Goal: Information Seeking & Learning: Learn about a topic

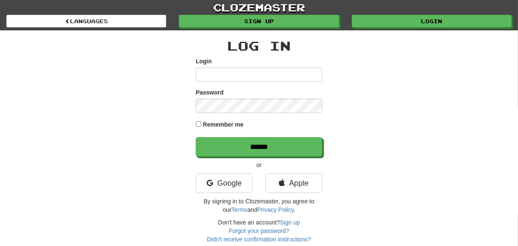
type input "********"
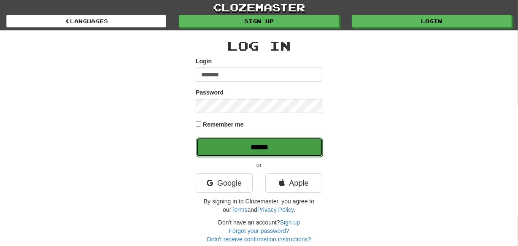
drag, startPoint x: 0, startPoint y: 0, endPoint x: 224, endPoint y: 145, distance: 266.6
click at [224, 145] on input "******" at bounding box center [259, 147] width 127 height 19
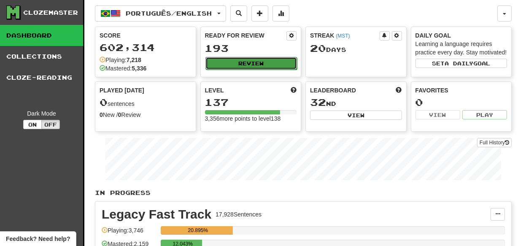
click at [239, 62] on button "Review" at bounding box center [252, 63] width 92 height 13
select select "***"
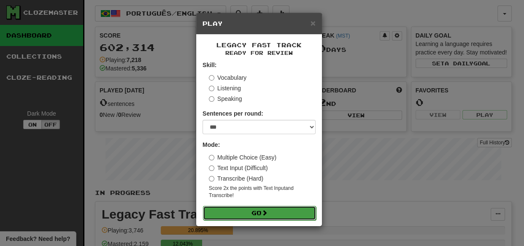
click at [258, 213] on button "Go" at bounding box center [259, 213] width 113 height 14
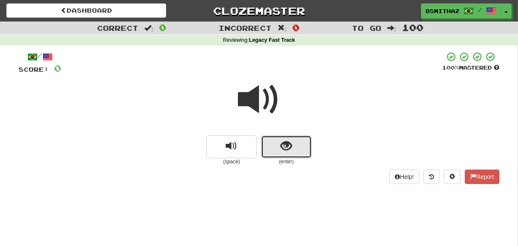
click at [289, 146] on span "show sentence" at bounding box center [286, 146] width 11 height 11
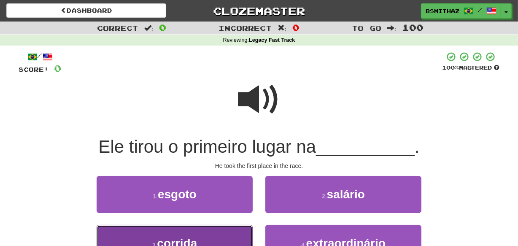
click at [234, 238] on button "3 . corrida" at bounding box center [175, 243] width 156 height 37
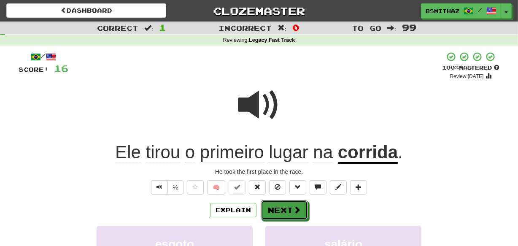
click at [289, 211] on button "Next" at bounding box center [284, 209] width 47 height 19
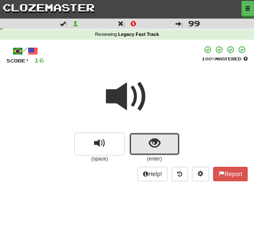
click at [156, 148] on span "show sentence" at bounding box center [154, 143] width 11 height 11
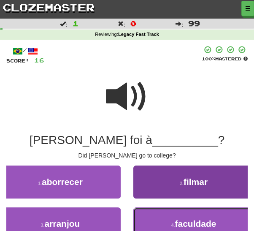
click at [149, 220] on button "4 . faculdade" at bounding box center [193, 223] width 121 height 33
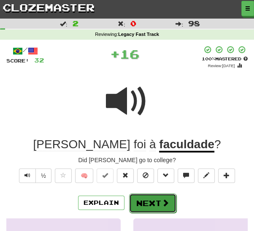
click at [141, 203] on button "Next" at bounding box center [152, 202] width 47 height 19
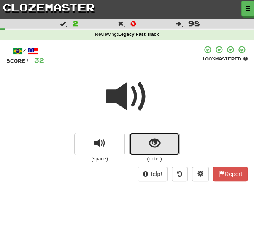
click at [151, 140] on span "show sentence" at bounding box center [154, 143] width 11 height 11
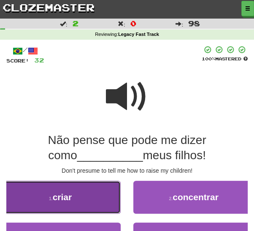
click at [90, 201] on button "1 . criar" at bounding box center [60, 197] width 121 height 33
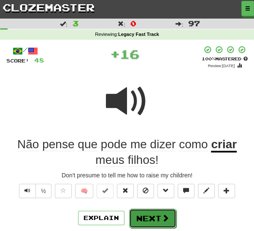
click at [149, 217] on button "Next" at bounding box center [152, 217] width 47 height 19
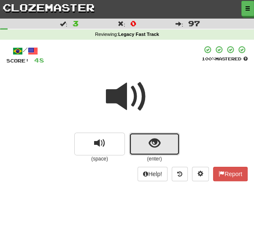
click at [160, 141] on button "show sentence" at bounding box center [154, 144] width 51 height 23
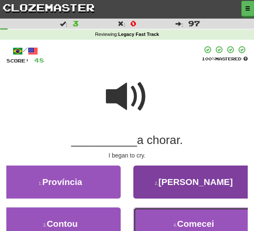
click at [157, 218] on button "4 . Comecei" at bounding box center [193, 223] width 121 height 33
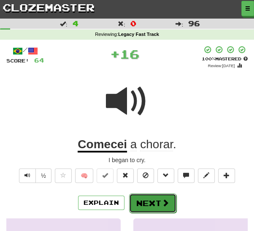
click at [148, 202] on button "Next" at bounding box center [152, 202] width 47 height 19
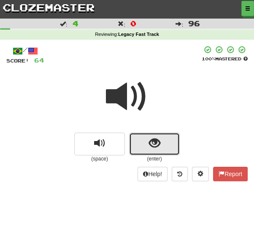
click at [154, 144] on span "show sentence" at bounding box center [154, 143] width 11 height 11
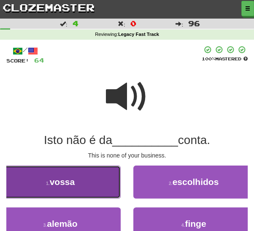
click at [79, 189] on button "1 . vossa" at bounding box center [60, 181] width 121 height 33
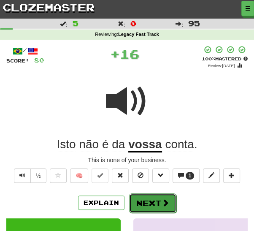
click at [150, 195] on button "Next" at bounding box center [152, 202] width 47 height 19
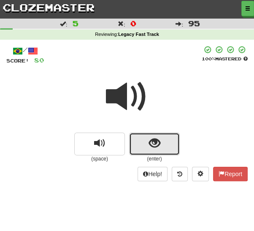
drag, startPoint x: 142, startPoint y: 143, endPoint x: 136, endPoint y: 150, distance: 9.3
click at [142, 143] on button "show sentence" at bounding box center [154, 144] width 51 height 23
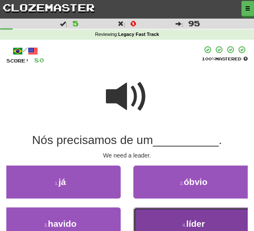
click at [144, 218] on button "4 . líder" at bounding box center [193, 223] width 121 height 33
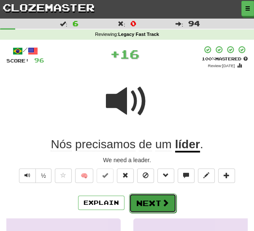
click at [139, 203] on button "Next" at bounding box center [152, 202] width 47 height 19
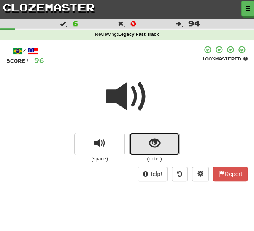
click at [150, 143] on span "show sentence" at bounding box center [154, 143] width 11 height 11
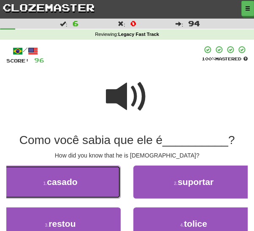
click at [100, 190] on button "1 . casado" at bounding box center [60, 181] width 121 height 33
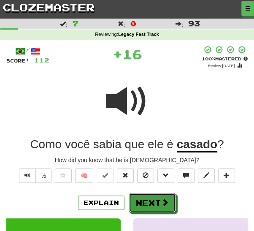
click at [150, 200] on button "Next" at bounding box center [152, 202] width 47 height 19
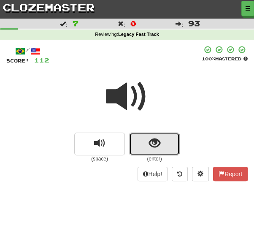
click at [157, 146] on span "show sentence" at bounding box center [154, 143] width 11 height 11
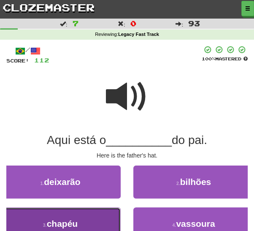
click at [96, 222] on button "3 . chapéu" at bounding box center [60, 223] width 121 height 33
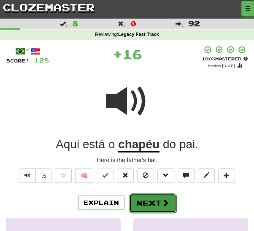
click at [142, 205] on button "Next" at bounding box center [152, 202] width 47 height 19
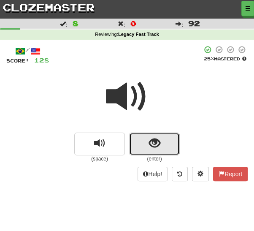
click at [142, 147] on button "show sentence" at bounding box center [154, 144] width 51 height 23
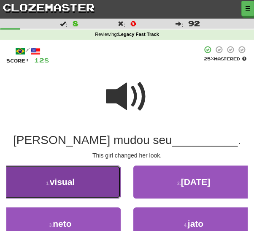
click at [97, 187] on button "1 . visual" at bounding box center [60, 181] width 121 height 33
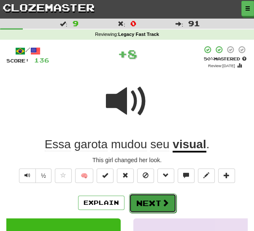
click at [152, 198] on button "Next" at bounding box center [152, 202] width 47 height 19
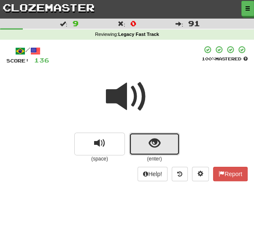
click at [162, 143] on button "show sentence" at bounding box center [154, 144] width 51 height 23
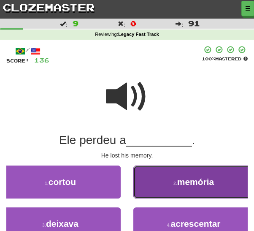
click at [154, 186] on button "2 . memória" at bounding box center [193, 181] width 121 height 33
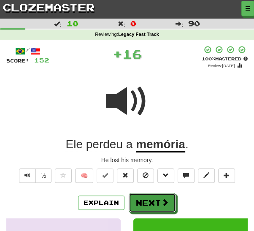
click at [135, 197] on button "Next" at bounding box center [152, 202] width 47 height 19
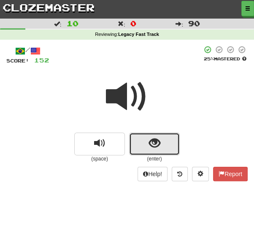
click at [154, 145] on span "show sentence" at bounding box center [154, 143] width 11 height 11
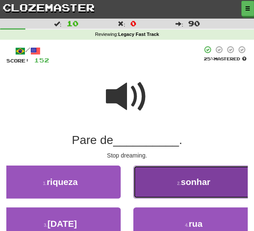
click at [160, 191] on button "2 . sonhar" at bounding box center [193, 181] width 121 height 33
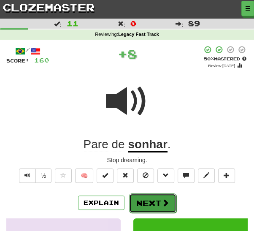
click at [140, 202] on button "Next" at bounding box center [152, 202] width 47 height 19
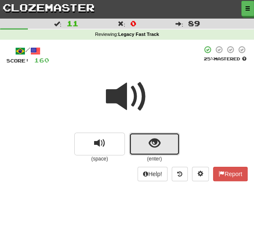
click at [146, 146] on button "show sentence" at bounding box center [154, 144] width 51 height 23
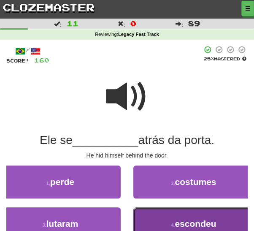
click at [162, 219] on button "4 . escondeu" at bounding box center [193, 223] width 121 height 33
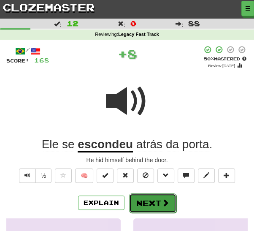
click at [142, 201] on button "Next" at bounding box center [152, 202] width 47 height 19
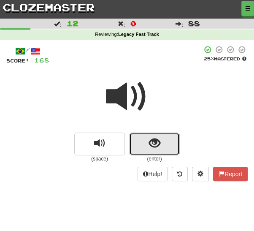
click at [160, 148] on span "show sentence" at bounding box center [154, 143] width 11 height 11
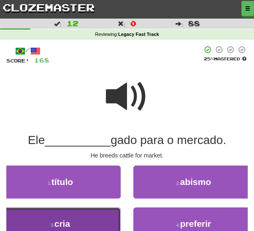
click at [100, 222] on button "3 . cria" at bounding box center [60, 223] width 121 height 33
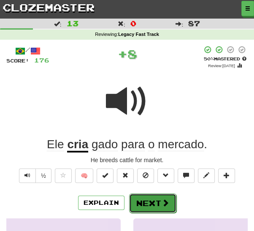
click at [150, 202] on button "Next" at bounding box center [152, 202] width 47 height 19
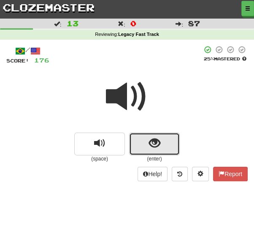
click at [150, 145] on span "show sentence" at bounding box center [154, 143] width 11 height 11
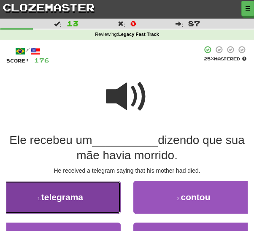
click at [102, 198] on button "1 . telegrama" at bounding box center [60, 197] width 121 height 33
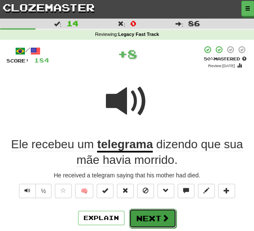
click at [147, 217] on button "Next" at bounding box center [152, 217] width 47 height 19
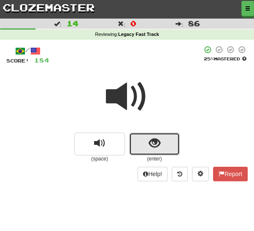
click at [154, 146] on span "show sentence" at bounding box center [154, 143] width 11 height 11
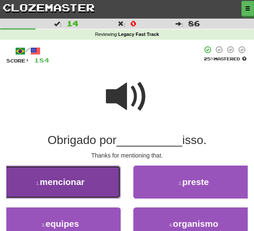
click at [94, 187] on button "1 . mencionar" at bounding box center [60, 181] width 121 height 33
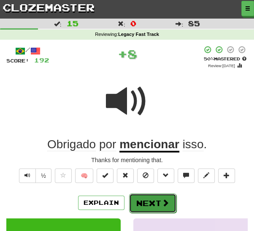
click at [151, 202] on button "Next" at bounding box center [152, 202] width 47 height 19
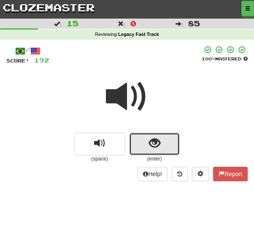
click at [153, 145] on span "show sentence" at bounding box center [154, 143] width 11 height 11
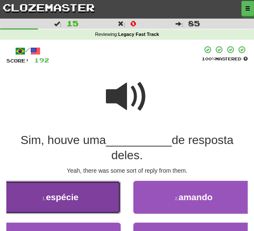
click at [89, 205] on button "1 . espécie" at bounding box center [60, 197] width 121 height 33
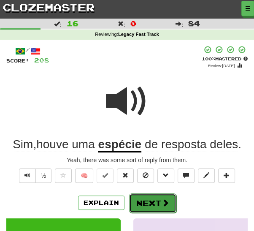
click at [147, 201] on button "Next" at bounding box center [152, 202] width 47 height 19
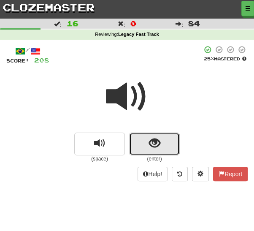
click at [146, 149] on button "show sentence" at bounding box center [154, 144] width 51 height 23
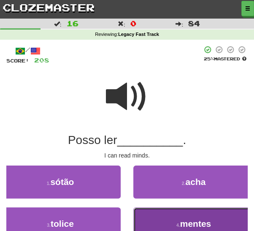
click at [157, 222] on button "4 . mentes" at bounding box center [193, 223] width 121 height 33
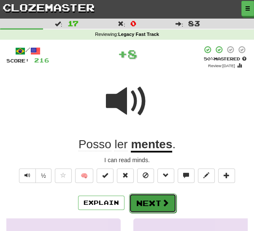
click at [143, 206] on button "Next" at bounding box center [152, 202] width 47 height 19
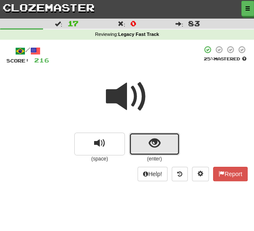
click at [143, 146] on button "show sentence" at bounding box center [154, 144] width 51 height 23
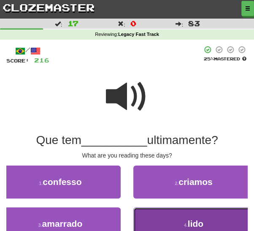
click at [155, 216] on button "4 . lido" at bounding box center [193, 223] width 121 height 33
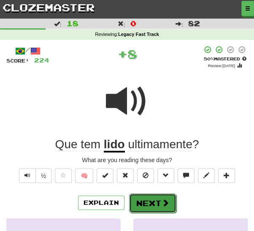
click at [149, 202] on button "Next" at bounding box center [152, 202] width 47 height 19
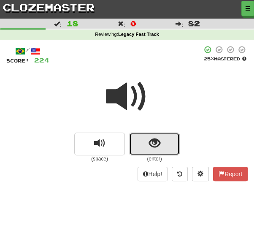
click at [147, 145] on button "show sentence" at bounding box center [154, 144] width 51 height 23
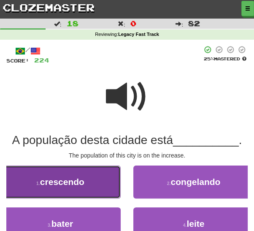
click at [94, 189] on button "1 . crescendo" at bounding box center [60, 181] width 121 height 33
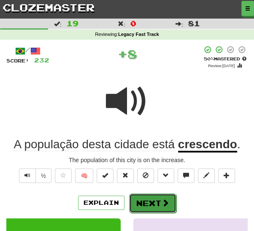
click at [142, 201] on button "Next" at bounding box center [152, 202] width 47 height 19
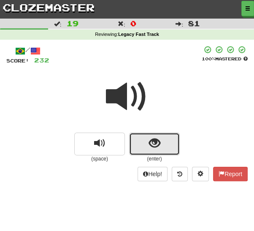
click at [146, 144] on button "show sentence" at bounding box center [154, 144] width 51 height 23
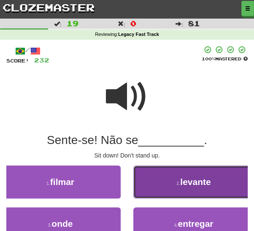
click at [149, 183] on button "2 . levante" at bounding box center [193, 181] width 121 height 33
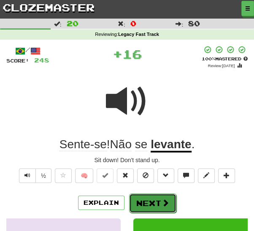
click at [135, 200] on button "Next" at bounding box center [152, 202] width 47 height 19
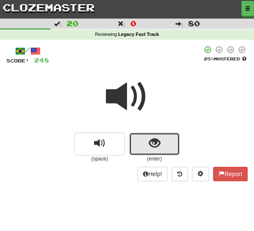
click at [143, 143] on button "show sentence" at bounding box center [154, 144] width 51 height 23
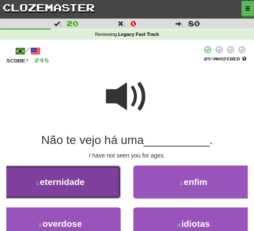
click at [101, 190] on button "1 . eternidade" at bounding box center [60, 181] width 121 height 33
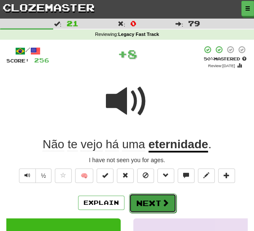
click at [138, 201] on button "Next" at bounding box center [152, 202] width 47 height 19
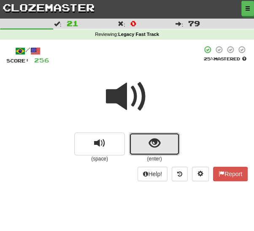
click at [151, 149] on span "show sentence" at bounding box center [154, 143] width 11 height 11
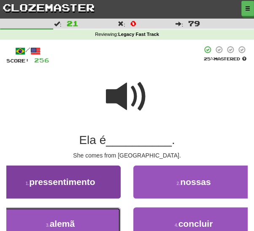
click at [86, 222] on button "3 . alemã" at bounding box center [60, 223] width 121 height 33
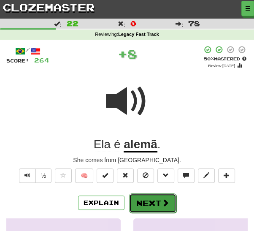
click at [141, 202] on button "Next" at bounding box center [152, 202] width 47 height 19
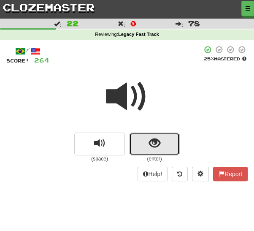
click at [143, 147] on button "show sentence" at bounding box center [154, 144] width 51 height 23
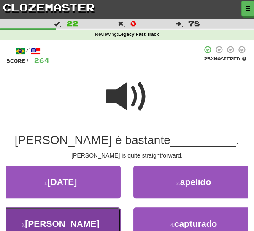
click at [97, 222] on button "3 . franco" at bounding box center [60, 223] width 121 height 33
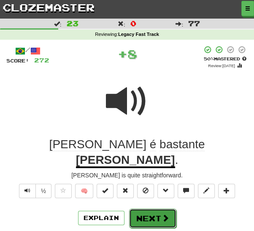
click at [142, 208] on button "Next" at bounding box center [152, 217] width 47 height 19
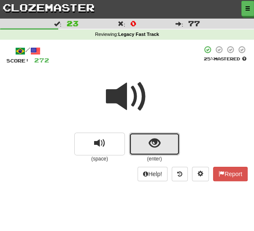
click at [143, 146] on button "show sentence" at bounding box center [154, 144] width 51 height 23
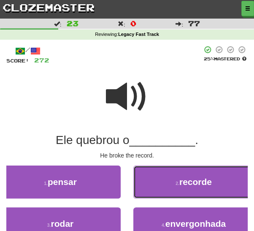
click at [144, 184] on button "2 . recorde" at bounding box center [193, 181] width 121 height 33
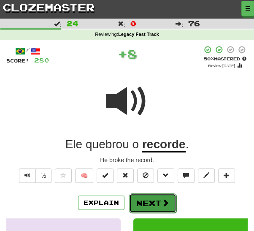
click at [148, 205] on button "Next" at bounding box center [152, 202] width 47 height 19
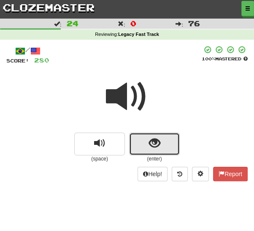
drag, startPoint x: 139, startPoint y: 148, endPoint x: 131, endPoint y: 160, distance: 14.0
click at [139, 149] on button "show sentence" at bounding box center [154, 144] width 51 height 23
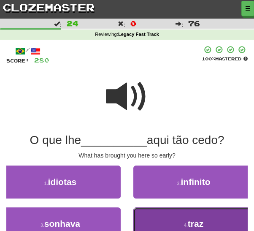
click at [152, 215] on button "4 . traz" at bounding box center [193, 223] width 121 height 33
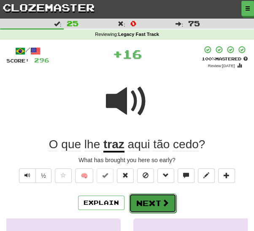
click at [139, 200] on button "Next" at bounding box center [152, 202] width 47 height 19
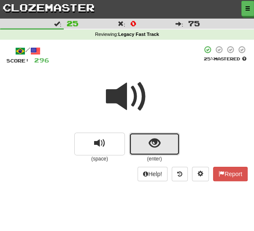
click at [145, 147] on button "show sentence" at bounding box center [154, 144] width 51 height 23
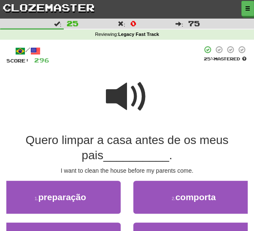
scroll to position [15, 0]
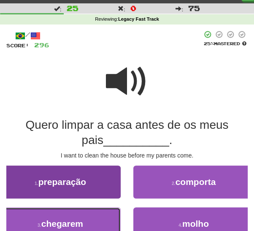
click at [105, 219] on button "3 . chegarem" at bounding box center [60, 223] width 121 height 33
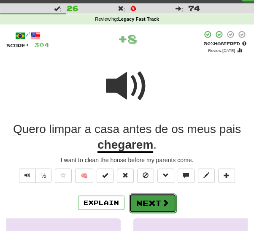
click at [142, 203] on button "Next" at bounding box center [152, 202] width 47 height 19
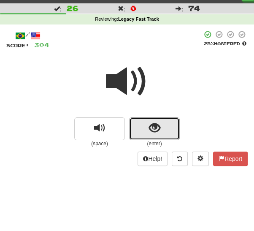
drag, startPoint x: 141, startPoint y: 134, endPoint x: 131, endPoint y: 149, distance: 18.0
click at [140, 135] on button "show sentence" at bounding box center [154, 128] width 51 height 23
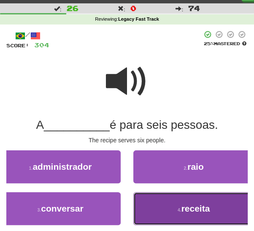
click at [169, 215] on button "4 . receita" at bounding box center [193, 208] width 121 height 33
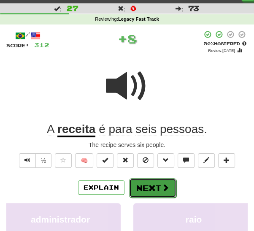
click at [148, 189] on button "Next" at bounding box center [152, 187] width 47 height 19
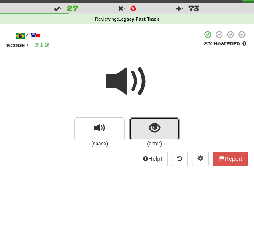
drag, startPoint x: 144, startPoint y: 131, endPoint x: 141, endPoint y: 135, distance: 5.2
click at [143, 132] on button "show sentence" at bounding box center [154, 128] width 51 height 23
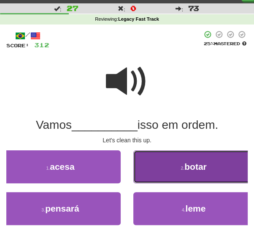
click at [157, 170] on button "2 . botar" at bounding box center [193, 166] width 121 height 33
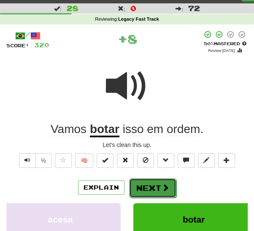
click at [148, 189] on button "Next" at bounding box center [152, 187] width 47 height 19
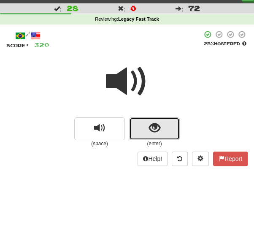
click at [143, 131] on button "show sentence" at bounding box center [154, 128] width 51 height 23
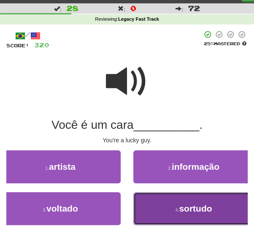
click at [157, 210] on button "4 . sortudo" at bounding box center [193, 208] width 121 height 33
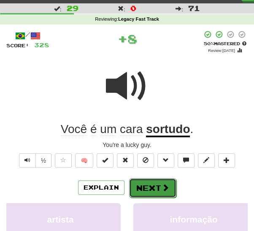
click at [149, 185] on button "Next" at bounding box center [152, 187] width 47 height 19
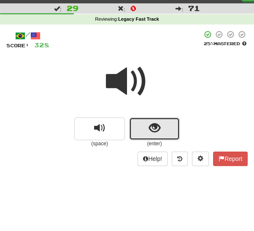
click at [148, 134] on button "show sentence" at bounding box center [154, 128] width 51 height 23
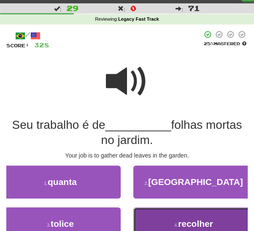
click at [155, 220] on button "4 . recolher" at bounding box center [193, 223] width 121 height 33
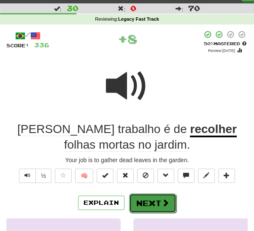
click at [146, 203] on button "Next" at bounding box center [152, 202] width 47 height 19
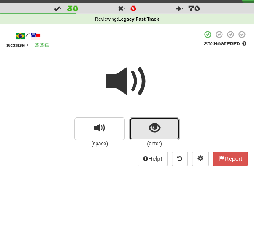
click at [144, 129] on button "show sentence" at bounding box center [154, 128] width 51 height 23
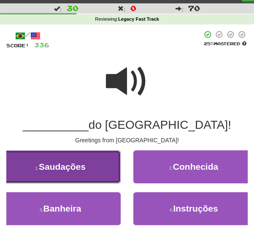
click at [103, 170] on button "1 . Saudações" at bounding box center [60, 166] width 121 height 33
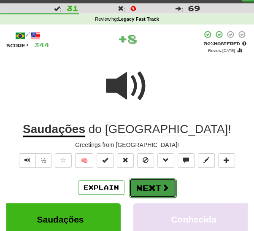
click at [152, 191] on button "Next" at bounding box center [152, 187] width 47 height 19
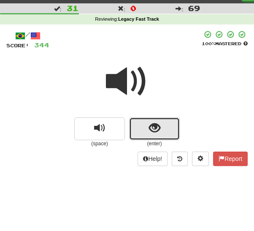
click at [149, 137] on button "show sentence" at bounding box center [154, 128] width 51 height 23
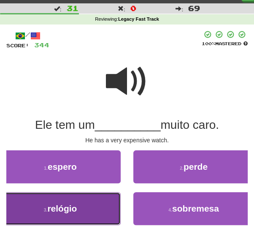
click at [111, 209] on button "3 . relógio" at bounding box center [60, 208] width 121 height 33
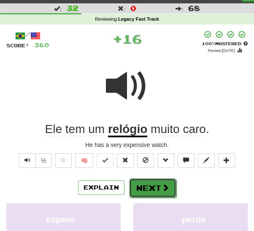
click at [149, 192] on button "Next" at bounding box center [152, 187] width 47 height 19
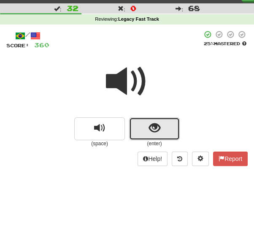
click at [151, 131] on span "show sentence" at bounding box center [154, 127] width 11 height 11
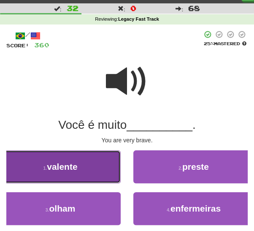
click at [102, 176] on button "1 . valente" at bounding box center [60, 166] width 121 height 33
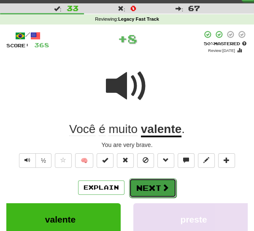
click at [143, 187] on button "Next" at bounding box center [152, 187] width 47 height 19
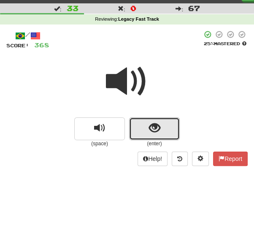
drag, startPoint x: 148, startPoint y: 131, endPoint x: 145, endPoint y: 135, distance: 4.8
click at [146, 133] on button "show sentence" at bounding box center [154, 128] width 51 height 23
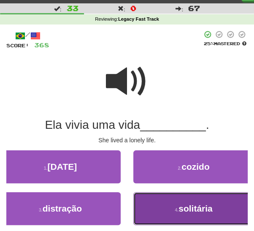
click at [156, 206] on button "4 . solitária" at bounding box center [193, 208] width 121 height 33
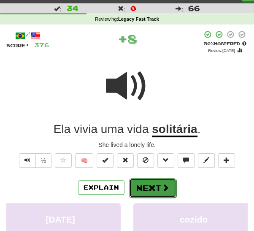
click at [149, 190] on button "Next" at bounding box center [152, 187] width 47 height 19
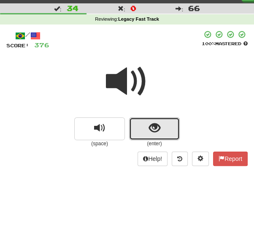
drag, startPoint x: 146, startPoint y: 131, endPoint x: 143, endPoint y: 135, distance: 4.6
click at [146, 133] on button "show sentence" at bounding box center [154, 128] width 51 height 23
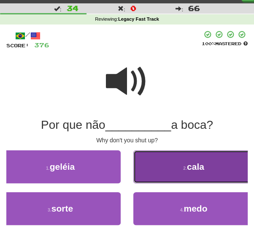
click at [156, 176] on button "2 . cala" at bounding box center [193, 166] width 121 height 33
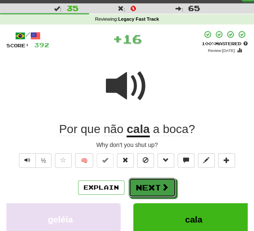
click at [153, 192] on button "Next" at bounding box center [152, 187] width 47 height 19
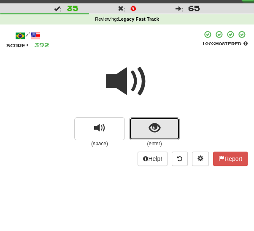
click at [147, 134] on button "show sentence" at bounding box center [154, 128] width 51 height 23
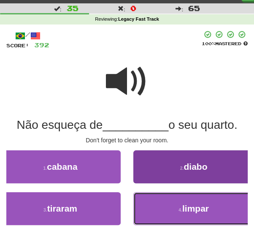
click at [154, 204] on button "4 . limpar" at bounding box center [193, 208] width 121 height 33
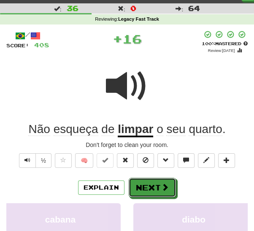
drag, startPoint x: 140, startPoint y: 191, endPoint x: 145, endPoint y: 189, distance: 5.7
click at [141, 191] on button "Next" at bounding box center [152, 187] width 47 height 19
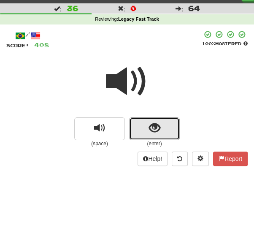
click at [148, 134] on button "show sentence" at bounding box center [154, 128] width 51 height 23
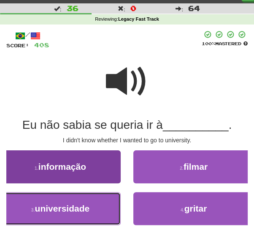
drag, startPoint x: 94, startPoint y: 205, endPoint x: 110, endPoint y: 205, distance: 16.0
click at [94, 206] on button "3 . universidade" at bounding box center [60, 208] width 121 height 33
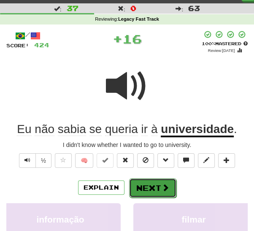
click at [142, 191] on button "Next" at bounding box center [152, 187] width 47 height 19
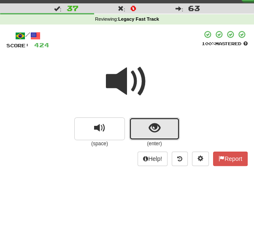
click at [147, 126] on button "show sentence" at bounding box center [154, 128] width 51 height 23
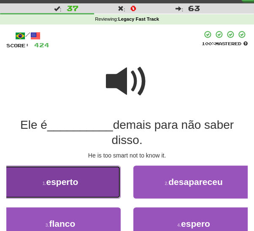
click at [87, 191] on button "1 . esperto" at bounding box center [60, 181] width 121 height 33
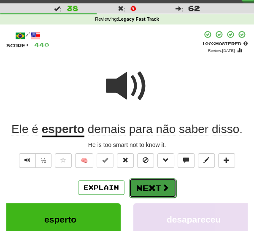
click at [149, 185] on button "Next" at bounding box center [152, 187] width 47 height 19
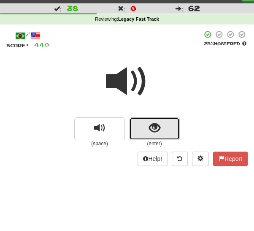
click at [146, 132] on button "show sentence" at bounding box center [154, 128] width 51 height 23
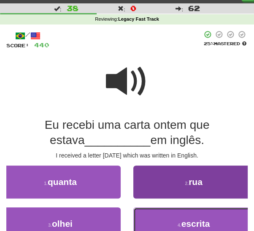
click at [160, 222] on button "4 . escrita" at bounding box center [193, 223] width 121 height 33
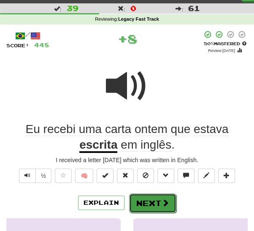
click at [149, 202] on button "Next" at bounding box center [152, 202] width 47 height 19
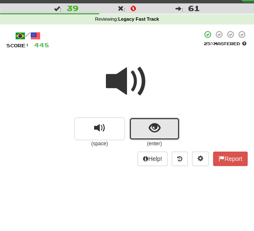
click at [156, 128] on span "show sentence" at bounding box center [154, 127] width 11 height 11
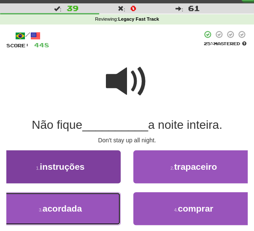
click at [92, 211] on button "3 . acordada" at bounding box center [60, 208] width 121 height 33
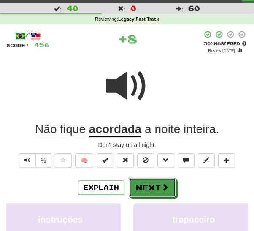
click at [144, 185] on button "Next" at bounding box center [152, 187] width 47 height 19
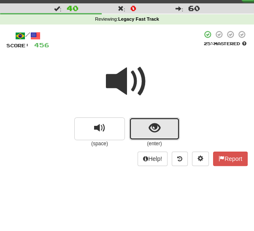
click at [144, 131] on button "show sentence" at bounding box center [154, 128] width 51 height 23
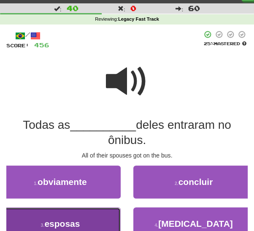
click at [103, 219] on button "3 . esposas" at bounding box center [60, 223] width 121 height 33
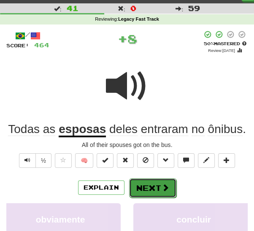
click at [150, 191] on button "Next" at bounding box center [152, 187] width 47 height 19
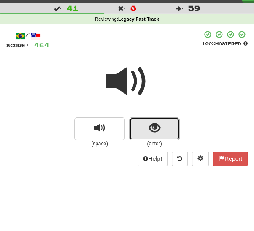
click at [145, 132] on button "show sentence" at bounding box center [154, 128] width 51 height 23
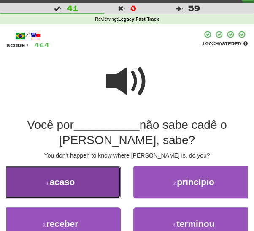
click at [97, 185] on button "1 . acaso" at bounding box center [60, 181] width 121 height 33
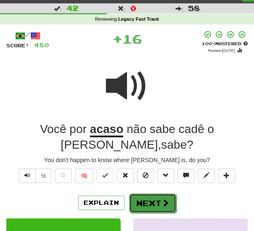
click at [154, 193] on button "Next" at bounding box center [152, 202] width 47 height 19
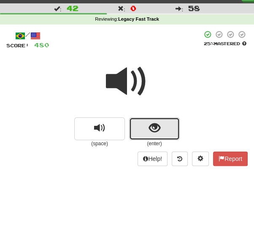
click at [141, 131] on button "show sentence" at bounding box center [154, 128] width 51 height 23
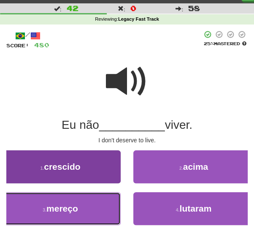
click at [101, 214] on button "3 . mereço" at bounding box center [60, 208] width 121 height 33
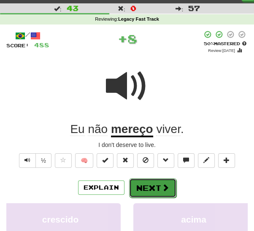
click at [146, 189] on button "Next" at bounding box center [152, 187] width 47 height 19
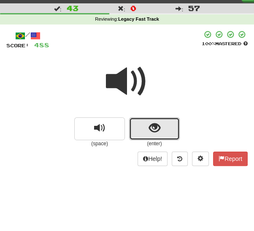
drag, startPoint x: 143, startPoint y: 138, endPoint x: 131, endPoint y: 150, distance: 16.7
click at [141, 133] on button "show sentence" at bounding box center [154, 128] width 51 height 23
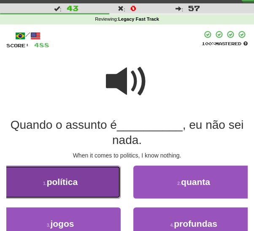
click at [109, 181] on button "1 . política" at bounding box center [60, 181] width 121 height 33
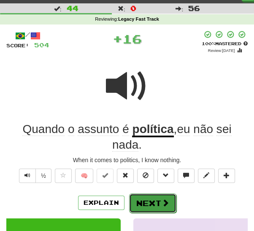
click at [153, 209] on button "Next" at bounding box center [152, 202] width 47 height 19
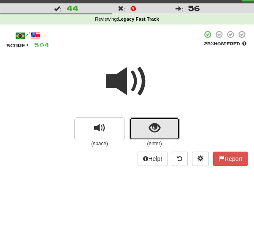
click at [148, 129] on button "show sentence" at bounding box center [154, 128] width 51 height 23
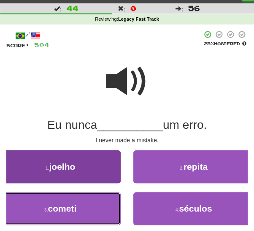
drag, startPoint x: 95, startPoint y: 206, endPoint x: 110, endPoint y: 202, distance: 15.4
click at [96, 207] on button "3 . cometi" at bounding box center [60, 208] width 121 height 33
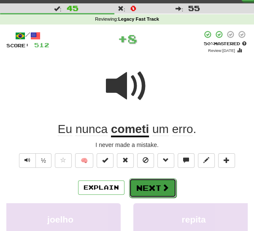
click at [148, 188] on button "Next" at bounding box center [152, 187] width 47 height 19
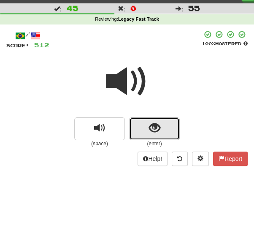
click at [151, 132] on span "show sentence" at bounding box center [154, 127] width 11 height 11
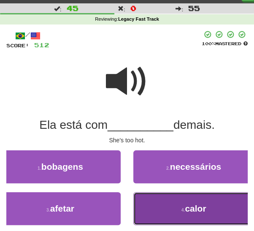
click at [165, 206] on button "4 . calor" at bounding box center [193, 208] width 121 height 33
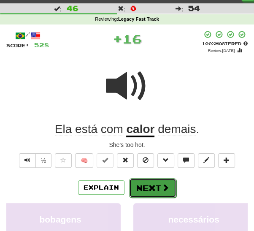
click at [157, 188] on button "Next" at bounding box center [152, 187] width 47 height 19
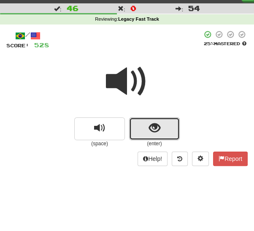
drag, startPoint x: 148, startPoint y: 128, endPoint x: 152, endPoint y: 145, distance: 17.8
click at [147, 130] on button "show sentence" at bounding box center [154, 128] width 51 height 23
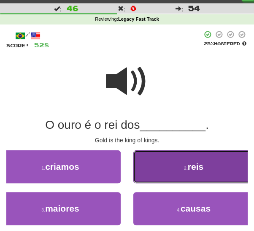
click at [153, 170] on button "2 . reis" at bounding box center [193, 166] width 121 height 33
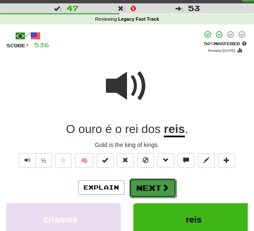
click at [145, 185] on button "Next" at bounding box center [152, 187] width 47 height 19
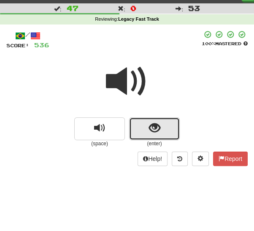
click at [152, 131] on span "show sentence" at bounding box center [154, 127] width 11 height 11
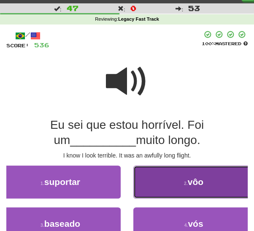
click at [152, 184] on button "2 . vôo" at bounding box center [193, 181] width 121 height 33
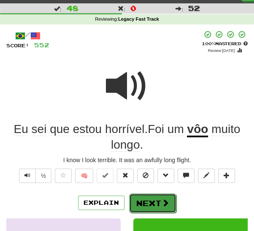
click at [154, 202] on button "Next" at bounding box center [152, 202] width 47 height 19
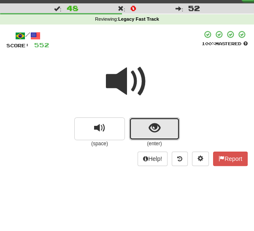
drag, startPoint x: 154, startPoint y: 129, endPoint x: 147, endPoint y: 135, distance: 9.0
click at [153, 130] on span "show sentence" at bounding box center [154, 127] width 11 height 11
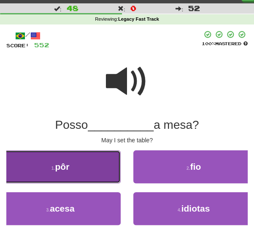
click at [108, 175] on button "1 . pôr" at bounding box center [60, 166] width 121 height 33
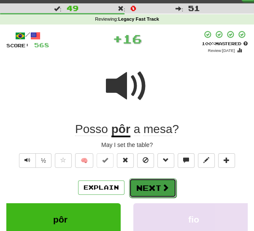
click at [146, 187] on button "Next" at bounding box center [152, 187] width 47 height 19
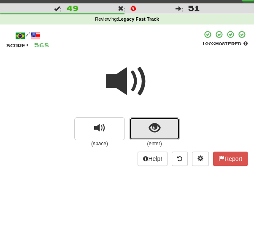
click at [155, 130] on span "show sentence" at bounding box center [154, 127] width 11 height 11
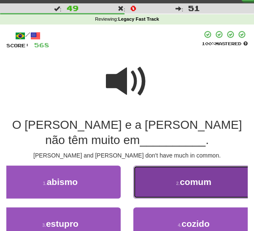
click at [155, 186] on button "2 . comum" at bounding box center [193, 181] width 121 height 33
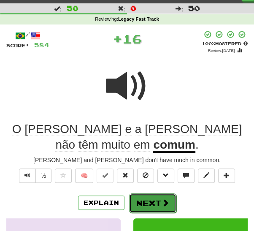
click at [145, 193] on button "Next" at bounding box center [152, 202] width 47 height 19
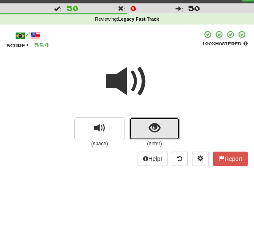
click at [156, 129] on span "show sentence" at bounding box center [154, 127] width 11 height 11
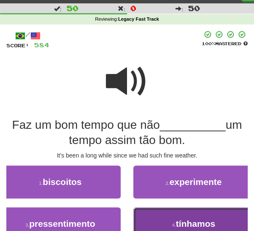
click at [164, 219] on button "4 . tínhamos" at bounding box center [193, 223] width 121 height 33
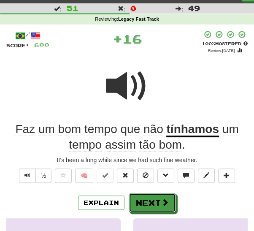
click at [150, 198] on button "Next" at bounding box center [152, 202] width 47 height 19
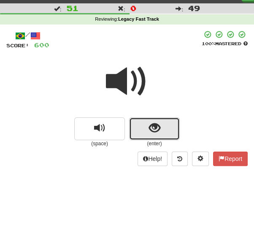
click at [150, 131] on span "show sentence" at bounding box center [154, 127] width 11 height 11
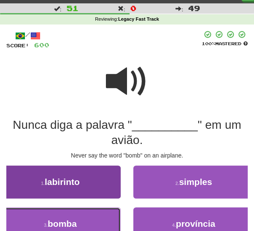
drag, startPoint x: 100, startPoint y: 219, endPoint x: 104, endPoint y: 216, distance: 4.3
click at [100, 219] on button "3 . bomba" at bounding box center [60, 223] width 121 height 33
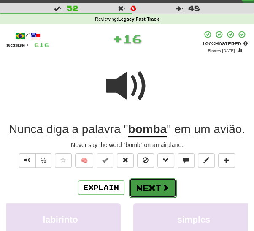
click at [144, 188] on button "Next" at bounding box center [152, 187] width 47 height 19
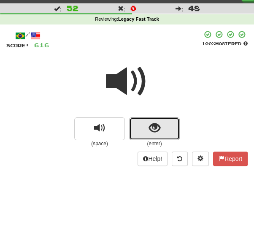
drag, startPoint x: 156, startPoint y: 133, endPoint x: 151, endPoint y: 148, distance: 15.1
click at [154, 137] on button "show sentence" at bounding box center [154, 128] width 51 height 23
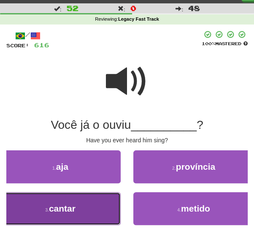
click at [102, 211] on button "3 . cantar" at bounding box center [60, 208] width 121 height 33
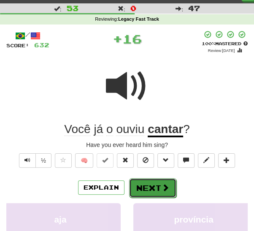
click at [156, 189] on button "Next" at bounding box center [152, 187] width 47 height 19
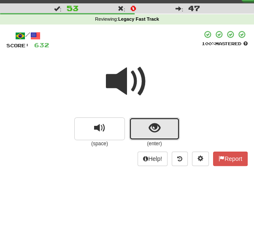
click at [160, 125] on span "show sentence" at bounding box center [154, 127] width 11 height 11
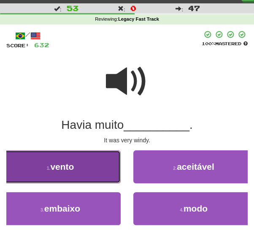
click at [98, 174] on button "1 . vento" at bounding box center [60, 166] width 121 height 33
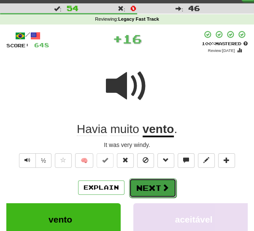
click at [147, 190] on button "Next" at bounding box center [152, 187] width 47 height 19
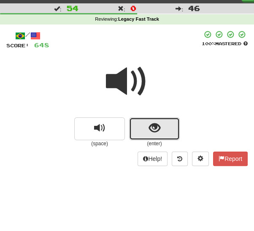
click at [160, 135] on button "show sentence" at bounding box center [154, 128] width 51 height 23
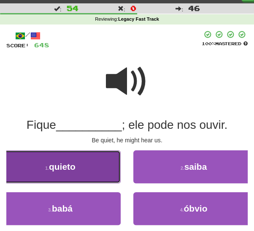
click at [100, 173] on button "1 . quieto" at bounding box center [60, 166] width 121 height 33
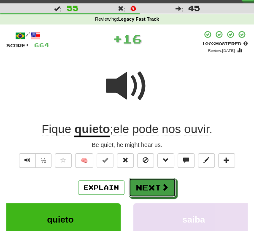
click at [144, 187] on button "Next" at bounding box center [152, 187] width 47 height 19
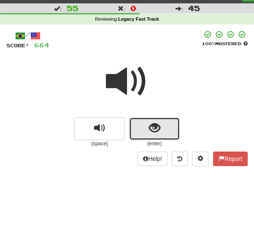
click at [158, 128] on span "show sentence" at bounding box center [154, 127] width 11 height 11
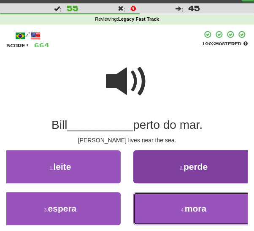
click at [168, 206] on button "4 . mora" at bounding box center [193, 208] width 121 height 33
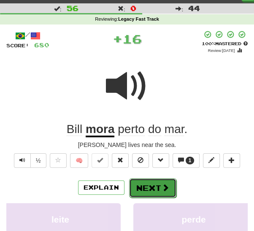
click at [149, 184] on button "Next" at bounding box center [152, 187] width 47 height 19
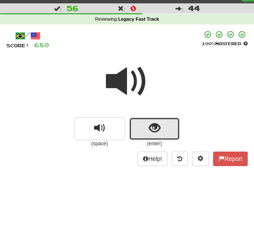
click at [153, 127] on span "show sentence" at bounding box center [154, 127] width 11 height 11
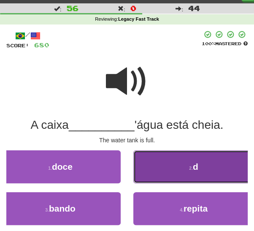
click at [168, 173] on button "2 . d" at bounding box center [193, 166] width 121 height 33
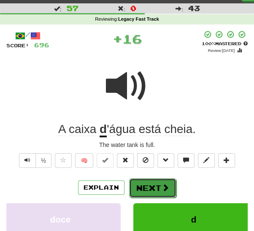
click at [147, 184] on button "Next" at bounding box center [152, 187] width 47 height 19
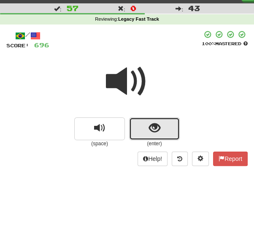
click at [152, 131] on span "show sentence" at bounding box center [154, 127] width 11 height 11
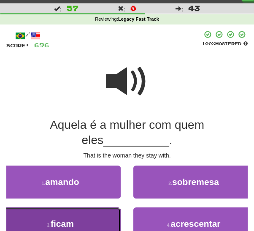
click at [87, 220] on button "3 . ficam" at bounding box center [60, 223] width 121 height 33
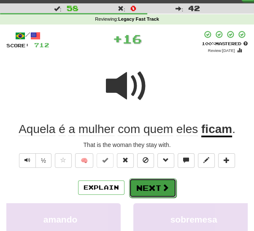
click at [148, 189] on button "Next" at bounding box center [152, 187] width 47 height 19
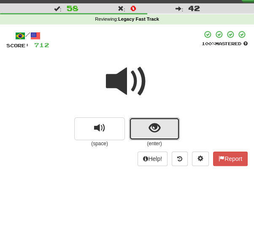
click at [157, 132] on span "show sentence" at bounding box center [154, 127] width 11 height 11
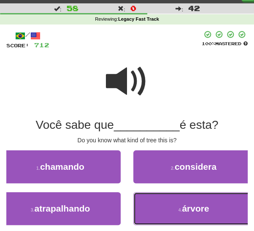
click at [152, 204] on button "4 . árvore" at bounding box center [193, 208] width 121 height 33
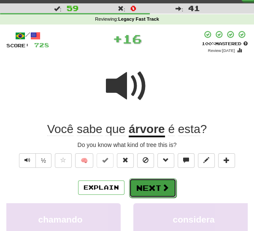
click at [147, 187] on button "Next" at bounding box center [152, 187] width 47 height 19
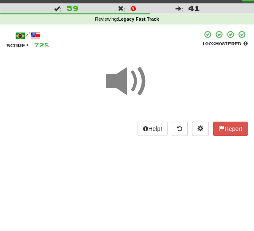
click at [138, 89] on span at bounding box center [127, 81] width 42 height 42
click at [132, 87] on span at bounding box center [127, 81] width 42 height 42
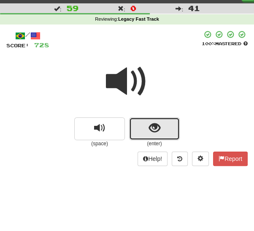
click at [153, 127] on span "show sentence" at bounding box center [154, 127] width 11 height 11
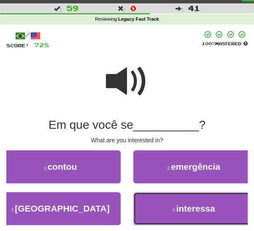
drag, startPoint x: 175, startPoint y: 206, endPoint x: 167, endPoint y: 198, distance: 11.4
click at [174, 206] on button "4 . interessa" at bounding box center [193, 208] width 121 height 33
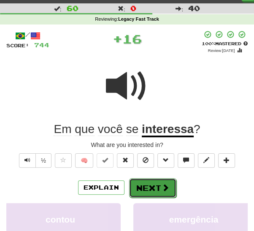
click at [156, 183] on button "Next" at bounding box center [152, 187] width 47 height 19
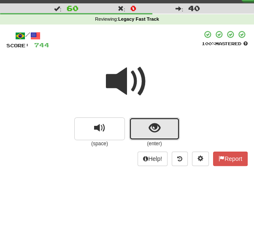
click at [151, 136] on button "show sentence" at bounding box center [154, 128] width 51 height 23
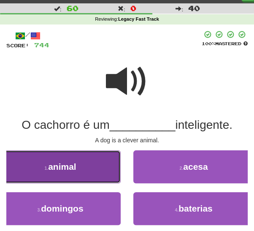
click at [101, 170] on button "1 . animal" at bounding box center [60, 166] width 121 height 33
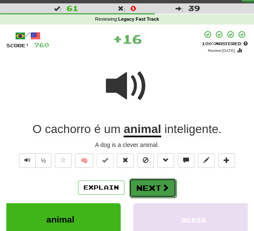
click at [149, 186] on button "Next" at bounding box center [152, 187] width 47 height 19
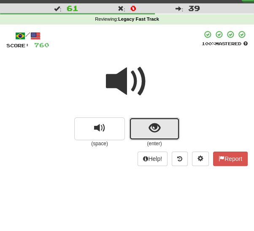
click at [151, 127] on span "show sentence" at bounding box center [154, 127] width 11 height 11
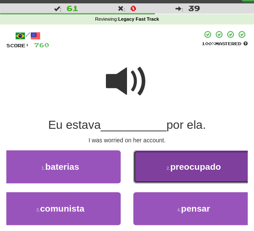
click at [163, 168] on button "2 . preocupado" at bounding box center [193, 166] width 121 height 33
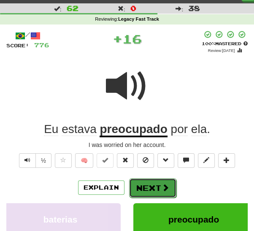
click at [150, 187] on button "Next" at bounding box center [152, 187] width 47 height 19
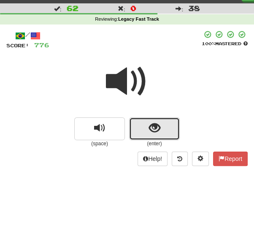
click at [152, 135] on button "show sentence" at bounding box center [154, 128] width 51 height 23
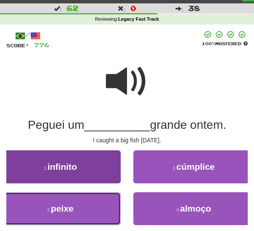
click at [102, 205] on button "3 . peixe" at bounding box center [60, 208] width 121 height 33
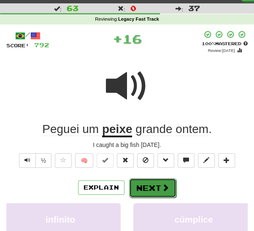
click at [141, 192] on button "Next" at bounding box center [152, 187] width 47 height 19
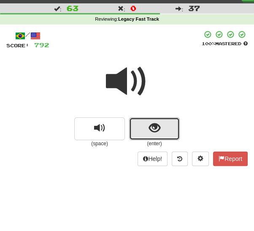
click at [151, 132] on span "show sentence" at bounding box center [154, 127] width 11 height 11
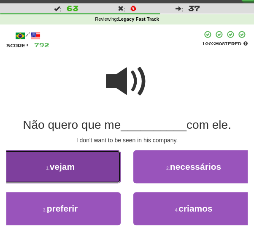
click at [92, 170] on button "1 . vejam" at bounding box center [60, 166] width 121 height 33
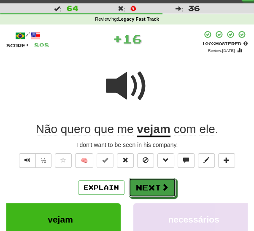
click at [144, 187] on button "Next" at bounding box center [152, 187] width 47 height 19
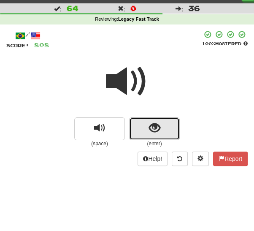
click at [153, 132] on span "show sentence" at bounding box center [154, 127] width 11 height 11
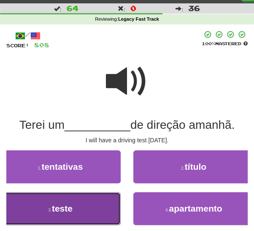
click at [112, 202] on button "3 . teste" at bounding box center [60, 208] width 121 height 33
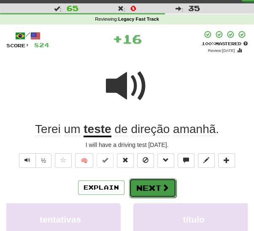
click at [141, 188] on button "Next" at bounding box center [152, 187] width 47 height 19
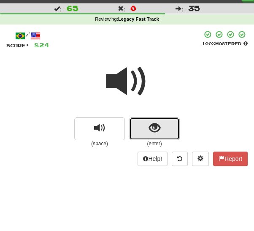
click at [146, 134] on button "show sentence" at bounding box center [154, 128] width 51 height 23
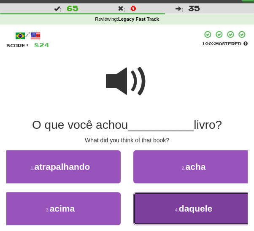
click at [164, 212] on button "4 . daquele" at bounding box center [193, 208] width 121 height 33
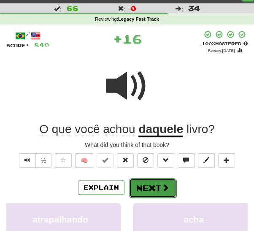
click at [149, 190] on button "Next" at bounding box center [152, 187] width 47 height 19
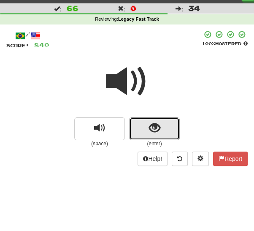
drag, startPoint x: 151, startPoint y: 127, endPoint x: 140, endPoint y: 146, distance: 21.0
click at [151, 128] on span "show sentence" at bounding box center [154, 127] width 11 height 11
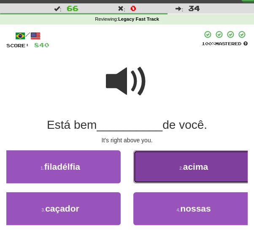
click at [162, 173] on button "2 . acima" at bounding box center [193, 166] width 121 height 33
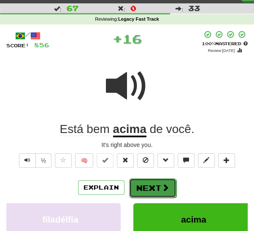
click at [148, 189] on button "Next" at bounding box center [152, 187] width 47 height 19
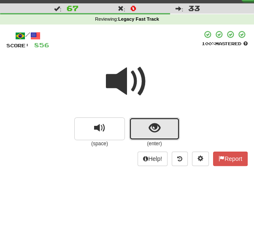
click at [154, 133] on span "show sentence" at bounding box center [154, 127] width 11 height 11
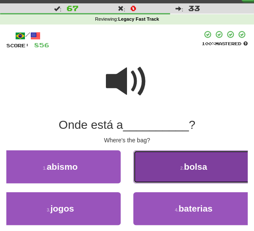
click at [148, 171] on button "2 . bolsa" at bounding box center [193, 166] width 121 height 33
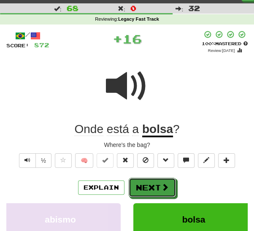
drag, startPoint x: 136, startPoint y: 183, endPoint x: 147, endPoint y: 168, distance: 18.7
click at [137, 183] on button "Next" at bounding box center [152, 187] width 47 height 19
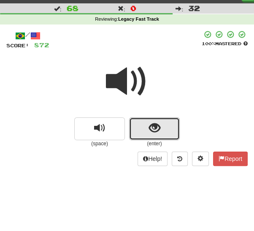
click at [151, 134] on span "show sentence" at bounding box center [154, 127] width 11 height 11
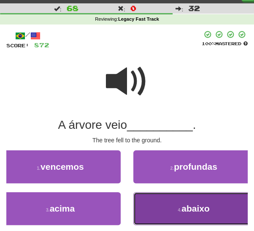
click at [157, 212] on button "4 . abaixo" at bounding box center [193, 208] width 121 height 33
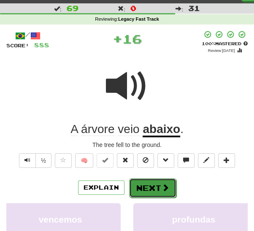
click at [145, 189] on button "Next" at bounding box center [152, 187] width 47 height 19
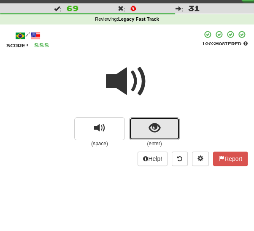
drag, startPoint x: 143, startPoint y: 134, endPoint x: 135, endPoint y: 148, distance: 16.1
click at [143, 135] on button "show sentence" at bounding box center [154, 128] width 51 height 23
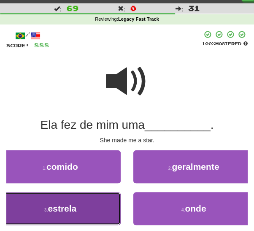
click at [99, 209] on button "3 . estrela" at bounding box center [60, 208] width 121 height 33
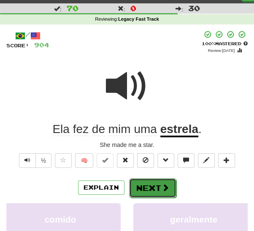
click at [149, 187] on button "Next" at bounding box center [152, 187] width 47 height 19
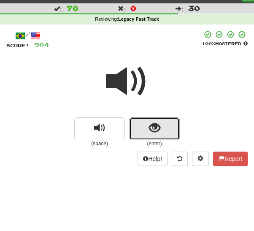
drag, startPoint x: 150, startPoint y: 131, endPoint x: 148, endPoint y: 135, distance: 4.3
click at [150, 131] on span "show sentence" at bounding box center [154, 127] width 11 height 11
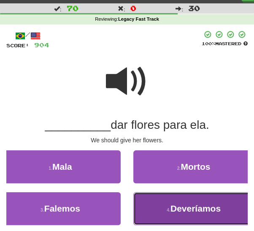
click at [160, 211] on button "4 . Deveríamos" at bounding box center [193, 208] width 121 height 33
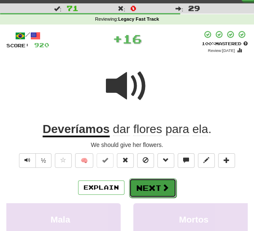
click at [144, 187] on button "Next" at bounding box center [152, 187] width 47 height 19
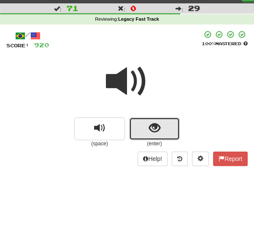
click at [146, 131] on button "show sentence" at bounding box center [154, 128] width 51 height 23
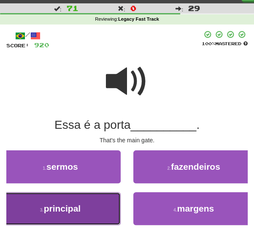
click at [92, 211] on button "3 . principal" at bounding box center [60, 208] width 121 height 33
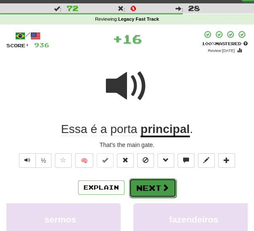
click at [144, 185] on button "Next" at bounding box center [152, 187] width 47 height 19
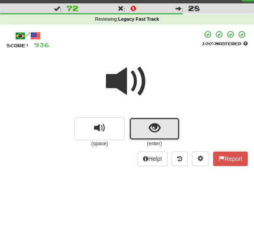
click at [149, 128] on span "show sentence" at bounding box center [154, 127] width 11 height 11
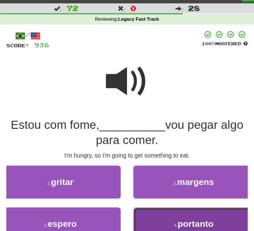
click at [166, 221] on button "4 . portanto" at bounding box center [193, 223] width 121 height 33
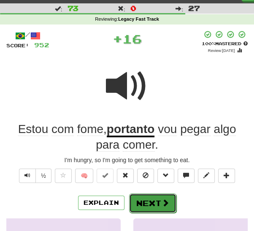
click at [149, 202] on button "Next" at bounding box center [152, 202] width 47 height 19
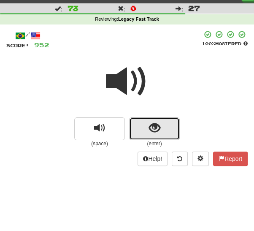
click at [155, 130] on span "show sentence" at bounding box center [154, 127] width 11 height 11
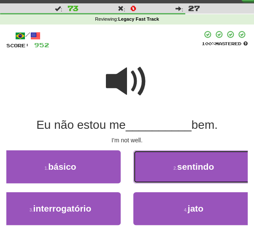
drag, startPoint x: 157, startPoint y: 165, endPoint x: 153, endPoint y: 172, distance: 8.5
click at [157, 165] on button "2 . sentindo" at bounding box center [193, 166] width 121 height 33
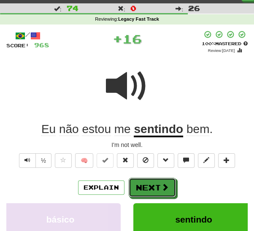
drag, startPoint x: 146, startPoint y: 185, endPoint x: 150, endPoint y: 181, distance: 5.7
click at [148, 184] on button "Next" at bounding box center [152, 187] width 47 height 19
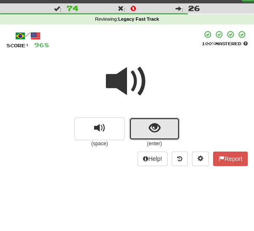
click at [149, 127] on span "show sentence" at bounding box center [154, 127] width 11 height 11
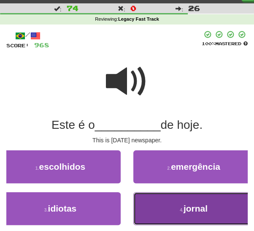
click at [163, 202] on button "4 . jornal" at bounding box center [193, 208] width 121 height 33
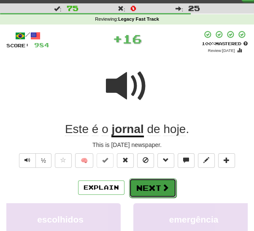
click at [146, 190] on button "Next" at bounding box center [152, 187] width 47 height 19
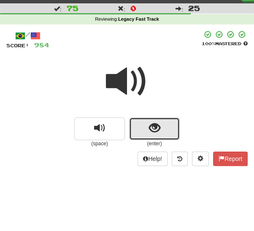
drag, startPoint x: 140, startPoint y: 129, endPoint x: 135, endPoint y: 132, distance: 5.9
click at [135, 132] on button "show sentence" at bounding box center [154, 128] width 51 height 23
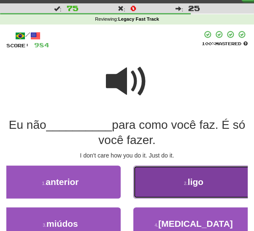
click at [203, 195] on button "2 . ligo" at bounding box center [193, 181] width 121 height 33
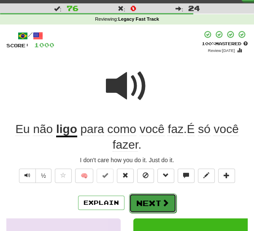
click at [154, 204] on button "Next" at bounding box center [152, 202] width 47 height 19
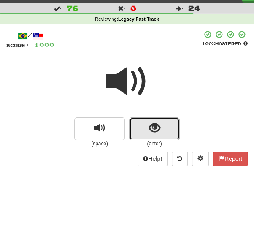
click at [152, 131] on span "show sentence" at bounding box center [154, 127] width 11 height 11
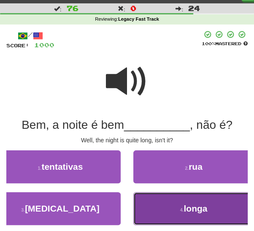
click at [165, 206] on button "4 . longa" at bounding box center [193, 208] width 121 height 33
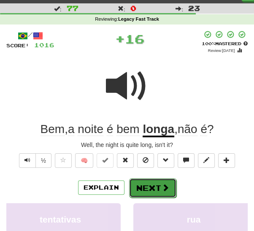
click at [148, 184] on button "Next" at bounding box center [152, 187] width 47 height 19
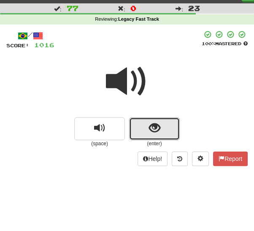
drag, startPoint x: 145, startPoint y: 128, endPoint x: 138, endPoint y: 134, distance: 9.4
click at [145, 129] on button "show sentence" at bounding box center [154, 128] width 51 height 23
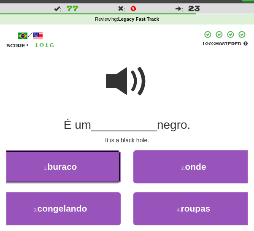
click at [92, 173] on button "1 . buraco" at bounding box center [60, 166] width 121 height 33
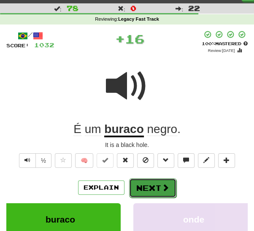
click at [143, 186] on button "Next" at bounding box center [152, 187] width 47 height 19
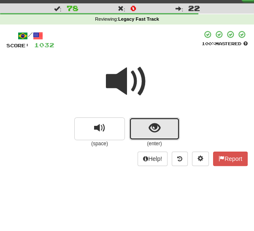
click at [152, 119] on button "show sentence" at bounding box center [154, 128] width 51 height 23
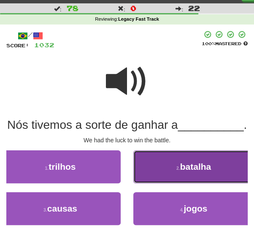
click at [165, 183] on button "2 . batalha" at bounding box center [193, 166] width 121 height 33
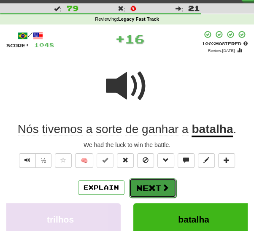
click at [157, 188] on button "Next" at bounding box center [152, 187] width 47 height 19
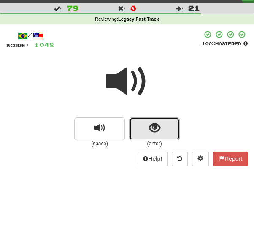
click at [153, 135] on button "show sentence" at bounding box center [154, 128] width 51 height 23
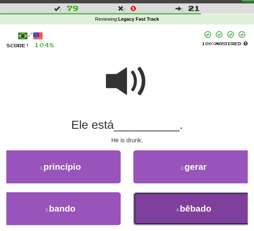
click at [160, 205] on button "4 . bêbado" at bounding box center [193, 208] width 121 height 33
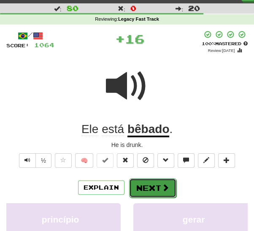
click at [149, 191] on button "Next" at bounding box center [152, 187] width 47 height 19
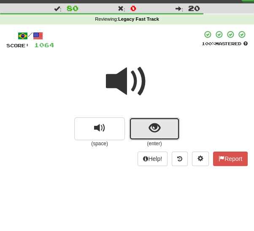
click at [146, 134] on button "show sentence" at bounding box center [154, 128] width 51 height 23
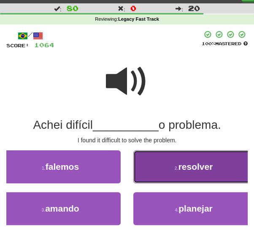
click at [165, 170] on button "2 . resolver" at bounding box center [193, 166] width 121 height 33
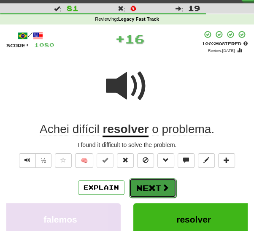
click at [141, 187] on button "Next" at bounding box center [152, 187] width 47 height 19
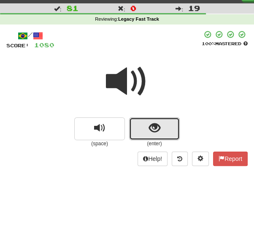
drag, startPoint x: 144, startPoint y: 130, endPoint x: 141, endPoint y: 134, distance: 5.1
click at [144, 130] on button "show sentence" at bounding box center [154, 128] width 51 height 23
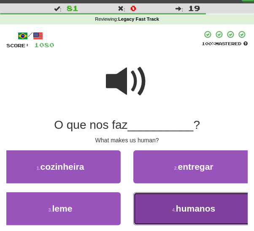
click at [156, 206] on button "4 . humanos" at bounding box center [193, 208] width 121 height 33
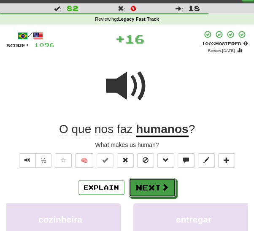
click at [148, 186] on button "Next" at bounding box center [152, 187] width 47 height 19
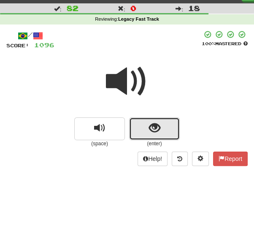
click at [154, 128] on span "show sentence" at bounding box center [154, 127] width 11 height 11
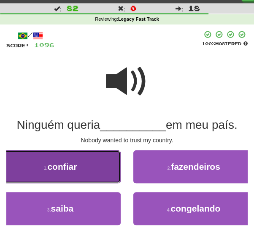
click at [102, 168] on button "1 . confiar" at bounding box center [60, 166] width 121 height 33
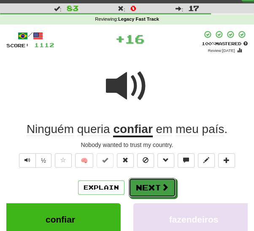
click at [153, 189] on button "Next" at bounding box center [152, 187] width 47 height 19
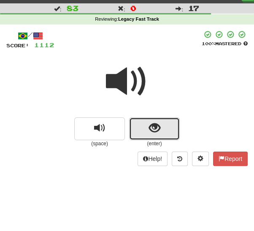
click at [148, 135] on button "show sentence" at bounding box center [154, 128] width 51 height 23
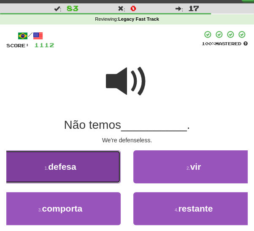
click at [101, 178] on button "1 . defesa" at bounding box center [60, 166] width 121 height 33
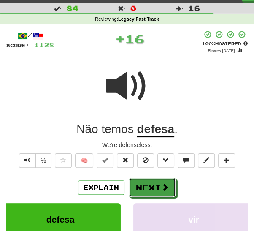
click at [157, 189] on button "Next" at bounding box center [152, 187] width 47 height 19
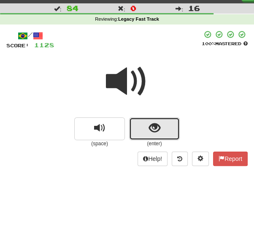
click at [160, 137] on button "show sentence" at bounding box center [154, 128] width 51 height 23
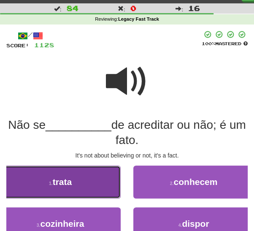
click at [93, 181] on button "1 . trata" at bounding box center [60, 181] width 121 height 33
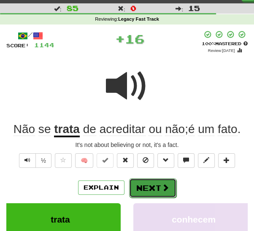
click at [138, 186] on button "Next" at bounding box center [152, 187] width 47 height 19
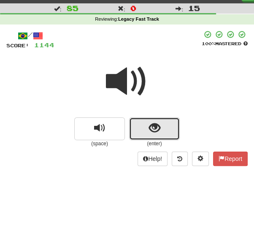
click at [155, 128] on span "show sentence" at bounding box center [154, 127] width 11 height 11
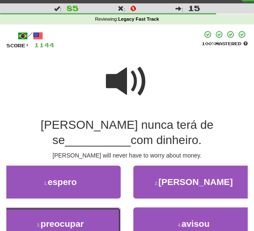
drag, startPoint x: 102, startPoint y: 219, endPoint x: 114, endPoint y: 214, distance: 14.0
click at [102, 219] on button "3 . preocupar" at bounding box center [60, 223] width 121 height 33
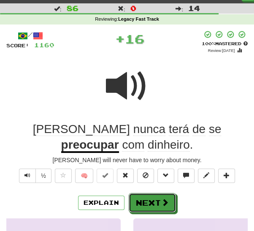
drag, startPoint x: 142, startPoint y: 200, endPoint x: 158, endPoint y: 195, distance: 16.3
click at [142, 200] on button "Next" at bounding box center [152, 202] width 47 height 19
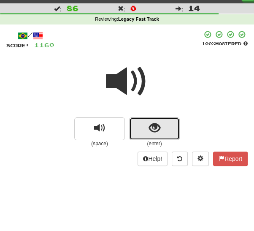
click at [155, 131] on span "show sentence" at bounding box center [154, 127] width 11 height 11
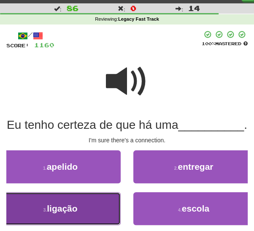
click at [101, 221] on button "3 . ligação" at bounding box center [60, 208] width 121 height 33
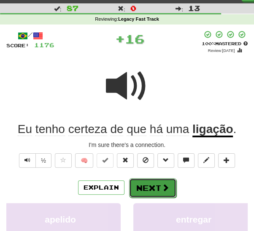
click at [149, 189] on button "Next" at bounding box center [152, 187] width 47 height 19
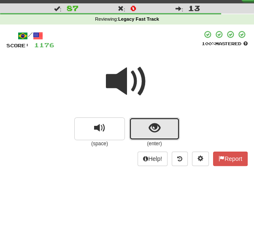
click at [155, 135] on button "show sentence" at bounding box center [154, 128] width 51 height 23
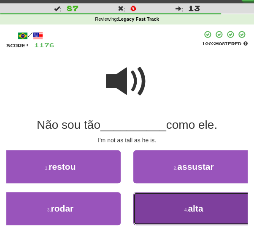
click at [154, 207] on button "4 . alta" at bounding box center [193, 208] width 121 height 33
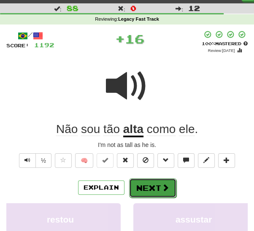
click at [145, 184] on button "Next" at bounding box center [152, 187] width 47 height 19
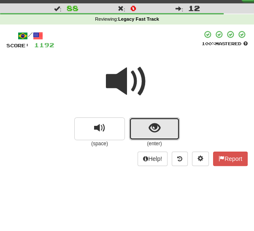
drag, startPoint x: 150, startPoint y: 130, endPoint x: 148, endPoint y: 135, distance: 5.1
click at [150, 131] on span "show sentence" at bounding box center [154, 127] width 11 height 11
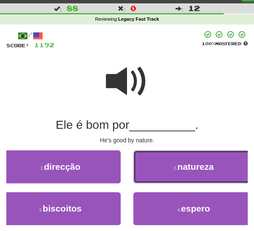
drag, startPoint x: 162, startPoint y: 168, endPoint x: 157, endPoint y: 175, distance: 7.6
click at [161, 169] on button "2 . natureza" at bounding box center [193, 166] width 121 height 33
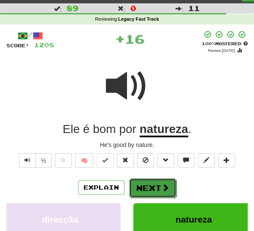
click at [146, 187] on button "Next" at bounding box center [152, 187] width 47 height 19
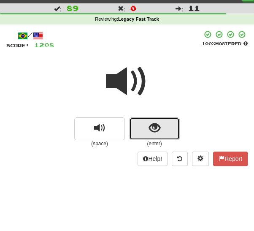
click at [149, 135] on button "show sentence" at bounding box center [154, 128] width 51 height 23
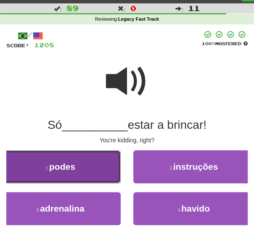
click at [96, 173] on button "1 . podes" at bounding box center [60, 166] width 121 height 33
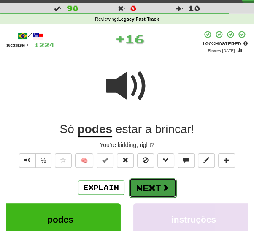
click at [140, 187] on button "Next" at bounding box center [152, 187] width 47 height 19
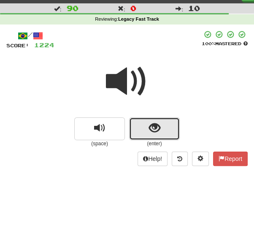
click at [151, 130] on span "show sentence" at bounding box center [154, 127] width 11 height 11
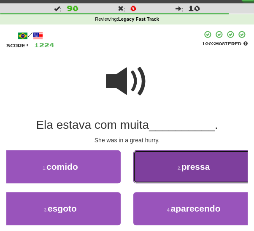
click at [153, 172] on button "2 . pressa" at bounding box center [193, 166] width 121 height 33
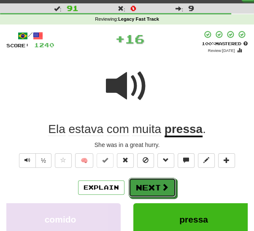
click at [145, 185] on button "Next" at bounding box center [152, 187] width 47 height 19
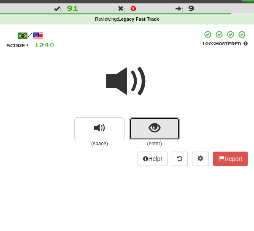
click at [148, 133] on button "show sentence" at bounding box center [154, 128] width 51 height 23
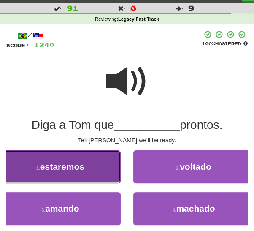
click at [102, 173] on button "1 . estaremos" at bounding box center [60, 166] width 121 height 33
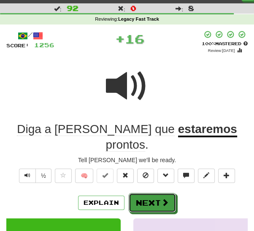
click at [152, 193] on button "Next" at bounding box center [152, 202] width 47 height 19
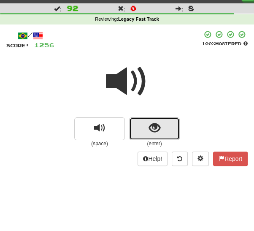
click at [149, 133] on span "show sentence" at bounding box center [154, 127] width 11 height 11
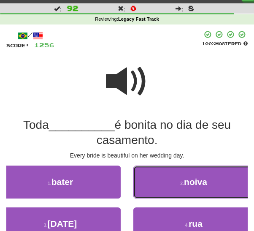
drag, startPoint x: 158, startPoint y: 184, endPoint x: 151, endPoint y: 189, distance: 8.4
click at [157, 185] on button "2 . noiva" at bounding box center [193, 181] width 121 height 33
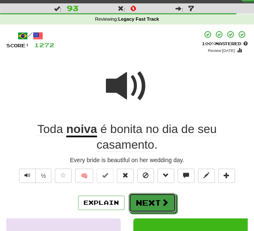
click at [156, 203] on button "Next" at bounding box center [152, 202] width 47 height 19
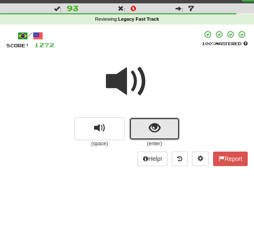
click at [152, 130] on span "show sentence" at bounding box center [154, 127] width 11 height 11
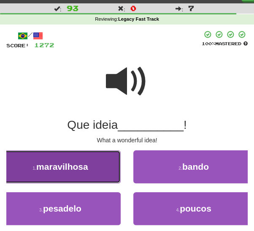
click at [83, 169] on span "maravilhosa" at bounding box center [62, 167] width 52 height 10
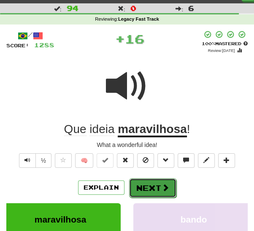
click at [153, 191] on button "Next" at bounding box center [152, 187] width 47 height 19
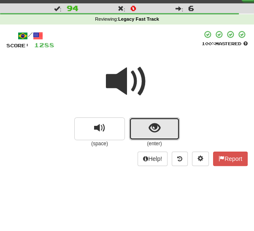
drag, startPoint x: 141, startPoint y: 129, endPoint x: 139, endPoint y: 134, distance: 5.7
click at [140, 131] on button "show sentence" at bounding box center [154, 128] width 51 height 23
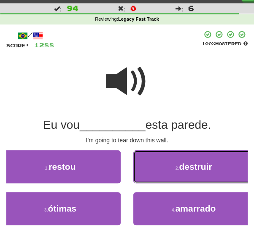
click at [173, 173] on button "2 . destruir" at bounding box center [193, 166] width 121 height 33
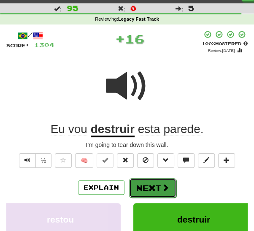
click at [151, 187] on button "Next" at bounding box center [152, 187] width 47 height 19
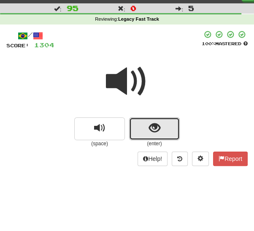
drag, startPoint x: 154, startPoint y: 130, endPoint x: 149, endPoint y: 134, distance: 6.0
click at [151, 132] on span "show sentence" at bounding box center [154, 127] width 11 height 11
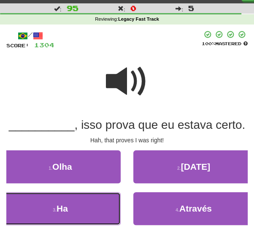
drag, startPoint x: 97, startPoint y: 203, endPoint x: 108, endPoint y: 198, distance: 12.9
click at [97, 203] on button "3 . Ha" at bounding box center [60, 208] width 121 height 33
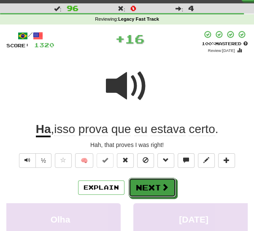
click at [143, 184] on button "Next" at bounding box center [152, 187] width 47 height 19
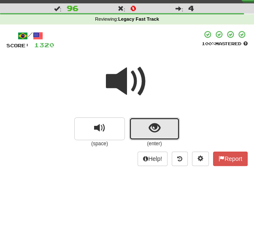
drag, startPoint x: 142, startPoint y: 130, endPoint x: 139, endPoint y: 135, distance: 5.5
click at [139, 135] on button "show sentence" at bounding box center [154, 128] width 51 height 23
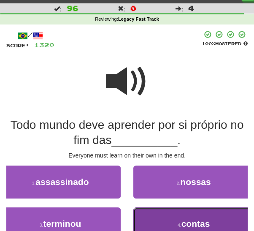
click at [171, 221] on button "4 . contas" at bounding box center [193, 223] width 121 height 33
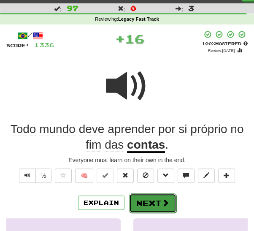
click at [160, 203] on button "Next" at bounding box center [152, 202] width 47 height 19
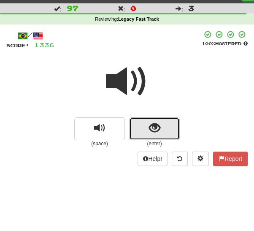
click at [152, 128] on span "show sentence" at bounding box center [154, 127] width 11 height 11
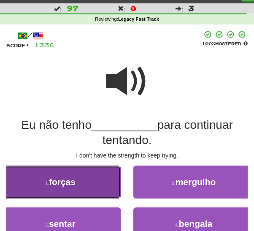
click at [97, 180] on button "1 . forças" at bounding box center [60, 181] width 121 height 33
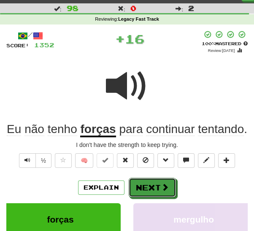
click at [145, 187] on button "Next" at bounding box center [152, 187] width 47 height 19
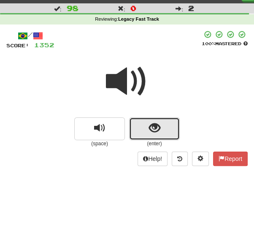
click at [153, 131] on span "show sentence" at bounding box center [154, 127] width 11 height 11
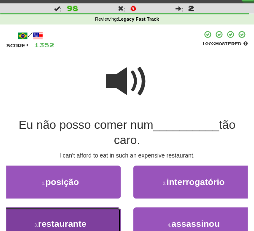
click at [97, 214] on button "3 . restaurante" at bounding box center [60, 223] width 121 height 33
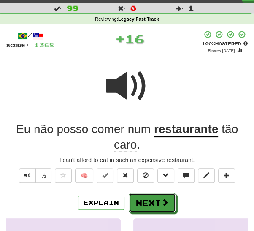
click at [139, 200] on button "Next" at bounding box center [152, 202] width 47 height 19
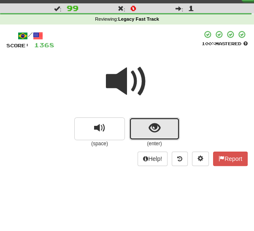
click at [149, 133] on span "show sentence" at bounding box center [154, 127] width 11 height 11
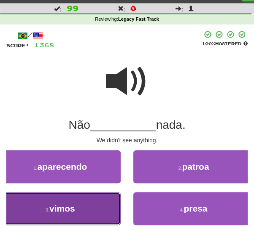
click at [104, 206] on button "3 . vimos" at bounding box center [60, 208] width 121 height 33
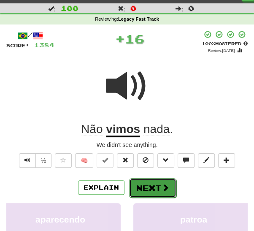
click at [142, 187] on button "Next" at bounding box center [152, 187] width 47 height 19
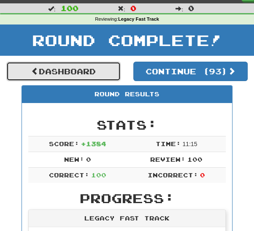
click at [98, 72] on link "Dashboard" at bounding box center [63, 71] width 114 height 19
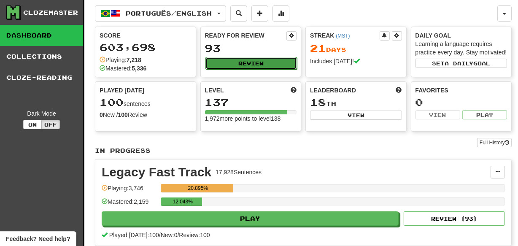
click at [254, 68] on button "Review" at bounding box center [252, 63] width 92 height 13
select select "***"
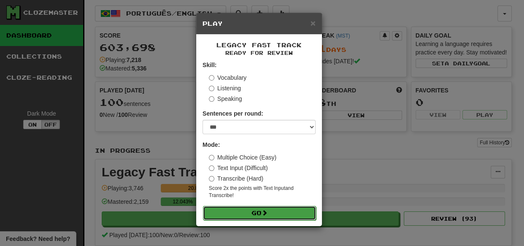
click at [254, 211] on button "Go" at bounding box center [259, 213] width 113 height 14
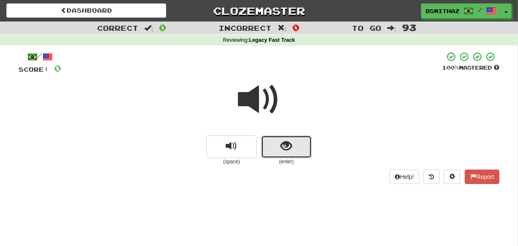
click at [302, 148] on button "show sentence" at bounding box center [286, 146] width 51 height 23
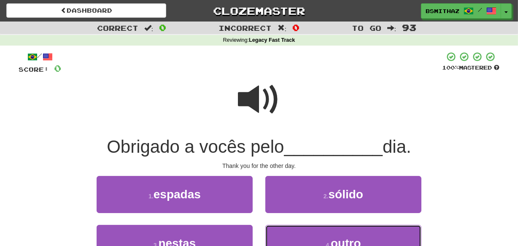
drag, startPoint x: 338, startPoint y: 236, endPoint x: 352, endPoint y: 224, distance: 18.8
click at [339, 237] on span "outro" at bounding box center [346, 243] width 30 height 13
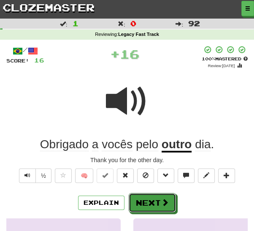
click at [149, 203] on button "Next" at bounding box center [152, 202] width 47 height 19
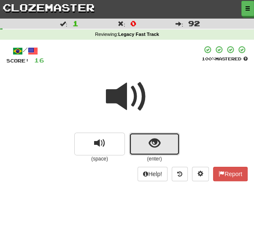
click at [158, 145] on span "show sentence" at bounding box center [154, 143] width 11 height 11
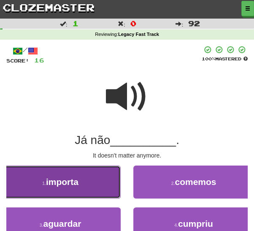
click at [87, 192] on button "1 . importa" at bounding box center [60, 181] width 121 height 33
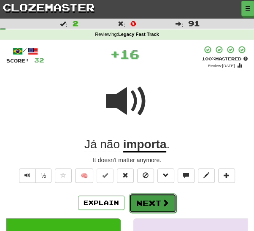
click at [148, 201] on button "Next" at bounding box center [152, 202] width 47 height 19
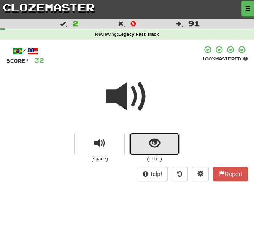
click at [157, 140] on span "show sentence" at bounding box center [154, 143] width 11 height 11
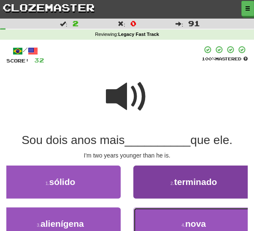
click at [165, 219] on button "4 . nova" at bounding box center [193, 223] width 121 height 33
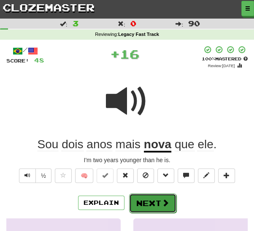
click at [156, 203] on button "Next" at bounding box center [152, 202] width 47 height 19
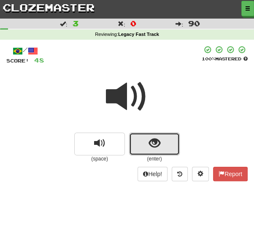
click at [156, 149] on span "show sentence" at bounding box center [154, 143] width 11 height 11
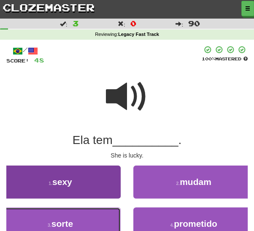
drag, startPoint x: 92, startPoint y: 220, endPoint x: 97, endPoint y: 217, distance: 5.5
click at [92, 220] on button "3 . sorte" at bounding box center [60, 223] width 121 height 33
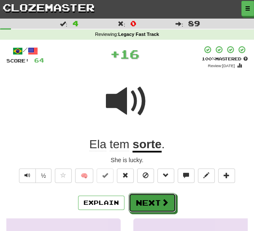
click at [136, 202] on button "Next" at bounding box center [152, 202] width 47 height 19
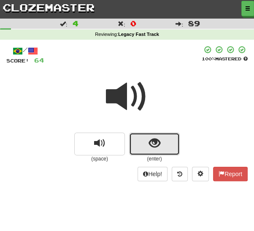
click at [154, 146] on span "show sentence" at bounding box center [154, 143] width 11 height 11
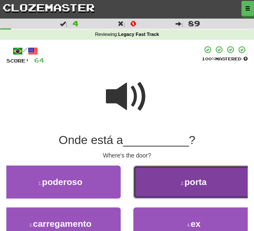
click at [172, 182] on button "2 . porta" at bounding box center [193, 181] width 121 height 33
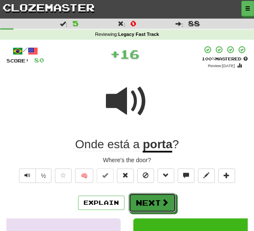
click at [151, 202] on button "Next" at bounding box center [152, 202] width 47 height 19
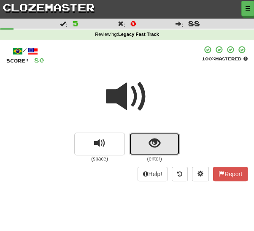
click at [157, 144] on span "show sentence" at bounding box center [154, 143] width 11 height 11
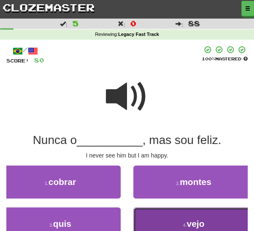
click at [170, 215] on button "4 . vejo" at bounding box center [193, 223] width 121 height 33
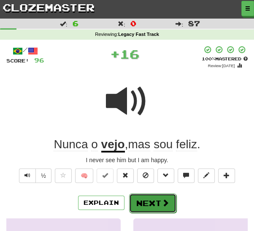
click at [162, 202] on span at bounding box center [166, 203] width 8 height 8
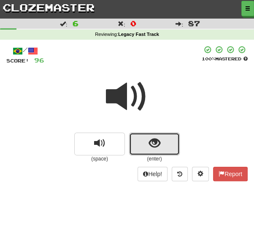
click at [156, 149] on span "show sentence" at bounding box center [154, 143] width 11 height 11
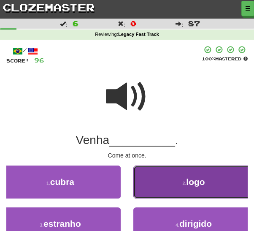
click at [156, 187] on button "2 . logo" at bounding box center [193, 181] width 121 height 33
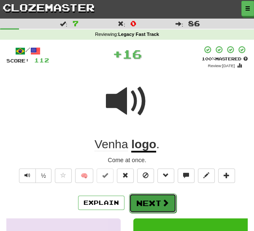
click at [144, 200] on button "Next" at bounding box center [152, 202] width 47 height 19
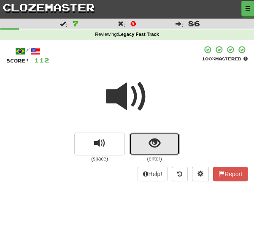
click at [152, 149] on span "show sentence" at bounding box center [154, 143] width 11 height 11
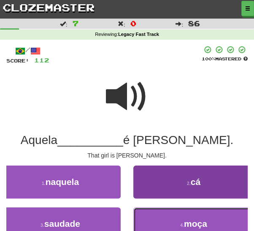
click at [160, 221] on button "4 . moça" at bounding box center [193, 223] width 121 height 33
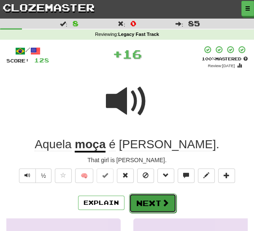
click at [150, 202] on button "Next" at bounding box center [152, 202] width 47 height 19
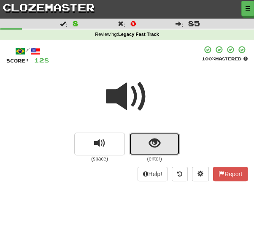
click at [154, 151] on button "show sentence" at bounding box center [154, 144] width 51 height 23
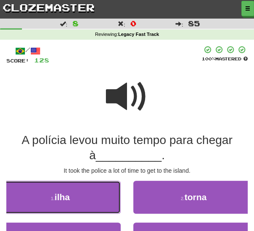
click at [108, 200] on button "1 . ilha" at bounding box center [60, 197] width 121 height 33
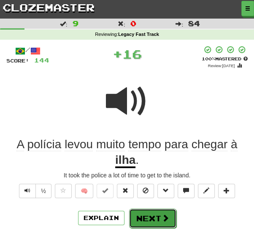
click at [146, 217] on button "Next" at bounding box center [152, 217] width 47 height 19
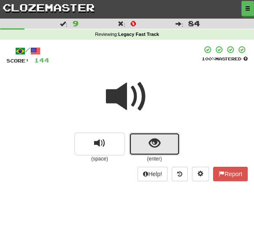
click at [156, 143] on span "show sentence" at bounding box center [154, 143] width 11 height 11
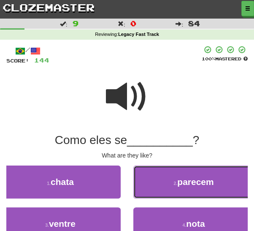
click at [149, 187] on button "2 . parecem" at bounding box center [193, 181] width 121 height 33
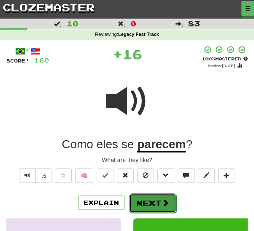
click at [139, 201] on button "Next" at bounding box center [152, 202] width 47 height 19
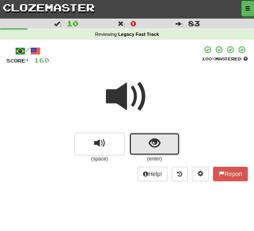
click at [158, 146] on span "show sentence" at bounding box center [154, 143] width 11 height 11
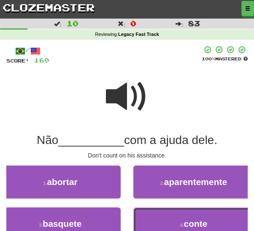
click at [160, 218] on button "4 . conte" at bounding box center [193, 223] width 121 height 33
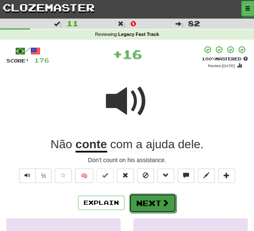
click at [148, 202] on button "Next" at bounding box center [152, 202] width 47 height 19
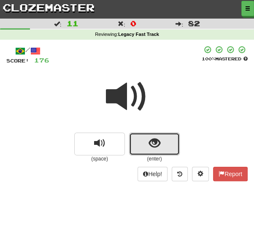
drag, startPoint x: 154, startPoint y: 146, endPoint x: 151, endPoint y: 151, distance: 5.9
click at [154, 146] on span "show sentence" at bounding box center [154, 143] width 11 height 11
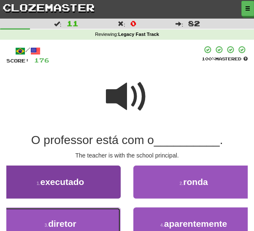
drag, startPoint x: 103, startPoint y: 220, endPoint x: 108, endPoint y: 219, distance: 4.8
click at [103, 220] on button "3 . diretor" at bounding box center [60, 223] width 121 height 33
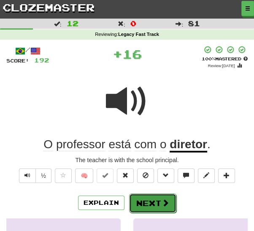
click at [144, 203] on button "Next" at bounding box center [152, 202] width 47 height 19
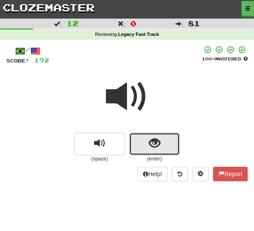
click at [159, 147] on span "show sentence" at bounding box center [154, 143] width 11 height 11
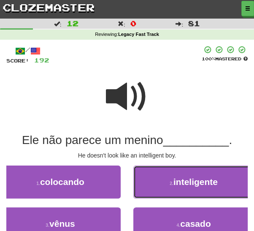
drag, startPoint x: 171, startPoint y: 184, endPoint x: 165, endPoint y: 191, distance: 9.3
click at [170, 185] on small "2 ." at bounding box center [172, 183] width 4 height 5
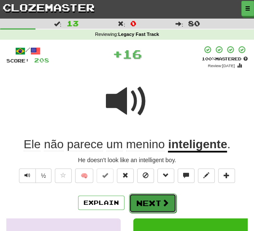
click at [155, 203] on button "Next" at bounding box center [152, 202] width 47 height 19
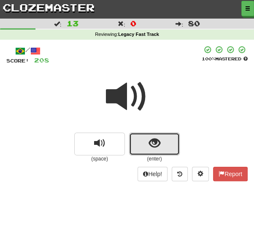
drag, startPoint x: 154, startPoint y: 144, endPoint x: 152, endPoint y: 149, distance: 4.8
click at [153, 146] on span "show sentence" at bounding box center [154, 143] width 11 height 11
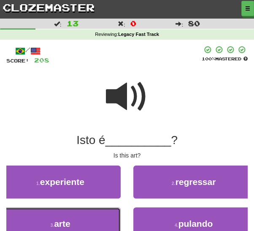
drag, startPoint x: 97, startPoint y: 217, endPoint x: 106, endPoint y: 214, distance: 9.7
click at [97, 217] on button "3 . arte" at bounding box center [60, 223] width 121 height 33
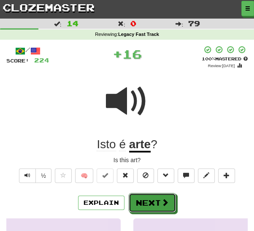
click at [139, 201] on button "Next" at bounding box center [152, 202] width 47 height 19
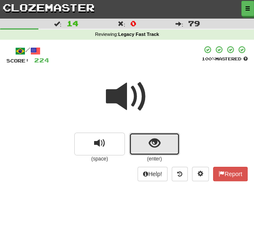
click at [144, 146] on button "show sentence" at bounding box center [154, 144] width 51 height 23
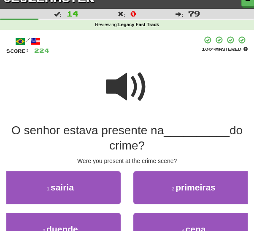
scroll to position [15, 0]
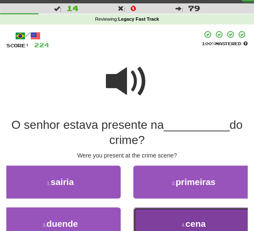
click at [214, 220] on button "4 . cena" at bounding box center [193, 223] width 121 height 33
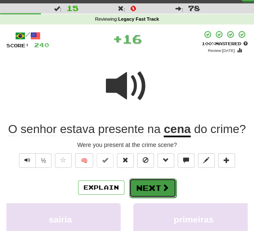
click at [157, 188] on button "Next" at bounding box center [152, 187] width 47 height 19
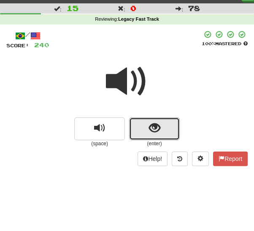
drag, startPoint x: 156, startPoint y: 130, endPoint x: 155, endPoint y: 134, distance: 4.4
click at [156, 131] on span "show sentence" at bounding box center [154, 127] width 11 height 11
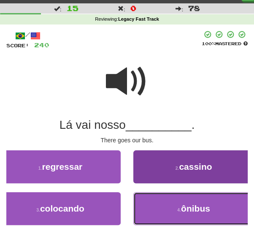
click at [175, 202] on button "4 . ônibus" at bounding box center [193, 208] width 121 height 33
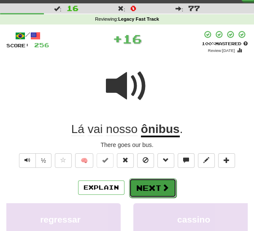
click at [154, 183] on button "Next" at bounding box center [152, 187] width 47 height 19
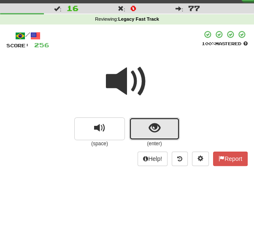
click at [163, 129] on button "show sentence" at bounding box center [154, 128] width 51 height 23
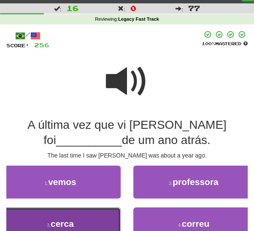
click at [84, 217] on button "3 . cerca" at bounding box center [60, 223] width 121 height 33
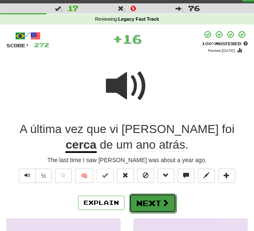
click at [143, 202] on button "Next" at bounding box center [152, 202] width 47 height 19
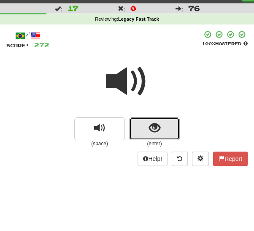
drag, startPoint x: 161, startPoint y: 127, endPoint x: 162, endPoint y: 135, distance: 8.5
click at [161, 127] on button "show sentence" at bounding box center [154, 128] width 51 height 23
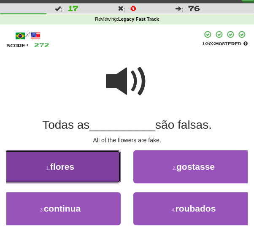
click at [98, 173] on button "1 . flores" at bounding box center [60, 166] width 121 height 33
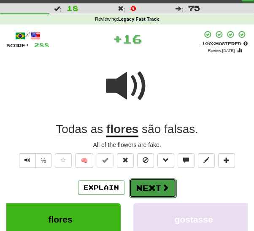
click at [147, 183] on button "Next" at bounding box center [152, 187] width 47 height 19
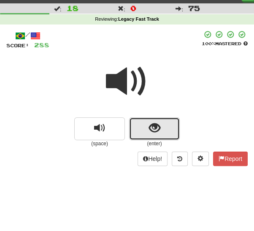
click at [143, 130] on button "show sentence" at bounding box center [154, 128] width 51 height 23
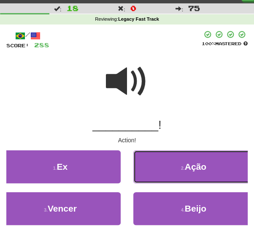
click at [162, 169] on button "2 . Ação" at bounding box center [193, 166] width 121 height 33
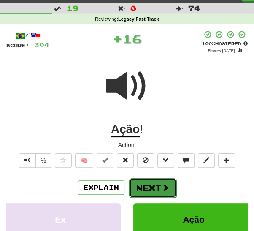
click at [153, 187] on button "Next" at bounding box center [152, 187] width 47 height 19
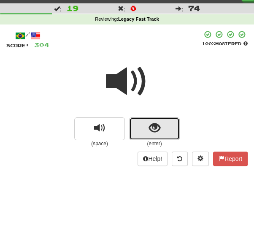
click at [150, 135] on button "show sentence" at bounding box center [154, 128] width 51 height 23
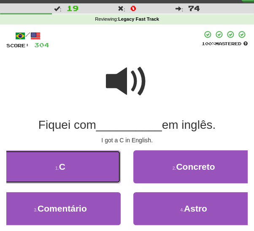
click at [103, 170] on button "1 . C" at bounding box center [60, 166] width 121 height 33
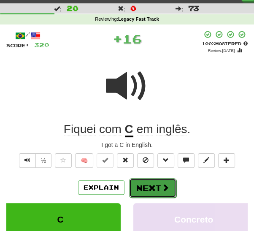
click at [147, 182] on button "Next" at bounding box center [152, 187] width 47 height 19
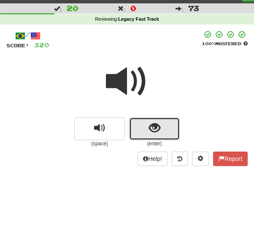
click at [139, 135] on button "show sentence" at bounding box center [154, 128] width 51 height 23
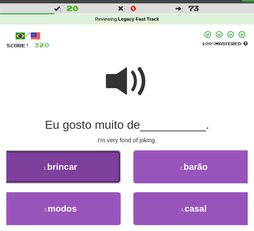
click at [87, 175] on button "1 . brincar" at bounding box center [60, 166] width 121 height 33
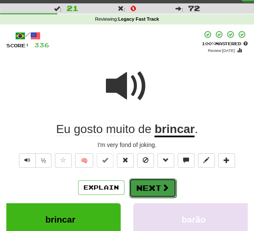
click at [148, 185] on button "Next" at bounding box center [152, 187] width 47 height 19
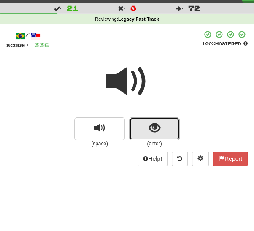
click at [160, 129] on button "show sentence" at bounding box center [154, 128] width 51 height 23
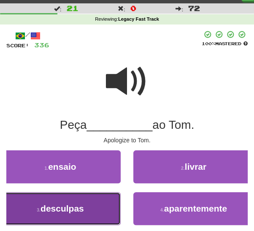
click at [101, 207] on button "3 . desculpas" at bounding box center [60, 208] width 121 height 33
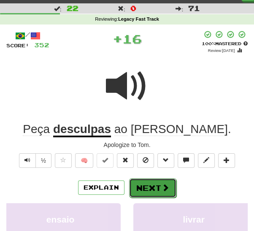
click at [156, 189] on button "Next" at bounding box center [152, 187] width 47 height 19
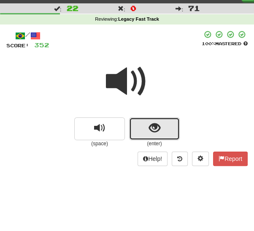
click at [142, 134] on button "show sentence" at bounding box center [154, 128] width 51 height 23
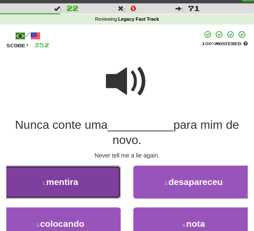
click at [100, 187] on button "1 . mentira" at bounding box center [60, 181] width 121 height 33
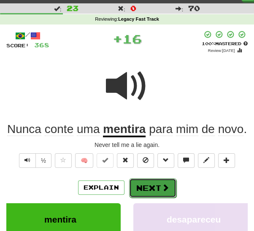
click at [162, 188] on span at bounding box center [166, 188] width 8 height 8
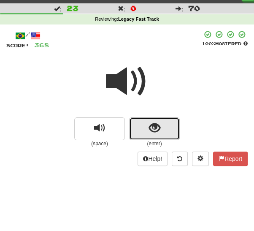
click at [145, 129] on button "show sentence" at bounding box center [154, 128] width 51 height 23
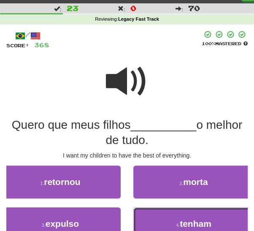
click at [165, 218] on button "4 . tenham" at bounding box center [193, 223] width 121 height 33
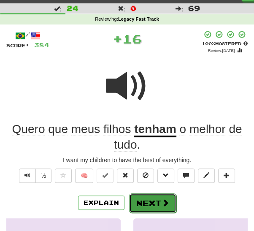
click at [152, 198] on button "Next" at bounding box center [152, 202] width 47 height 19
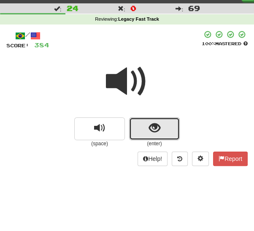
drag, startPoint x: 154, startPoint y: 130, endPoint x: 151, endPoint y: 149, distance: 18.5
click at [154, 131] on span "show sentence" at bounding box center [154, 127] width 11 height 11
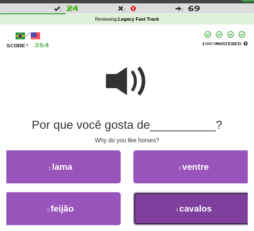
click at [169, 207] on button "4 . cavalos" at bounding box center [193, 208] width 121 height 33
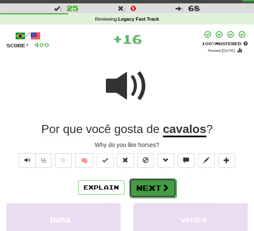
click at [144, 189] on button "Next" at bounding box center [152, 187] width 47 height 19
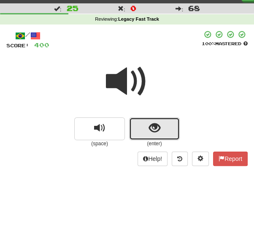
click at [152, 132] on span "show sentence" at bounding box center [154, 127] width 11 height 11
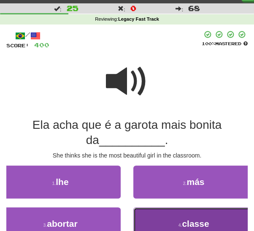
click at [152, 219] on button "4 . classe" at bounding box center [193, 223] width 121 height 33
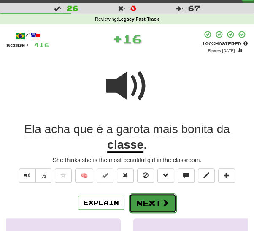
click at [146, 202] on button "Next" at bounding box center [152, 202] width 47 height 19
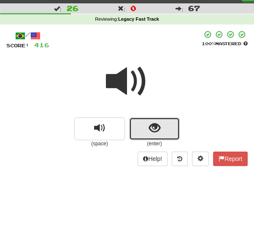
click at [153, 135] on button "show sentence" at bounding box center [154, 128] width 51 height 23
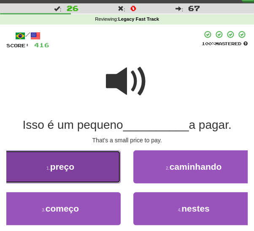
click at [98, 173] on button "1 . preço" at bounding box center [60, 166] width 121 height 33
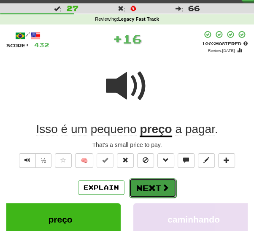
click at [146, 185] on button "Next" at bounding box center [152, 187] width 47 height 19
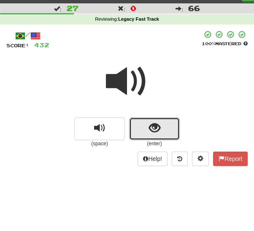
click at [153, 133] on span "show sentence" at bounding box center [154, 127] width 11 height 11
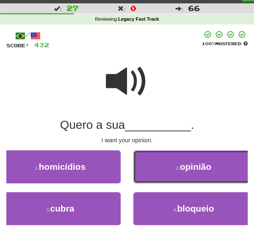
drag, startPoint x: 152, startPoint y: 169, endPoint x: 150, endPoint y: 173, distance: 4.9
click at [152, 169] on button "2 . opinião" at bounding box center [193, 166] width 121 height 33
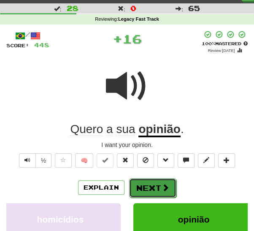
click at [141, 189] on button "Next" at bounding box center [152, 187] width 47 height 19
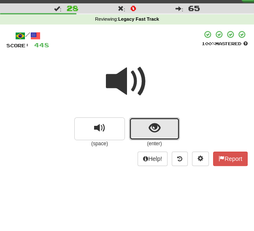
click at [153, 135] on button "show sentence" at bounding box center [154, 128] width 51 height 23
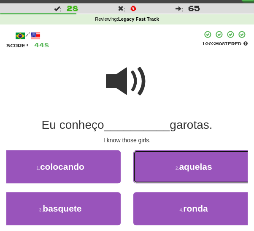
click at [154, 171] on button "2 . aquelas" at bounding box center [193, 166] width 121 height 33
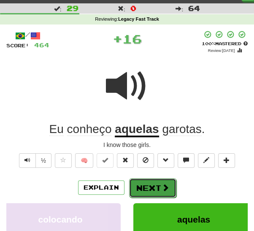
click at [141, 189] on button "Next" at bounding box center [152, 187] width 47 height 19
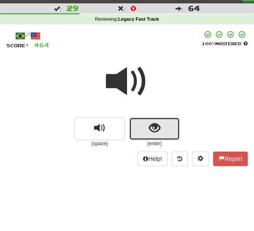
click at [149, 132] on span "show sentence" at bounding box center [154, 127] width 11 height 11
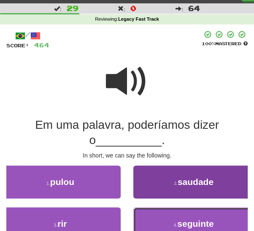
click at [174, 219] on button "4 . seguinte" at bounding box center [193, 223] width 121 height 33
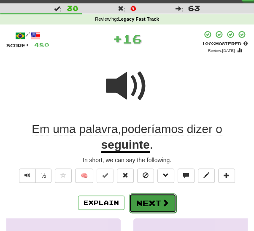
click at [158, 203] on button "Next" at bounding box center [152, 202] width 47 height 19
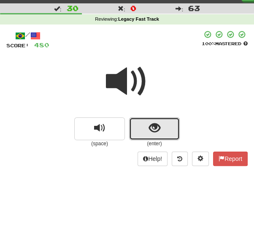
click at [150, 134] on span "show sentence" at bounding box center [154, 127] width 11 height 11
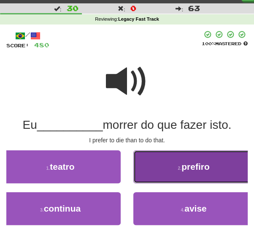
click at [167, 172] on button "2 . prefiro" at bounding box center [193, 166] width 121 height 33
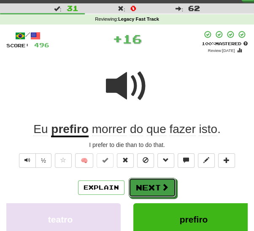
click at [149, 189] on button "Next" at bounding box center [152, 187] width 47 height 19
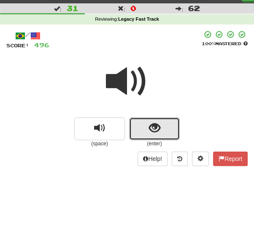
click at [149, 133] on span "show sentence" at bounding box center [154, 127] width 11 height 11
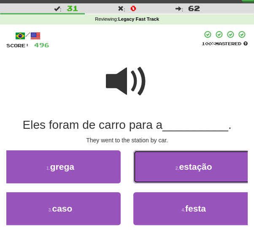
click at [157, 170] on button "2 . estação" at bounding box center [193, 166] width 121 height 33
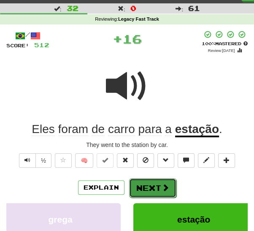
click at [142, 186] on button "Next" at bounding box center [152, 187] width 47 height 19
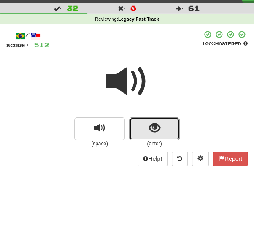
click at [154, 133] on span "show sentence" at bounding box center [154, 127] width 11 height 11
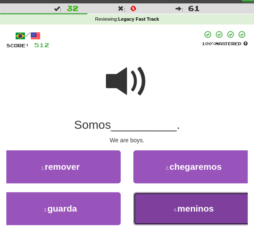
click at [164, 206] on button "4 . meninos" at bounding box center [193, 208] width 121 height 33
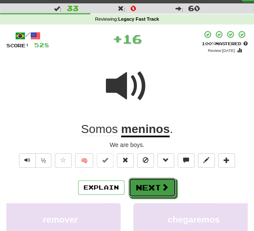
click at [156, 186] on button "Next" at bounding box center [152, 187] width 47 height 19
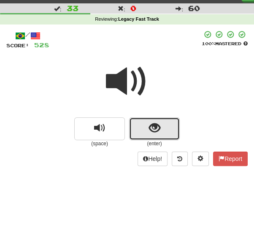
click at [146, 134] on button "show sentence" at bounding box center [154, 128] width 51 height 23
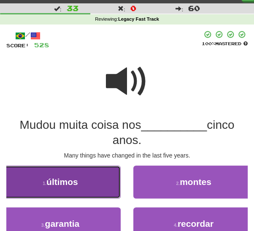
click at [112, 189] on button "1 . últimos" at bounding box center [60, 181] width 121 height 33
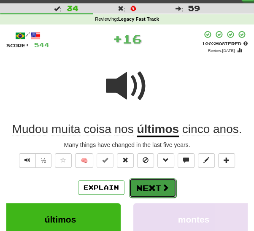
click at [149, 187] on button "Next" at bounding box center [152, 187] width 47 height 19
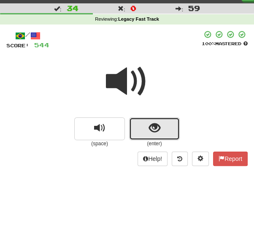
click at [155, 133] on span "show sentence" at bounding box center [154, 127] width 11 height 11
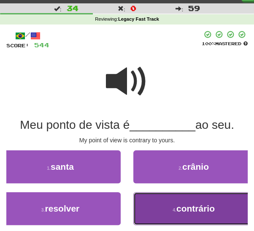
click at [169, 206] on button "4 . contrário" at bounding box center [193, 208] width 121 height 33
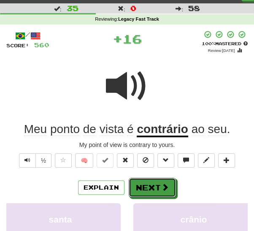
click at [157, 183] on button "Next" at bounding box center [152, 187] width 47 height 19
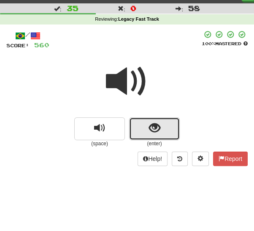
click at [160, 136] on button "show sentence" at bounding box center [154, 128] width 51 height 23
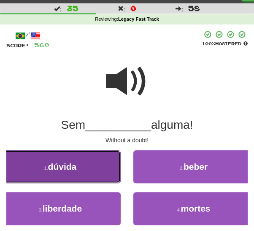
click at [105, 172] on button "1 . dúvida" at bounding box center [60, 166] width 121 height 33
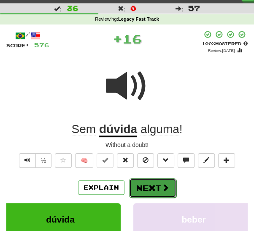
click at [147, 181] on button "Next" at bounding box center [152, 187] width 47 height 19
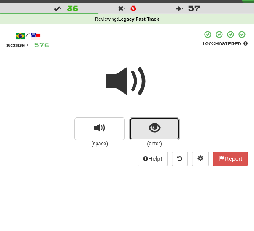
click at [157, 130] on span "show sentence" at bounding box center [154, 127] width 11 height 11
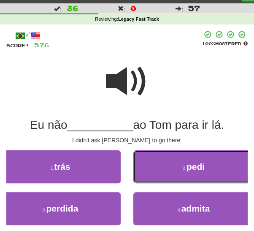
click at [166, 172] on button "2 . pedi" at bounding box center [193, 166] width 121 height 33
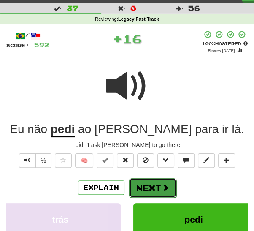
click at [154, 187] on button "Next" at bounding box center [152, 187] width 47 height 19
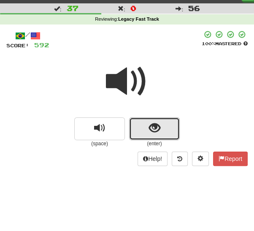
click at [154, 133] on span "show sentence" at bounding box center [154, 127] width 11 height 11
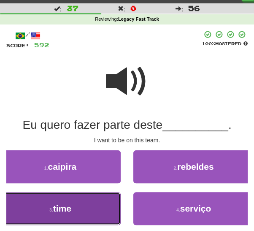
click at [102, 206] on button "3 . time" at bounding box center [60, 208] width 121 height 33
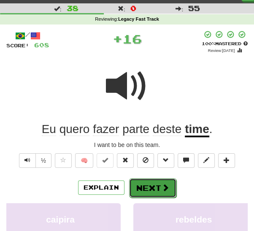
click at [141, 190] on button "Next" at bounding box center [152, 187] width 47 height 19
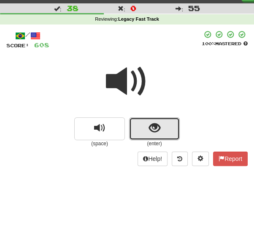
click at [158, 132] on span "show sentence" at bounding box center [154, 127] width 11 height 11
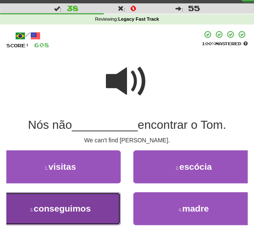
click at [104, 211] on button "3 . conseguimos" at bounding box center [60, 208] width 121 height 33
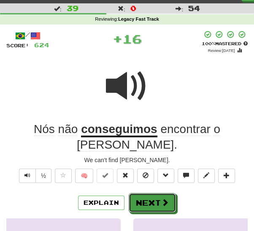
click at [140, 193] on button "Next" at bounding box center [152, 202] width 47 height 19
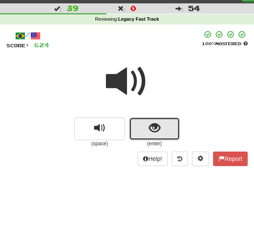
drag, startPoint x: 145, startPoint y: 129, endPoint x: 143, endPoint y: 134, distance: 5.3
click at [143, 133] on button "show sentence" at bounding box center [154, 128] width 51 height 23
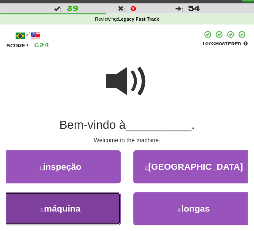
click at [89, 210] on button "3 . máquina" at bounding box center [60, 208] width 121 height 33
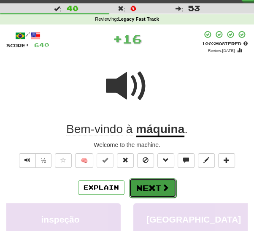
click at [142, 184] on button "Next" at bounding box center [152, 187] width 47 height 19
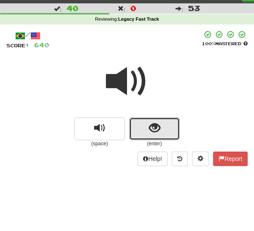
drag, startPoint x: 155, startPoint y: 132, endPoint x: 152, endPoint y: 145, distance: 13.0
click at [154, 135] on button "show sentence" at bounding box center [154, 128] width 51 height 23
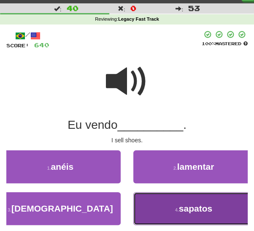
click at [162, 206] on button "4 . sapatos" at bounding box center [193, 208] width 121 height 33
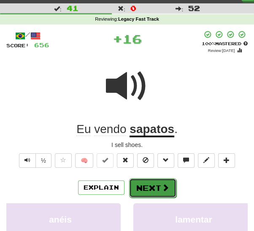
click at [146, 190] on button "Next" at bounding box center [152, 187] width 47 height 19
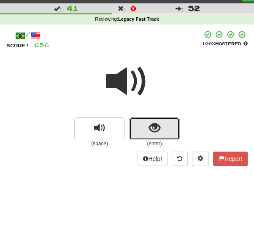
drag, startPoint x: 149, startPoint y: 130, endPoint x: 146, endPoint y: 135, distance: 5.9
click at [148, 133] on button "show sentence" at bounding box center [154, 128] width 51 height 23
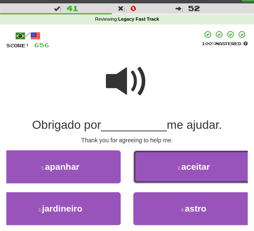
drag, startPoint x: 155, startPoint y: 171, endPoint x: 151, endPoint y: 174, distance: 4.5
click at [152, 173] on button "2 . aceitar" at bounding box center [193, 166] width 121 height 33
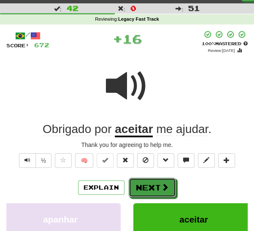
drag, startPoint x: 144, startPoint y: 188, endPoint x: 140, endPoint y: 191, distance: 4.8
click at [143, 189] on button "Next" at bounding box center [152, 187] width 47 height 19
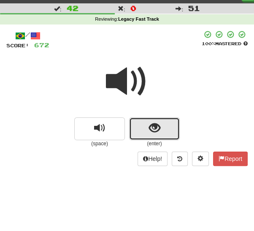
click at [139, 132] on button "show sentence" at bounding box center [154, 128] width 51 height 23
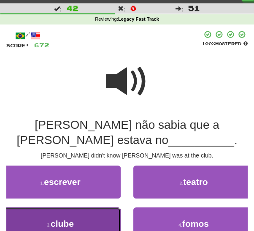
click at [92, 217] on button "3 . clube" at bounding box center [60, 223] width 121 height 33
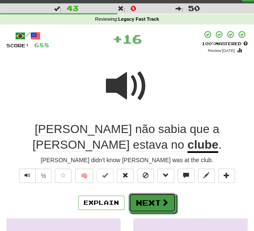
click at [148, 193] on button "Next" at bounding box center [152, 202] width 47 height 19
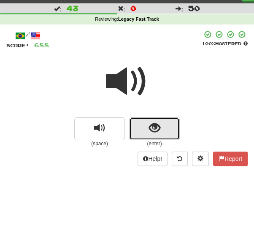
click at [162, 129] on button "show sentence" at bounding box center [154, 128] width 51 height 23
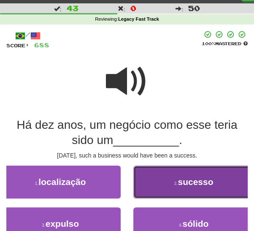
click at [155, 177] on button "2 . sucesso" at bounding box center [193, 181] width 121 height 33
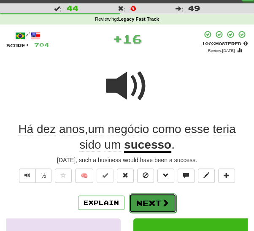
click at [137, 198] on button "Next" at bounding box center [152, 202] width 47 height 19
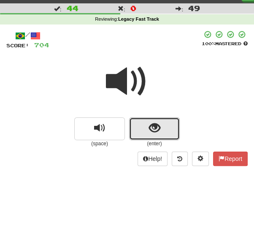
click at [158, 133] on span "show sentence" at bounding box center [154, 127] width 11 height 11
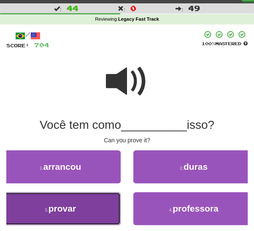
click at [93, 206] on button "3 . provar" at bounding box center [60, 208] width 121 height 33
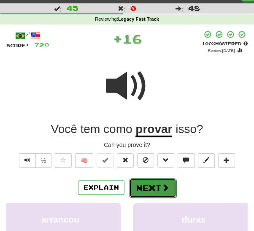
click at [137, 187] on button "Next" at bounding box center [152, 187] width 47 height 19
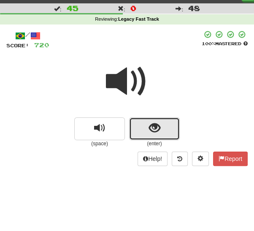
click at [147, 132] on button "show sentence" at bounding box center [154, 128] width 51 height 23
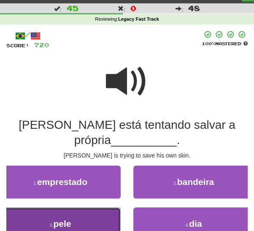
click at [96, 223] on button "3 . pele" at bounding box center [60, 223] width 121 height 33
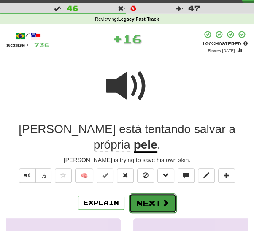
click at [147, 193] on button "Next" at bounding box center [152, 202] width 47 height 19
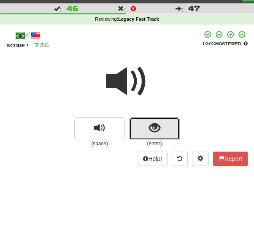
click at [151, 135] on button "show sentence" at bounding box center [154, 128] width 51 height 23
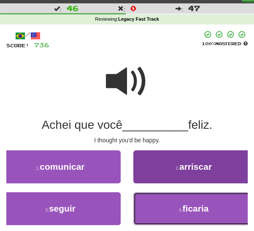
click at [179, 208] on small "4 ." at bounding box center [181, 209] width 4 height 5
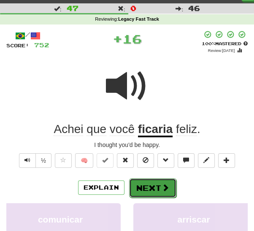
click at [157, 184] on button "Next" at bounding box center [152, 187] width 47 height 19
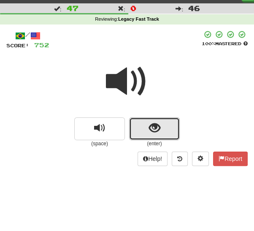
drag, startPoint x: 149, startPoint y: 132, endPoint x: 135, endPoint y: 145, distance: 19.1
click at [148, 135] on button "show sentence" at bounding box center [154, 128] width 51 height 23
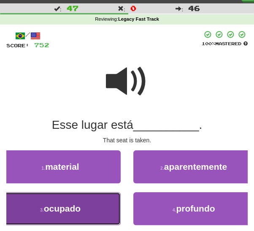
click at [95, 215] on button "3 . ocupado" at bounding box center [60, 208] width 121 height 33
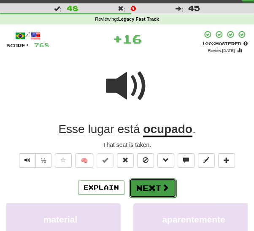
click at [143, 183] on button "Next" at bounding box center [152, 187] width 47 height 19
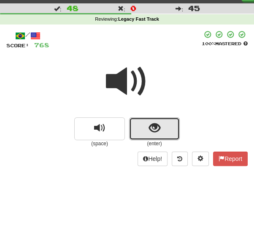
drag, startPoint x: 143, startPoint y: 129, endPoint x: 140, endPoint y: 134, distance: 6.1
click at [143, 130] on button "show sentence" at bounding box center [154, 128] width 51 height 23
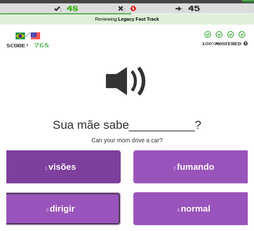
drag, startPoint x: 88, startPoint y: 212, endPoint x: 93, endPoint y: 210, distance: 5.7
click at [89, 212] on button "3 . dirigir" at bounding box center [60, 208] width 121 height 33
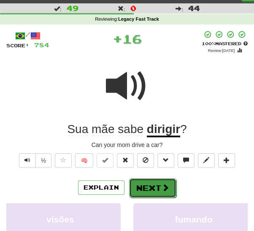
click at [138, 188] on button "Next" at bounding box center [152, 187] width 47 height 19
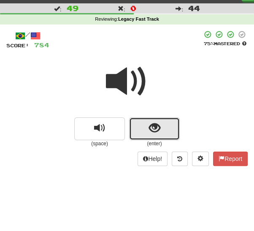
click at [151, 131] on span "show sentence" at bounding box center [154, 127] width 11 height 11
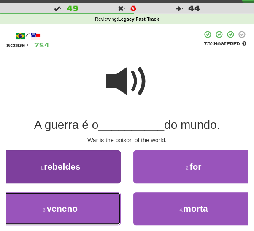
click at [93, 215] on button "3 . veneno" at bounding box center [60, 208] width 121 height 33
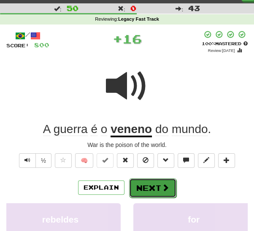
click at [151, 181] on button "Next" at bounding box center [152, 187] width 47 height 19
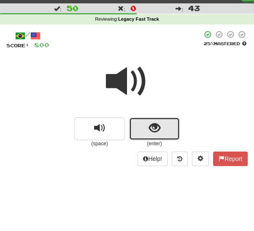
click at [149, 130] on span "show sentence" at bounding box center [154, 127] width 11 height 11
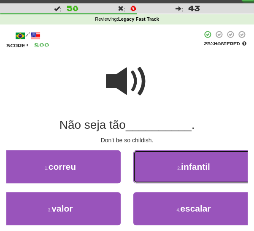
click at [168, 170] on button "2 . infantil" at bounding box center [193, 166] width 121 height 33
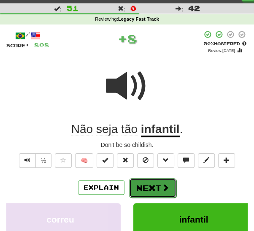
click at [147, 185] on button "Next" at bounding box center [152, 187] width 47 height 19
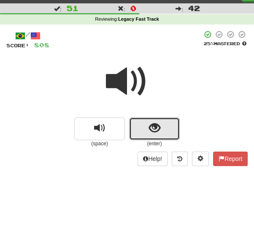
drag, startPoint x: 152, startPoint y: 131, endPoint x: 150, endPoint y: 135, distance: 4.7
click at [152, 132] on span "show sentence" at bounding box center [154, 127] width 11 height 11
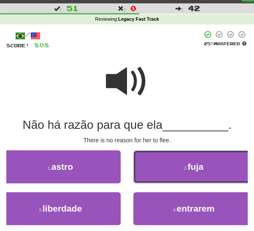
click at [162, 173] on button "2 . fuja" at bounding box center [193, 166] width 121 height 33
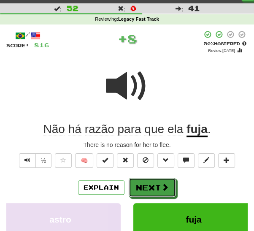
drag, startPoint x: 152, startPoint y: 188, endPoint x: 154, endPoint y: 181, distance: 7.1
click at [153, 188] on button "Next" at bounding box center [152, 187] width 47 height 19
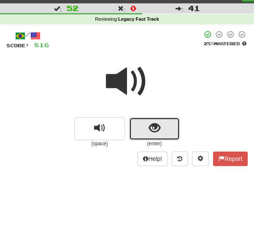
click at [151, 133] on span "show sentence" at bounding box center [154, 127] width 11 height 11
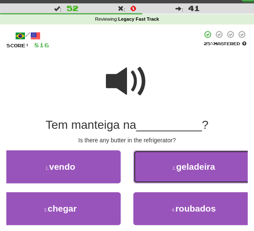
drag, startPoint x: 165, startPoint y: 170, endPoint x: 160, endPoint y: 175, distance: 6.9
click at [164, 172] on button "2 . geladeira" at bounding box center [193, 166] width 121 height 33
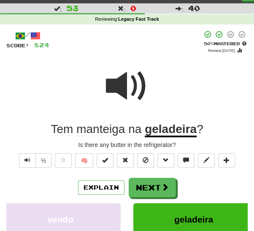
click at [177, 129] on u "geladeira" at bounding box center [171, 129] width 52 height 15
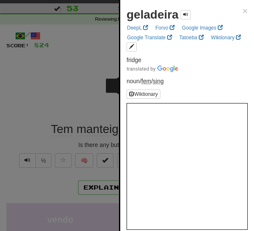
click at [43, 89] on div at bounding box center [127, 115] width 254 height 231
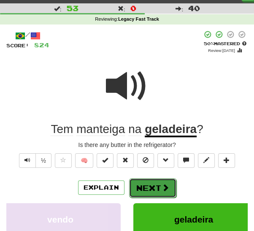
click at [159, 189] on button "Next" at bounding box center [152, 187] width 47 height 19
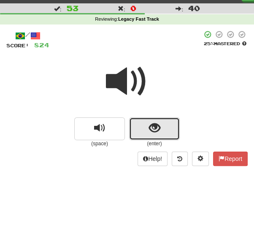
click at [149, 135] on button "show sentence" at bounding box center [154, 128] width 51 height 23
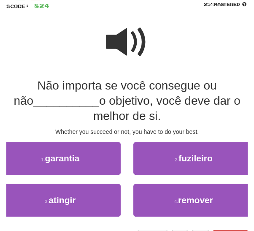
scroll to position [53, 0]
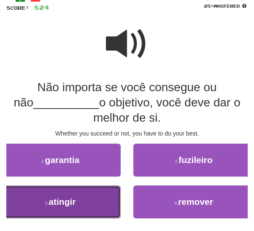
click at [95, 202] on button "3 . atingir" at bounding box center [60, 201] width 121 height 33
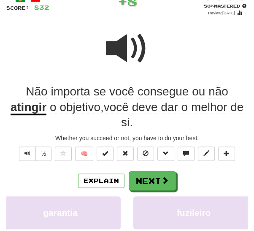
click at [19, 106] on u "atingir" at bounding box center [29, 107] width 36 height 15
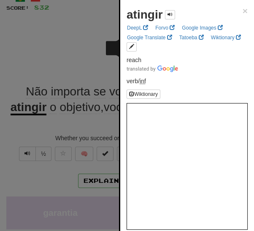
click at [28, 62] on div at bounding box center [127, 115] width 254 height 231
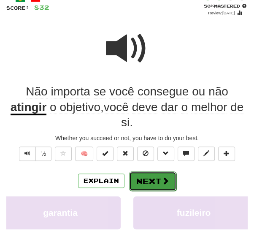
click at [154, 180] on button "Next" at bounding box center [152, 180] width 47 height 19
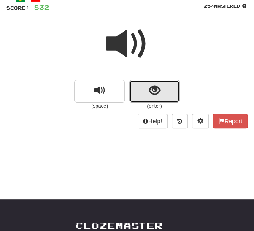
click at [158, 89] on span "show sentence" at bounding box center [154, 90] width 11 height 11
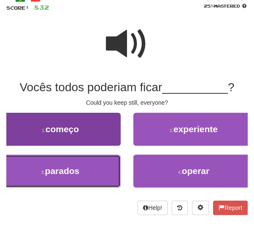
click at [101, 170] on button "3 . parados" at bounding box center [60, 170] width 121 height 33
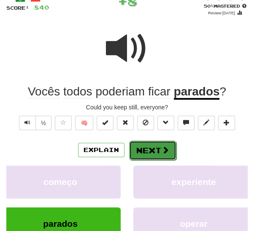
click at [148, 150] on button "Next" at bounding box center [152, 150] width 47 height 19
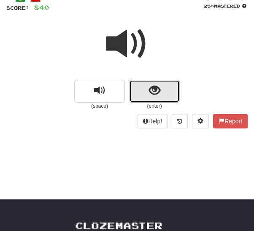
click at [156, 92] on span "show sentence" at bounding box center [154, 90] width 11 height 11
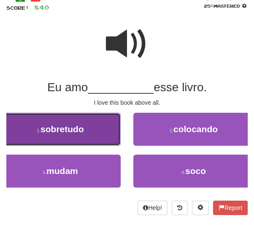
click at [98, 132] on button "1 . sobretudo" at bounding box center [60, 129] width 121 height 33
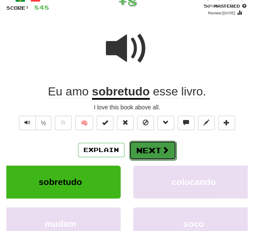
click at [145, 148] on button "Next" at bounding box center [152, 150] width 47 height 19
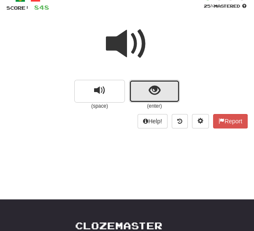
click at [156, 87] on span "show sentence" at bounding box center [154, 90] width 11 height 11
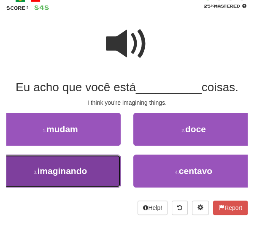
click at [85, 173] on span "imaginando" at bounding box center [62, 171] width 50 height 10
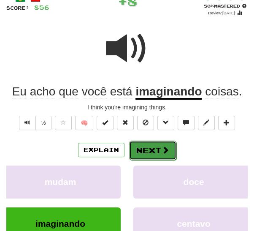
click at [151, 151] on button "Next" at bounding box center [152, 150] width 47 height 19
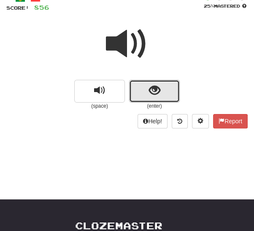
click at [151, 92] on span "show sentence" at bounding box center [154, 90] width 11 height 11
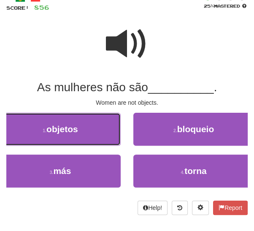
click at [97, 132] on button "1 . objetos" at bounding box center [60, 129] width 121 height 33
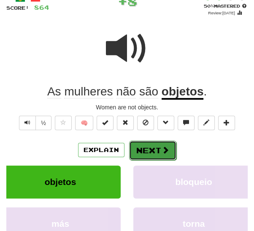
click at [144, 146] on button "Next" at bounding box center [152, 150] width 47 height 19
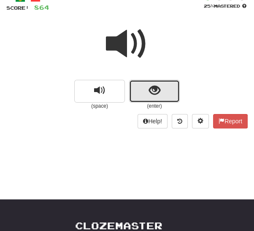
click at [155, 92] on span "show sentence" at bounding box center [154, 90] width 11 height 11
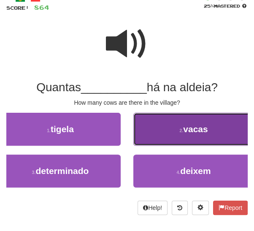
click at [179, 133] on button "2 . vacas" at bounding box center [193, 129] width 121 height 33
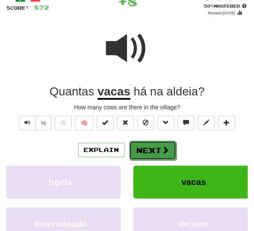
click at [150, 149] on button "Next" at bounding box center [152, 150] width 47 height 19
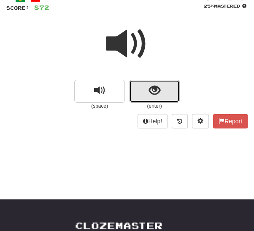
click at [149, 93] on span "show sentence" at bounding box center [154, 90] width 11 height 11
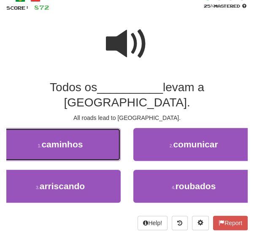
click at [98, 131] on button "1 . caminhos" at bounding box center [60, 144] width 121 height 33
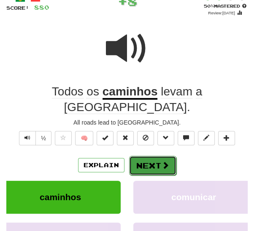
click at [148, 156] on button "Next" at bounding box center [152, 165] width 47 height 19
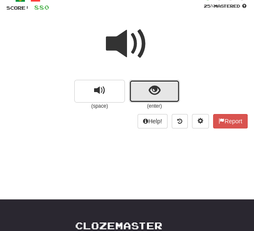
click at [152, 89] on span "show sentence" at bounding box center [154, 90] width 11 height 11
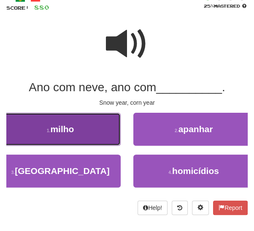
click at [97, 126] on button "1 . milho" at bounding box center [60, 129] width 121 height 33
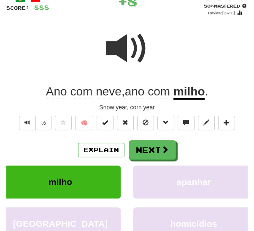
click at [195, 87] on u "milho" at bounding box center [189, 92] width 32 height 15
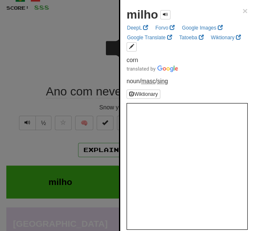
click at [34, 62] on div at bounding box center [127, 115] width 254 height 231
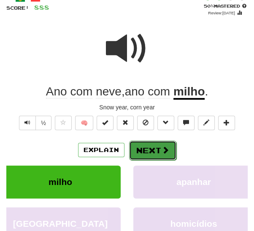
click at [152, 150] on button "Next" at bounding box center [152, 150] width 47 height 19
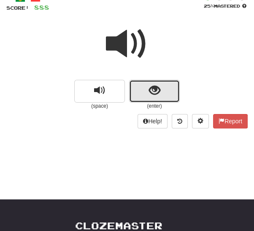
click at [152, 89] on span "show sentence" at bounding box center [154, 90] width 11 height 11
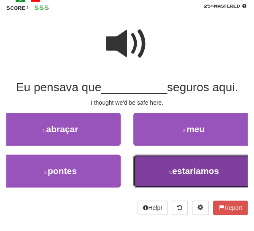
click at [156, 170] on button "4 . estaríamos" at bounding box center [193, 170] width 121 height 33
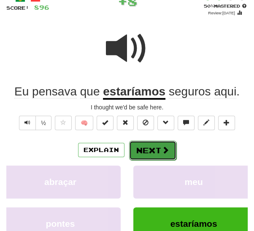
click at [149, 152] on button "Next" at bounding box center [152, 150] width 47 height 19
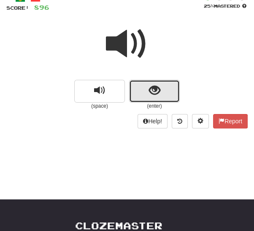
click at [151, 94] on span "show sentence" at bounding box center [154, 90] width 11 height 11
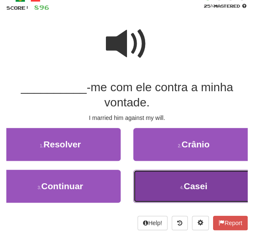
click at [185, 191] on button "4 . Casei" at bounding box center [193, 186] width 121 height 33
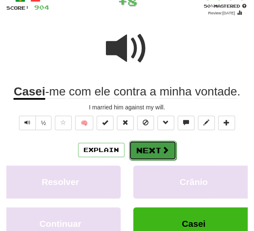
click at [165, 148] on span at bounding box center [166, 150] width 8 height 8
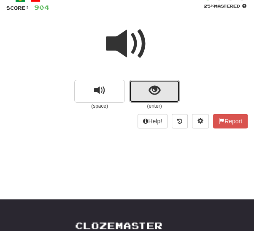
click at [149, 93] on span "show sentence" at bounding box center [154, 90] width 11 height 11
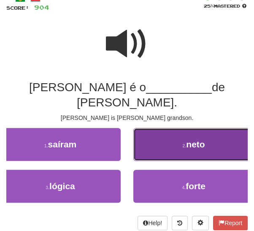
click at [184, 135] on button "2 . neto" at bounding box center [193, 144] width 121 height 33
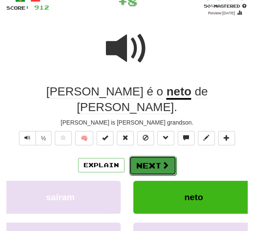
click at [154, 156] on button "Next" at bounding box center [152, 165] width 47 height 19
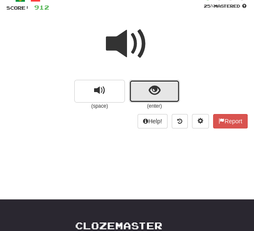
click at [157, 93] on span "show sentence" at bounding box center [154, 90] width 11 height 11
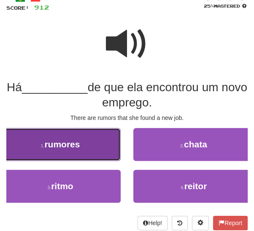
click at [101, 152] on button "1 . rumores" at bounding box center [60, 144] width 121 height 33
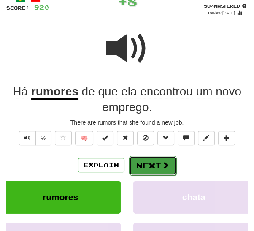
click at [147, 164] on button "Next" at bounding box center [152, 165] width 47 height 19
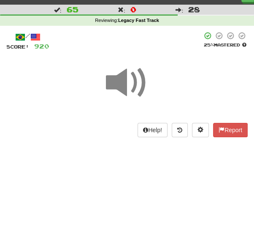
scroll to position [17, 0]
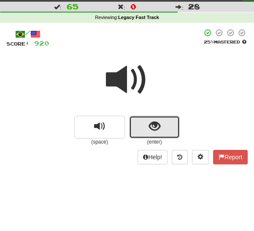
click at [162, 125] on button "show sentence" at bounding box center [154, 127] width 51 height 23
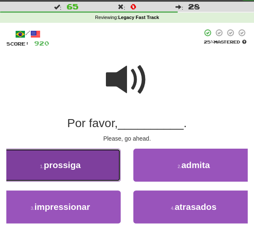
click at [99, 169] on button "1 . prossiga" at bounding box center [60, 165] width 121 height 33
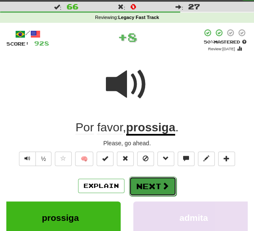
click at [160, 185] on button "Next" at bounding box center [152, 185] width 47 height 19
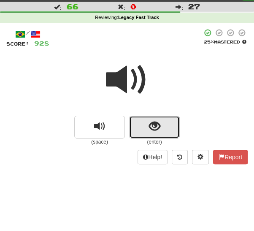
click at [146, 129] on button "show sentence" at bounding box center [154, 127] width 51 height 23
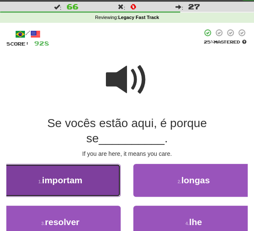
click at [79, 185] on span "importam" at bounding box center [62, 180] width 41 height 10
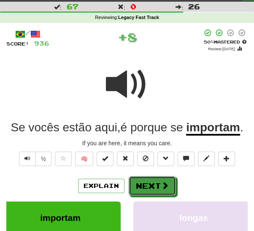
click at [170, 189] on button "Next" at bounding box center [152, 185] width 47 height 19
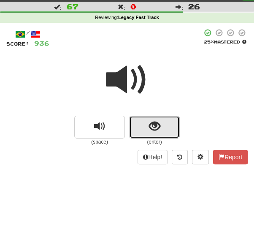
click at [156, 127] on span "show sentence" at bounding box center [154, 126] width 11 height 11
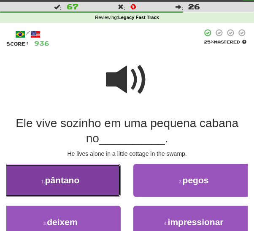
click at [88, 187] on button "1 . pântano" at bounding box center [60, 180] width 121 height 33
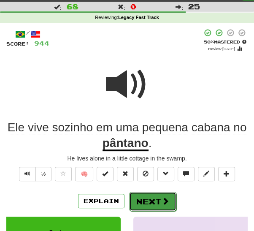
click at [152, 203] on button "Next" at bounding box center [152, 201] width 47 height 19
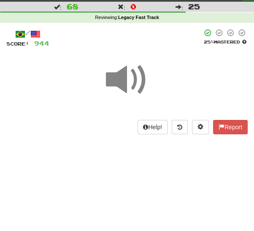
click at [137, 92] on span at bounding box center [127, 80] width 42 height 42
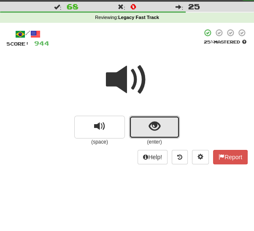
click at [139, 129] on button "show sentence" at bounding box center [154, 127] width 51 height 23
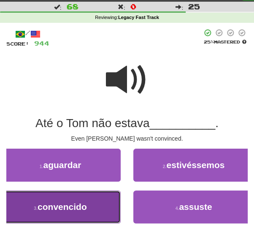
click at [97, 204] on button "3 . convencido" at bounding box center [60, 206] width 121 height 33
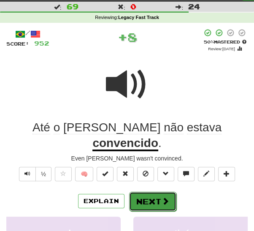
click at [144, 192] on button "Next" at bounding box center [152, 201] width 47 height 19
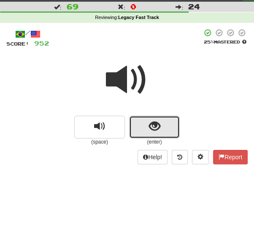
click at [160, 127] on button "show sentence" at bounding box center [154, 127] width 51 height 23
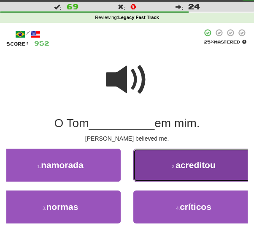
click at [165, 169] on button "2 . acreditou" at bounding box center [193, 165] width 121 height 33
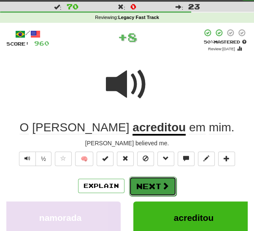
click at [149, 184] on button "Next" at bounding box center [152, 185] width 47 height 19
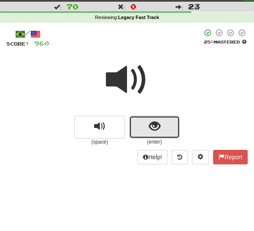
click at [152, 129] on span "show sentence" at bounding box center [154, 126] width 11 height 11
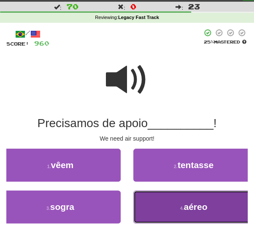
click at [168, 210] on button "4 . aéreo" at bounding box center [193, 206] width 121 height 33
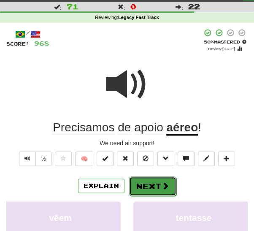
click at [160, 187] on button "Next" at bounding box center [152, 185] width 47 height 19
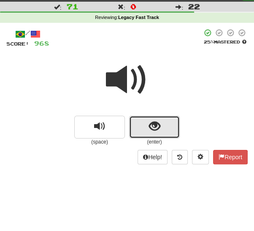
click at [143, 131] on button "show sentence" at bounding box center [154, 127] width 51 height 23
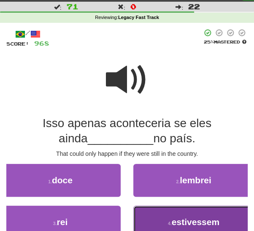
click at [157, 217] on button "4 . estivessem" at bounding box center [193, 222] width 121 height 33
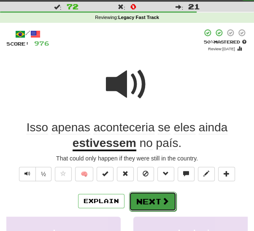
click at [146, 202] on button "Next" at bounding box center [152, 201] width 47 height 19
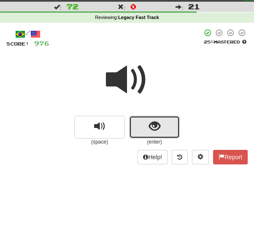
click at [149, 126] on span "show sentence" at bounding box center [154, 126] width 11 height 11
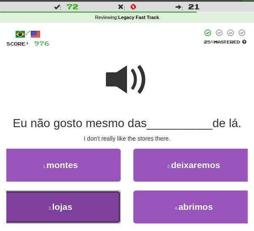
click at [97, 197] on button "3 . lojas" at bounding box center [60, 206] width 121 height 33
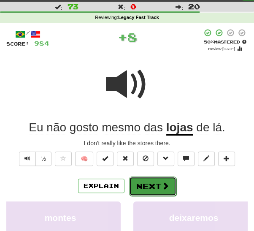
click at [138, 185] on button "Next" at bounding box center [152, 185] width 47 height 19
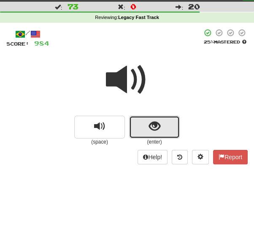
click at [148, 128] on button "show sentence" at bounding box center [154, 127] width 51 height 23
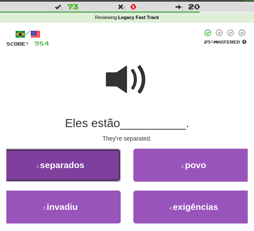
click at [89, 173] on button "1 . separados" at bounding box center [60, 165] width 121 height 33
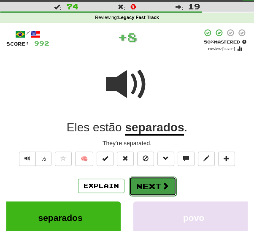
click at [140, 183] on button "Next" at bounding box center [152, 185] width 47 height 19
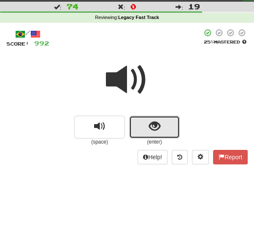
click at [152, 121] on span "show sentence" at bounding box center [154, 126] width 11 height 11
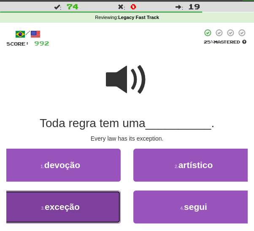
click at [80, 210] on span "exceção" at bounding box center [62, 207] width 35 height 10
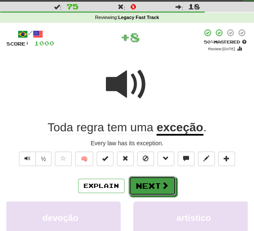
click at [146, 188] on button "Next" at bounding box center [152, 185] width 47 height 19
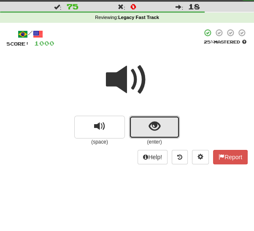
drag, startPoint x: 151, startPoint y: 127, endPoint x: 148, endPoint y: 132, distance: 6.4
click at [152, 127] on span "show sentence" at bounding box center [154, 126] width 11 height 11
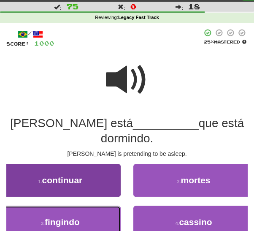
click at [104, 208] on button "3 . fingindo" at bounding box center [60, 222] width 121 height 33
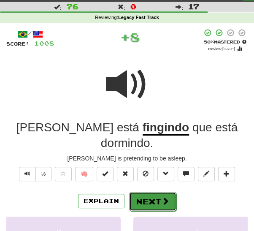
click at [149, 192] on button "Next" at bounding box center [152, 201] width 47 height 19
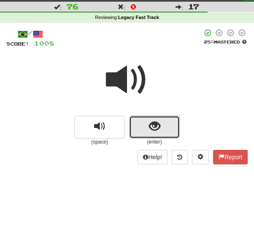
drag, startPoint x: 146, startPoint y: 128, endPoint x: 136, endPoint y: 143, distance: 17.9
click at [146, 130] on button "show sentence" at bounding box center [154, 127] width 51 height 23
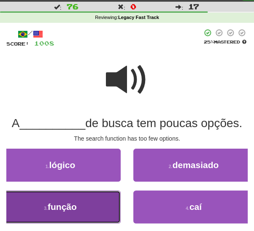
click at [95, 208] on button "3 . função" at bounding box center [60, 206] width 121 height 33
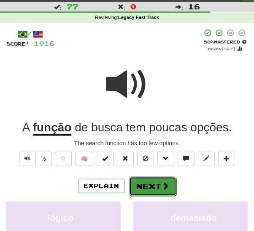
click at [153, 188] on button "Next" at bounding box center [152, 185] width 47 height 19
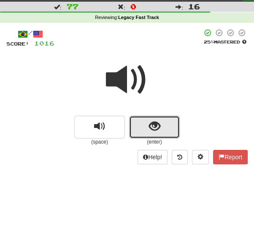
click at [150, 130] on span "show sentence" at bounding box center [154, 126] width 11 height 11
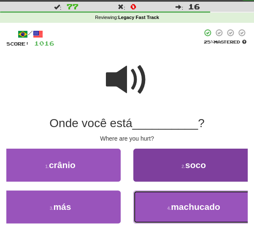
click at [177, 208] on span "machucado" at bounding box center [195, 207] width 49 height 10
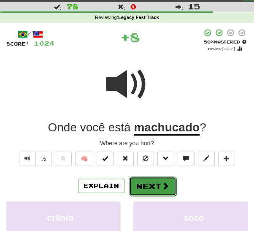
click at [147, 182] on button "Next" at bounding box center [152, 185] width 47 height 19
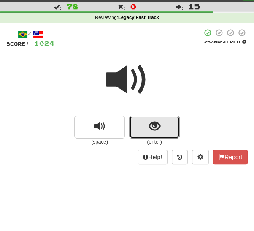
click at [142, 131] on button "show sentence" at bounding box center [154, 127] width 51 height 23
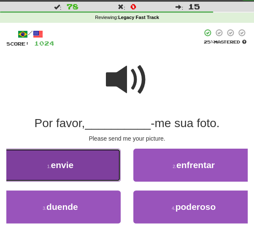
click at [87, 170] on button "1 . envie" at bounding box center [60, 165] width 121 height 33
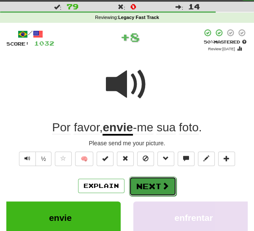
click at [146, 184] on button "Next" at bounding box center [152, 185] width 47 height 19
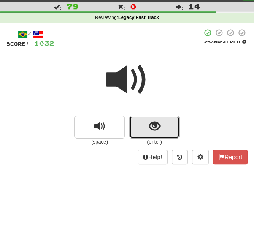
click at [147, 128] on button "show sentence" at bounding box center [154, 127] width 51 height 23
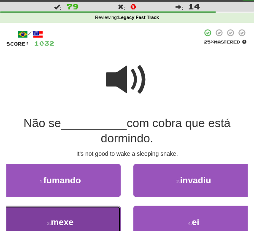
click at [94, 218] on button "3 . mexe" at bounding box center [60, 222] width 121 height 33
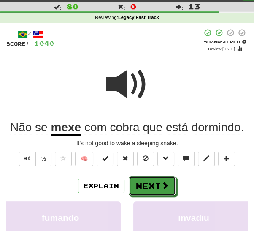
click at [149, 183] on button "Next" at bounding box center [152, 185] width 47 height 19
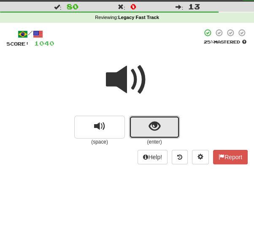
click at [147, 130] on button "show sentence" at bounding box center [154, 127] width 51 height 23
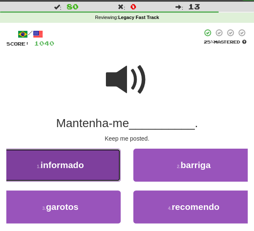
click at [80, 170] on button "1 . informado" at bounding box center [60, 165] width 121 height 33
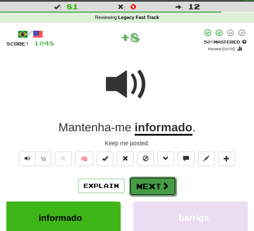
click at [161, 190] on button "Next" at bounding box center [152, 185] width 47 height 19
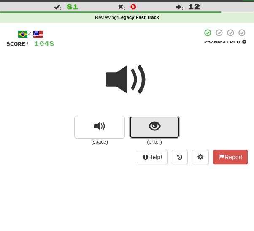
click at [149, 127] on span "show sentence" at bounding box center [154, 126] width 11 height 11
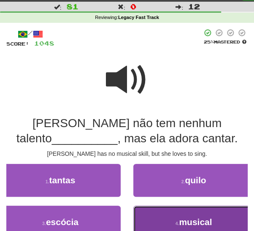
click at [156, 218] on button "4 . musical" at bounding box center [193, 222] width 121 height 33
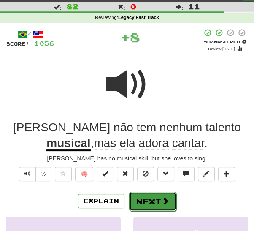
click at [143, 202] on button "Next" at bounding box center [152, 201] width 47 height 19
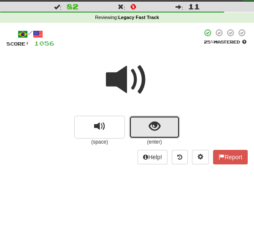
click at [149, 129] on span "show sentence" at bounding box center [154, 126] width 11 height 11
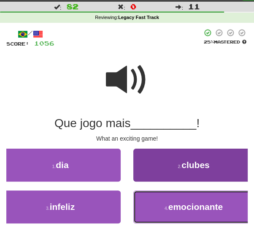
drag, startPoint x: 157, startPoint y: 207, endPoint x: 149, endPoint y: 208, distance: 7.2
click at [157, 207] on button "4 . emocionante" at bounding box center [193, 206] width 121 height 33
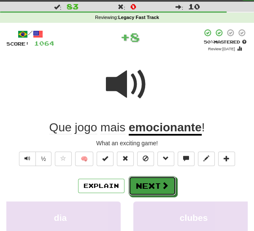
click at [144, 189] on button "Next" at bounding box center [152, 185] width 47 height 19
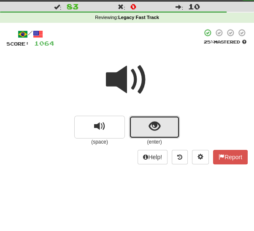
click at [152, 124] on span "show sentence" at bounding box center [154, 126] width 11 height 11
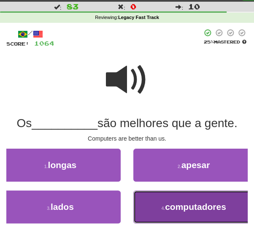
click at [161, 211] on button "4 . computadores" at bounding box center [193, 206] width 121 height 33
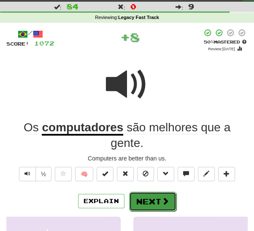
click at [147, 194] on button "Next" at bounding box center [152, 201] width 47 height 19
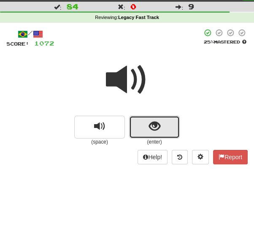
click at [147, 130] on button "show sentence" at bounding box center [154, 127] width 51 height 23
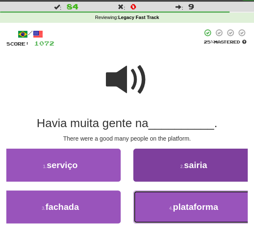
click at [154, 203] on button "4 . plataforma" at bounding box center [193, 206] width 121 height 33
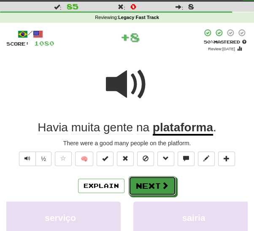
click at [154, 186] on button "Next" at bounding box center [152, 185] width 47 height 19
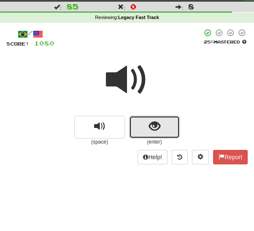
click at [149, 131] on span "show sentence" at bounding box center [154, 126] width 11 height 11
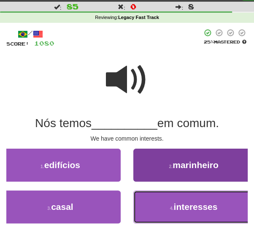
click at [156, 209] on button "4 . interesses" at bounding box center [193, 206] width 121 height 33
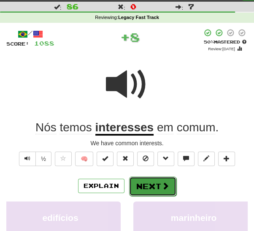
click at [153, 182] on button "Next" at bounding box center [152, 185] width 47 height 19
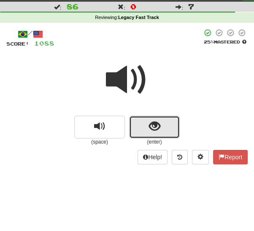
click at [153, 131] on span "show sentence" at bounding box center [154, 126] width 11 height 11
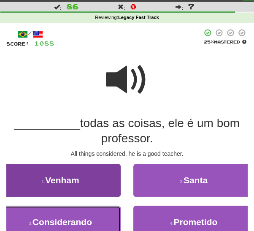
click at [97, 221] on button "3 . Considerando" at bounding box center [60, 222] width 121 height 33
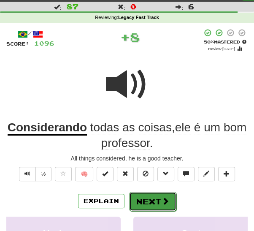
click at [150, 196] on button "Next" at bounding box center [152, 201] width 47 height 19
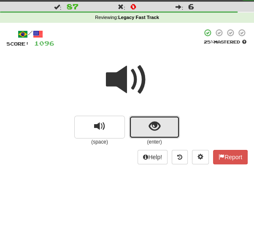
click at [151, 127] on span "show sentence" at bounding box center [154, 126] width 11 height 11
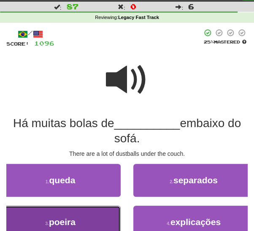
click at [92, 219] on button "3 . poeira" at bounding box center [60, 222] width 121 height 33
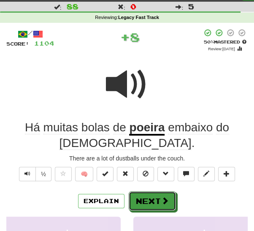
click at [150, 191] on button "Next" at bounding box center [152, 200] width 47 height 19
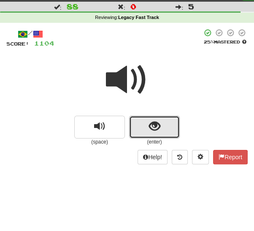
drag, startPoint x: 149, startPoint y: 127, endPoint x: 147, endPoint y: 133, distance: 5.9
click at [149, 129] on span "show sentence" at bounding box center [154, 126] width 11 height 11
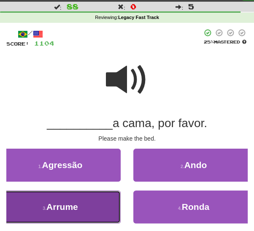
click at [97, 204] on button "3 . Arrume" at bounding box center [60, 206] width 121 height 33
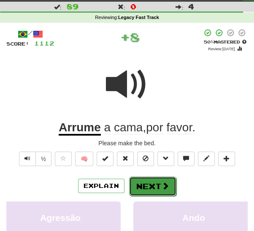
click at [138, 185] on button "Next" at bounding box center [152, 185] width 47 height 19
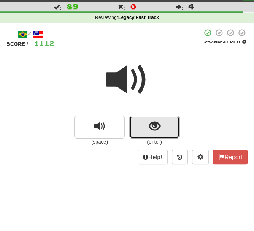
click at [148, 132] on button "show sentence" at bounding box center [154, 127] width 51 height 23
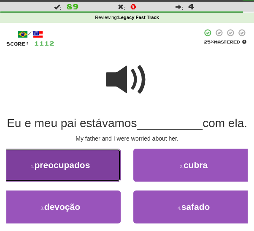
click at [86, 170] on span "preocupados" at bounding box center [62, 165] width 56 height 10
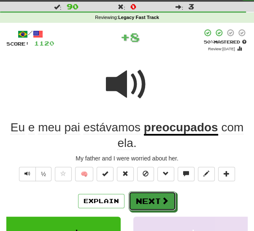
click at [145, 198] on button "Next" at bounding box center [152, 200] width 47 height 19
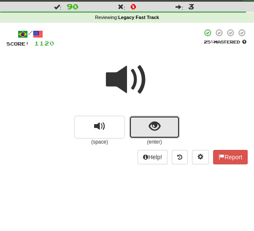
click at [153, 127] on span "show sentence" at bounding box center [154, 126] width 11 height 11
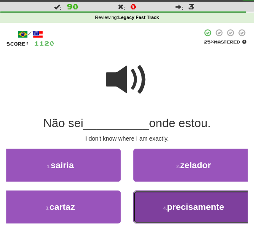
click at [155, 210] on button "4 . precisamente" at bounding box center [193, 206] width 121 height 33
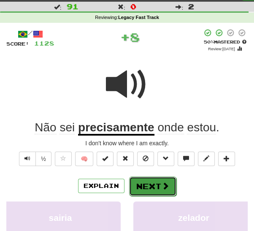
click at [151, 189] on button "Next" at bounding box center [152, 185] width 47 height 19
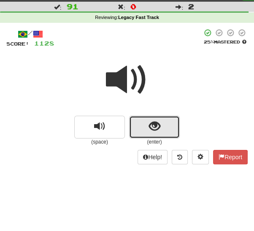
click at [141, 131] on button "show sentence" at bounding box center [154, 127] width 51 height 23
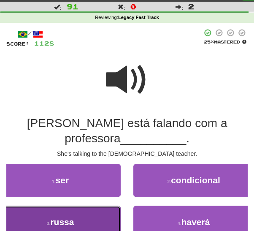
click at [92, 227] on button "3 . russa" at bounding box center [60, 222] width 121 height 33
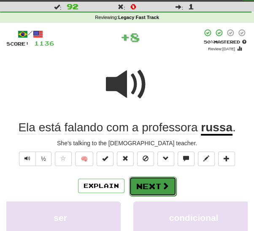
click at [151, 188] on button "Next" at bounding box center [152, 185] width 47 height 19
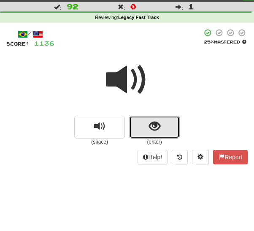
drag, startPoint x: 155, startPoint y: 127, endPoint x: 143, endPoint y: 143, distance: 19.7
click at [154, 128] on span "show sentence" at bounding box center [154, 126] width 11 height 11
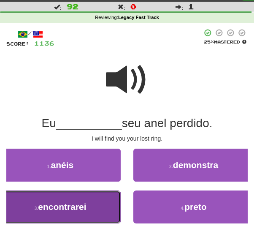
click at [102, 211] on button "3 . encontrarei" at bounding box center [60, 206] width 121 height 33
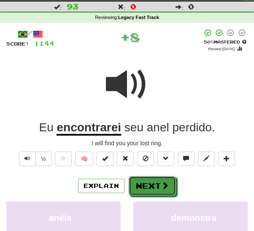
click at [153, 186] on button "Next" at bounding box center [152, 185] width 47 height 19
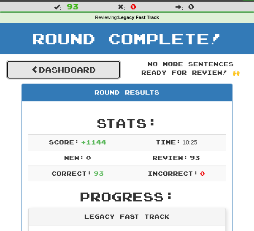
click at [85, 70] on link "Dashboard" at bounding box center [63, 69] width 114 height 19
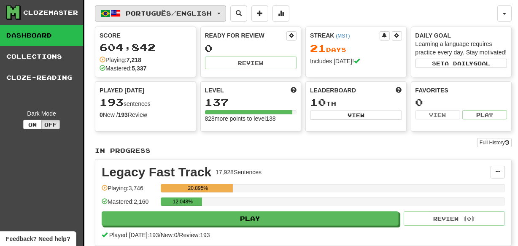
click at [212, 14] on span "Português / English" at bounding box center [169, 13] width 86 height 7
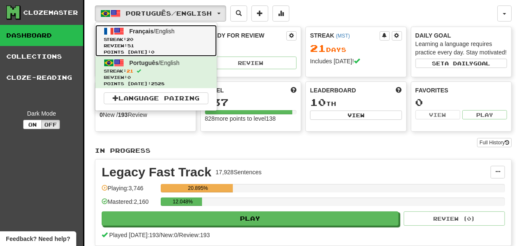
click at [177, 43] on span "Review: 51" at bounding box center [156, 46] width 105 height 6
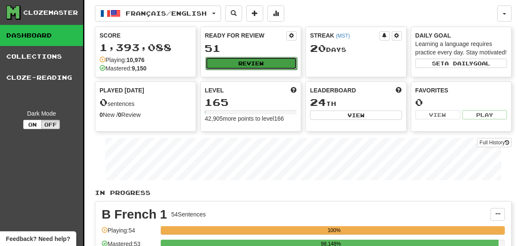
click at [253, 65] on button "Review" at bounding box center [252, 63] width 92 height 13
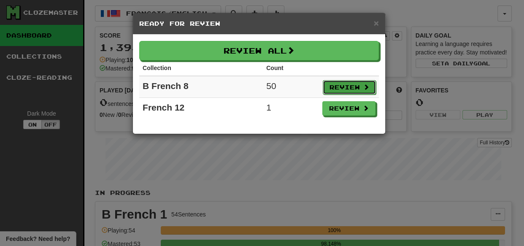
click at [345, 87] on button "Review" at bounding box center [349, 87] width 53 height 14
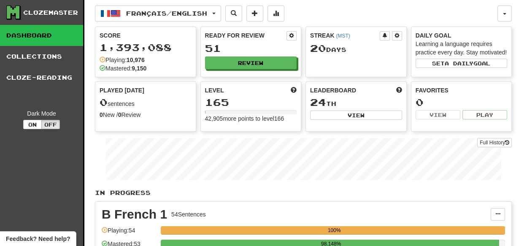
select select "***"
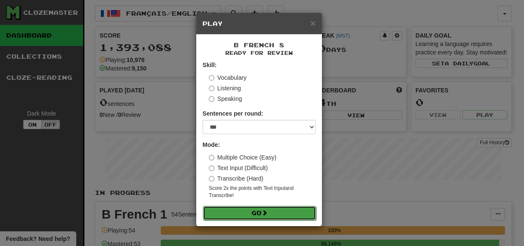
click at [285, 213] on button "Go" at bounding box center [259, 213] width 113 height 14
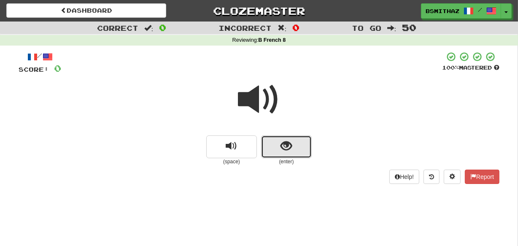
click at [297, 150] on button "show sentence" at bounding box center [286, 146] width 51 height 23
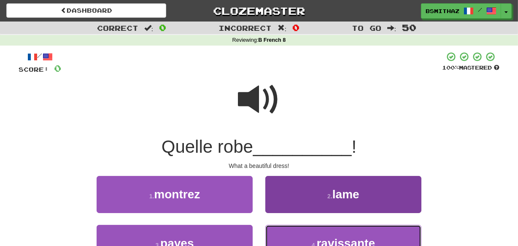
click at [312, 236] on button "4 . ravissante" at bounding box center [343, 243] width 156 height 37
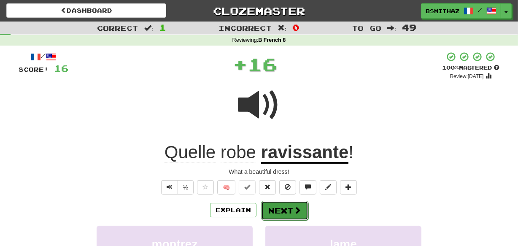
click at [294, 208] on span at bounding box center [298, 210] width 8 height 8
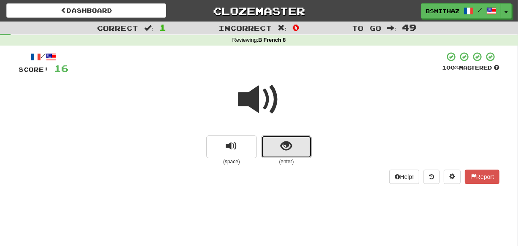
click at [304, 152] on button "show sentence" at bounding box center [286, 146] width 51 height 23
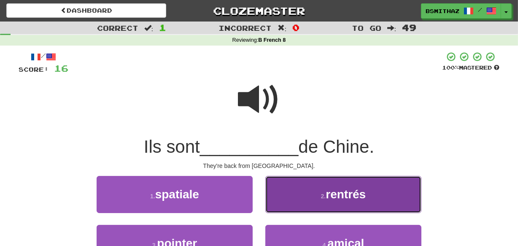
click at [306, 192] on button "2 . rentrés" at bounding box center [343, 194] width 156 height 37
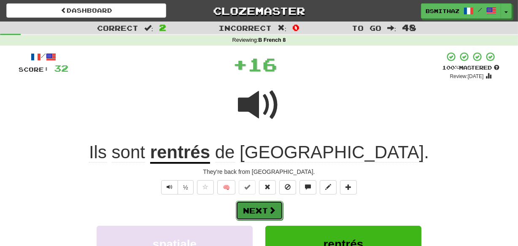
click at [277, 207] on button "Next" at bounding box center [259, 210] width 47 height 19
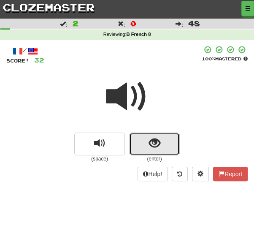
click at [163, 147] on button "show sentence" at bounding box center [154, 144] width 51 height 23
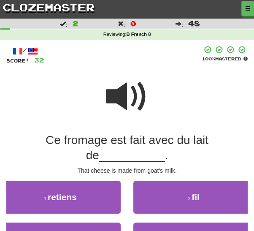
scroll to position [15, 0]
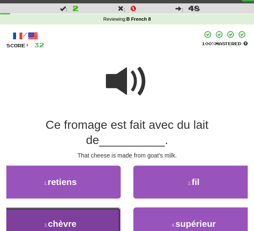
click at [105, 221] on button "3 . chèvre" at bounding box center [60, 223] width 121 height 33
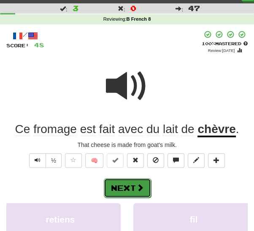
click at [127, 183] on button "Next" at bounding box center [127, 187] width 47 height 19
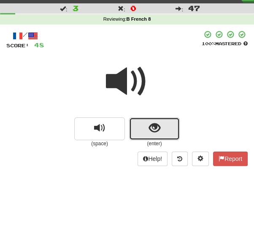
click at [163, 130] on button "show sentence" at bounding box center [154, 128] width 51 height 23
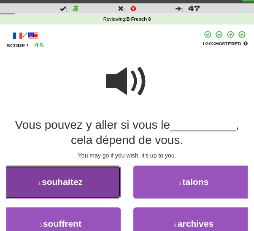
click at [105, 185] on button "1 . souhaitez" at bounding box center [60, 181] width 121 height 33
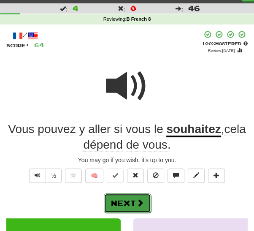
click at [144, 204] on button "Next" at bounding box center [127, 202] width 47 height 19
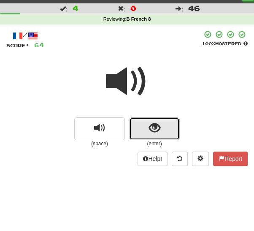
click at [145, 127] on button "show sentence" at bounding box center [154, 128] width 51 height 23
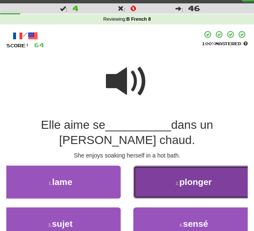
click at [160, 181] on button "2 . plonger" at bounding box center [193, 181] width 121 height 33
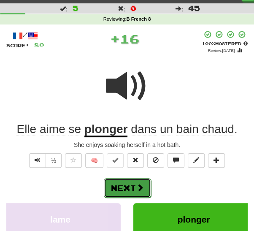
click at [137, 187] on span at bounding box center [140, 188] width 8 height 8
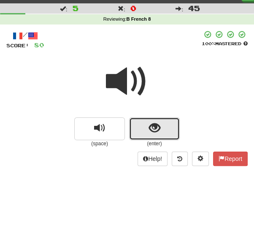
click at [156, 129] on span "show sentence" at bounding box center [154, 127] width 11 height 11
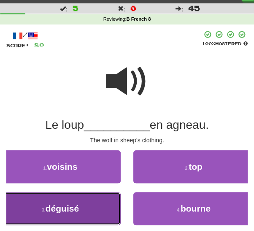
click at [92, 211] on button "3 . [PERSON_NAME]" at bounding box center [60, 208] width 121 height 33
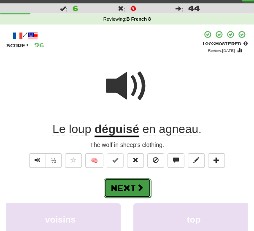
click at [137, 185] on span at bounding box center [140, 188] width 8 height 8
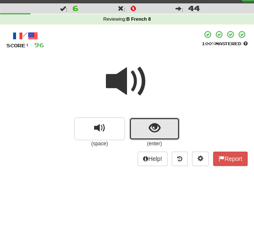
click at [157, 133] on span "show sentence" at bounding box center [154, 127] width 11 height 11
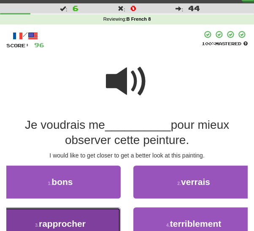
click at [92, 222] on button "3 . rapprocher" at bounding box center [60, 223] width 121 height 33
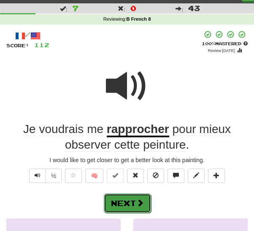
click at [140, 205] on span at bounding box center [140, 203] width 8 height 8
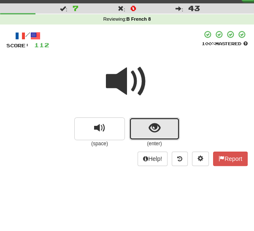
click at [160, 127] on span "show sentence" at bounding box center [154, 127] width 11 height 11
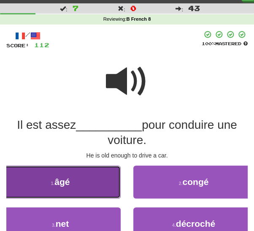
click at [105, 188] on button "1 . âgé" at bounding box center [60, 181] width 121 height 33
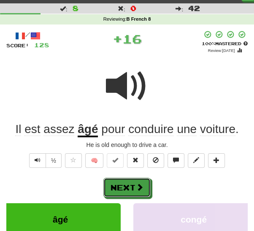
click at [131, 192] on button "Next" at bounding box center [126, 187] width 47 height 19
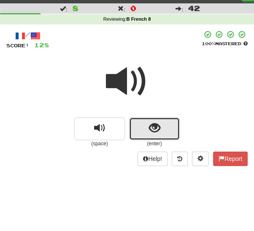
click at [148, 133] on button "show sentence" at bounding box center [154, 128] width 51 height 23
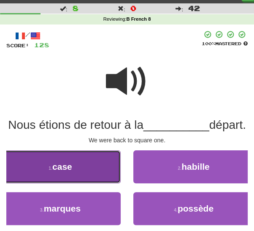
click at [100, 183] on button "1 . case" at bounding box center [60, 166] width 121 height 33
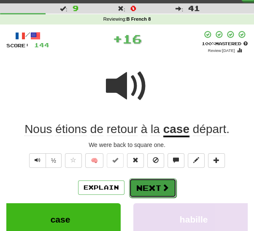
click at [148, 189] on button "Next" at bounding box center [152, 187] width 47 height 19
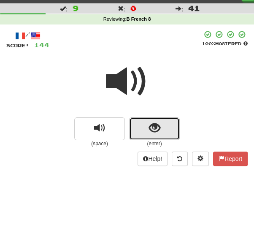
click at [153, 132] on span "show sentence" at bounding box center [154, 127] width 11 height 11
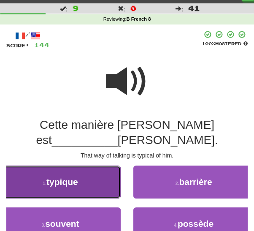
click at [106, 182] on button "1 . typique" at bounding box center [60, 181] width 121 height 33
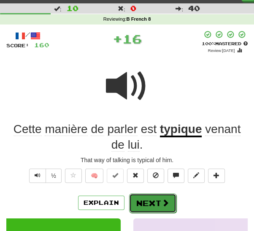
click at [154, 200] on button "Next" at bounding box center [152, 202] width 47 height 19
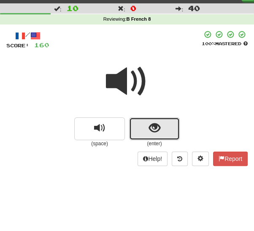
click at [154, 131] on span "show sentence" at bounding box center [154, 127] width 11 height 11
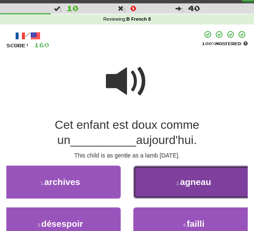
click at [173, 185] on button "2 . agneau" at bounding box center [193, 181] width 121 height 33
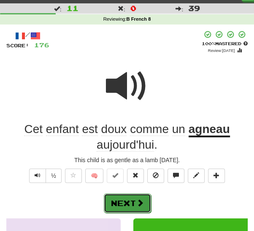
click at [128, 203] on button "Next" at bounding box center [127, 202] width 47 height 19
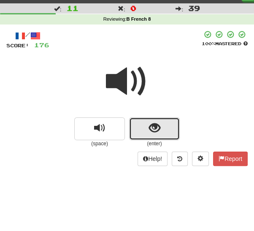
click at [149, 127] on span "show sentence" at bounding box center [154, 127] width 11 height 11
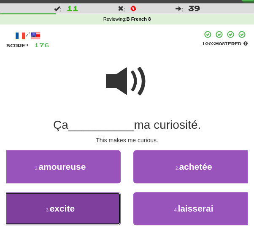
click at [101, 208] on button "3 . excite" at bounding box center [60, 208] width 121 height 33
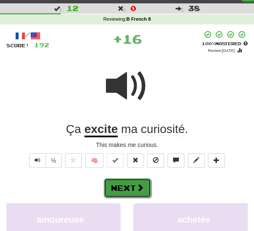
click at [133, 189] on button "Next" at bounding box center [127, 187] width 47 height 19
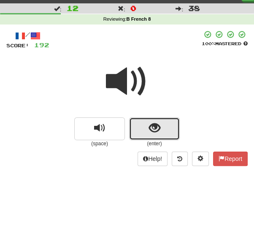
click at [149, 128] on span "show sentence" at bounding box center [154, 127] width 11 height 11
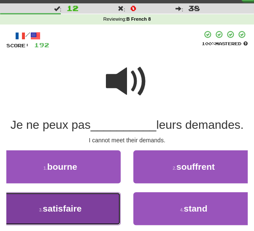
click at [97, 208] on button "3 . satisfaire" at bounding box center [60, 208] width 121 height 33
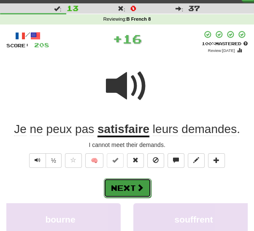
click at [126, 190] on button "Next" at bounding box center [127, 187] width 47 height 19
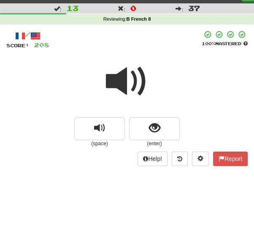
click at [131, 87] on span at bounding box center [127, 81] width 42 height 42
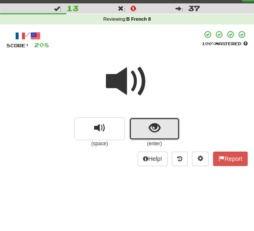
click at [152, 127] on span "show sentence" at bounding box center [154, 127] width 11 height 11
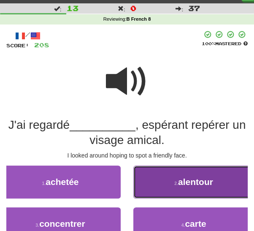
click at [169, 180] on button "2 . alentour" at bounding box center [193, 181] width 121 height 33
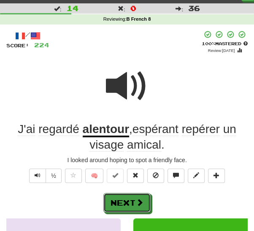
click at [135, 203] on button "Next" at bounding box center [126, 202] width 47 height 19
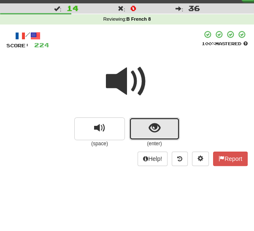
click at [160, 127] on span "show sentence" at bounding box center [154, 127] width 11 height 11
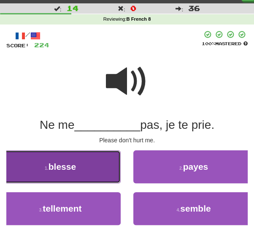
click at [90, 165] on button "1 . blesse" at bounding box center [60, 166] width 121 height 33
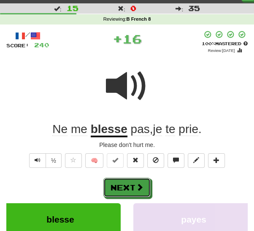
click at [123, 184] on button "Next" at bounding box center [126, 187] width 47 height 19
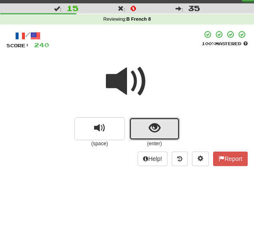
click at [140, 132] on button "show sentence" at bounding box center [154, 128] width 51 height 23
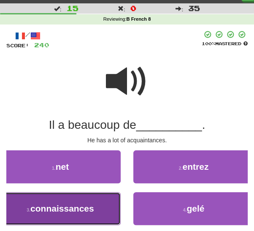
click at [100, 211] on button "3 . connaissances" at bounding box center [60, 208] width 121 height 33
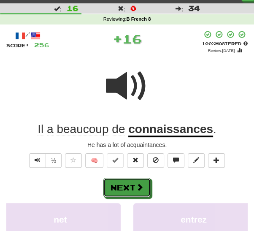
click at [137, 191] on span at bounding box center [140, 187] width 8 height 8
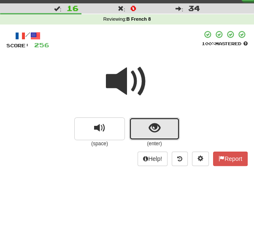
click at [156, 131] on span "show sentence" at bounding box center [154, 127] width 11 height 11
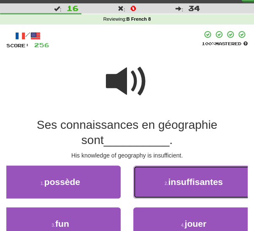
drag, startPoint x: 150, startPoint y: 188, endPoint x: 146, endPoint y: 191, distance: 4.9
click at [149, 189] on button "2 . insuffisantes" at bounding box center [193, 181] width 121 height 33
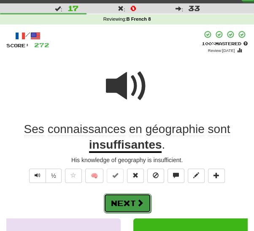
click at [128, 204] on button "Next" at bounding box center [127, 202] width 47 height 19
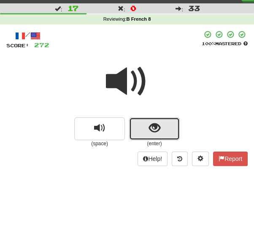
click at [153, 128] on span "show sentence" at bounding box center [154, 127] width 11 height 11
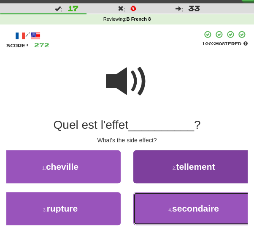
click at [157, 208] on button "4 . secondaire" at bounding box center [193, 208] width 121 height 33
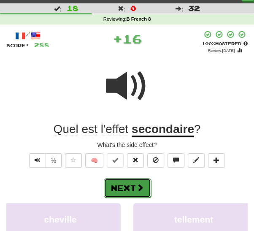
click at [139, 186] on span at bounding box center [140, 188] width 8 height 8
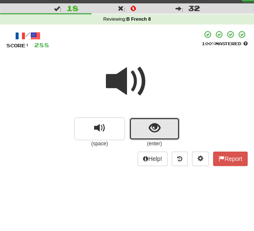
click at [170, 131] on button "show sentence" at bounding box center [154, 128] width 51 height 23
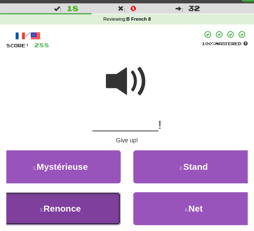
click at [88, 216] on button "3 . Renonce" at bounding box center [60, 208] width 121 height 33
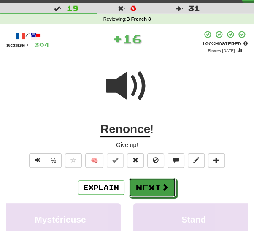
click at [151, 188] on button "Next" at bounding box center [152, 187] width 47 height 19
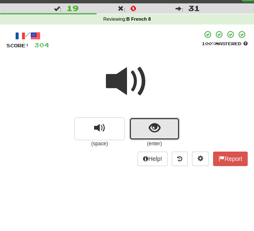
click at [165, 128] on button "show sentence" at bounding box center [154, 128] width 51 height 23
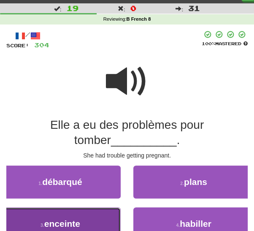
click at [89, 227] on button "3 . enceinte" at bounding box center [60, 223] width 121 height 33
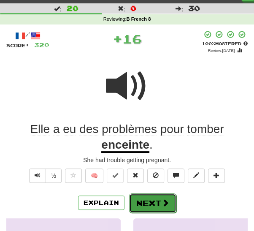
click at [134, 205] on button "Next" at bounding box center [152, 202] width 47 height 19
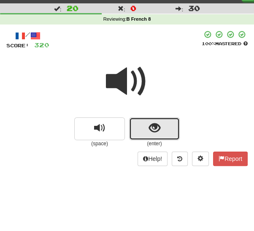
click at [161, 130] on button "show sentence" at bounding box center [154, 128] width 51 height 23
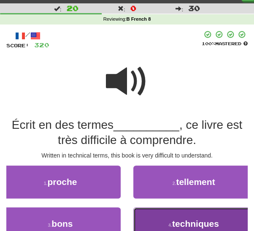
click at [162, 222] on button "4 . techniques" at bounding box center [193, 223] width 121 height 33
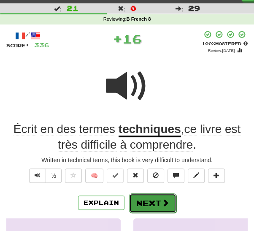
click at [149, 205] on button "Next" at bounding box center [152, 202] width 47 height 19
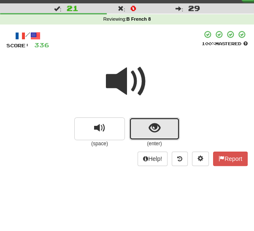
click at [146, 133] on button "show sentence" at bounding box center [154, 128] width 51 height 23
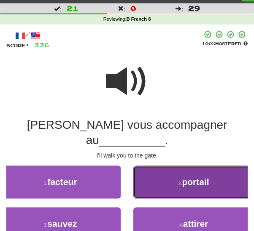
click at [162, 173] on button "2 . portail" at bounding box center [193, 181] width 121 height 33
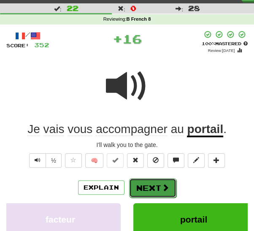
click at [152, 185] on button "Next" at bounding box center [152, 187] width 47 height 19
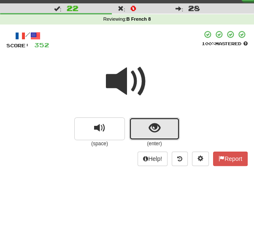
click at [149, 135] on button "show sentence" at bounding box center [154, 128] width 51 height 23
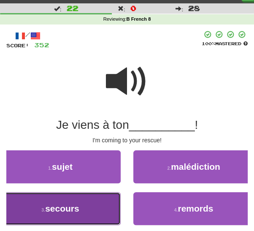
click at [99, 208] on button "3 . secours" at bounding box center [60, 208] width 121 height 33
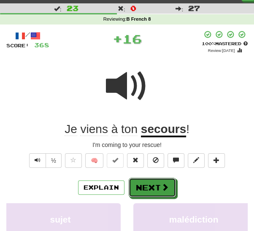
click at [148, 188] on button "Next" at bounding box center [152, 187] width 47 height 19
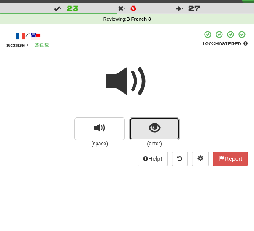
click at [147, 134] on button "show sentence" at bounding box center [154, 128] width 51 height 23
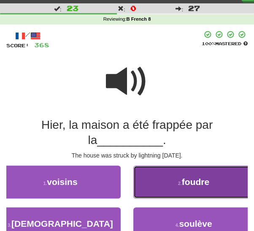
click at [149, 184] on button "2 . foudre" at bounding box center [193, 181] width 121 height 33
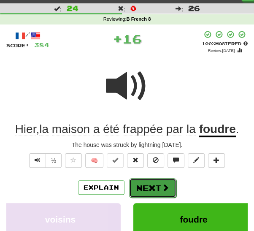
click at [138, 192] on button "Next" at bounding box center [152, 187] width 47 height 19
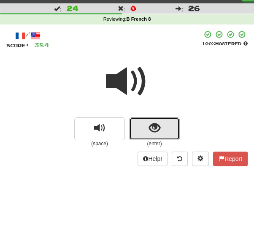
drag, startPoint x: 150, startPoint y: 130, endPoint x: 146, endPoint y: 135, distance: 6.9
click at [150, 130] on span "show sentence" at bounding box center [154, 127] width 11 height 11
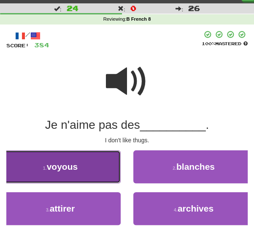
click at [92, 178] on button "1 . voyous" at bounding box center [60, 166] width 121 height 33
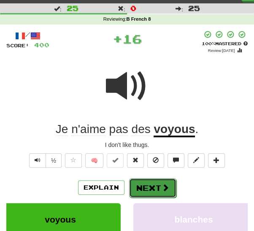
click at [147, 185] on button "Next" at bounding box center [152, 187] width 47 height 19
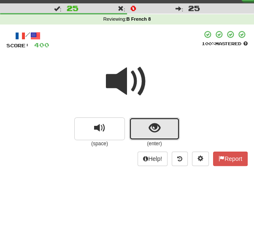
click at [155, 129] on span "show sentence" at bounding box center [154, 127] width 11 height 11
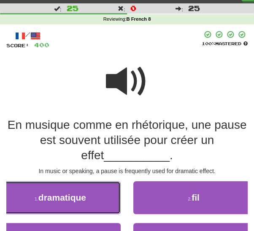
drag, startPoint x: 101, startPoint y: 202, endPoint x: 106, endPoint y: 202, distance: 4.6
click at [102, 202] on button "1 . dramatique" at bounding box center [60, 197] width 121 height 33
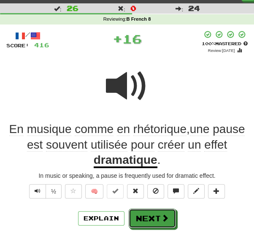
drag, startPoint x: 143, startPoint y: 218, endPoint x: 143, endPoint y: 212, distance: 5.5
click at [143, 218] on button "Next" at bounding box center [152, 217] width 47 height 19
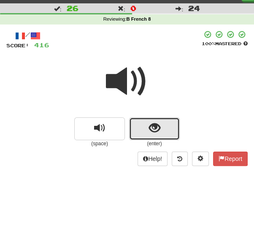
click at [151, 134] on span "show sentence" at bounding box center [154, 127] width 11 height 11
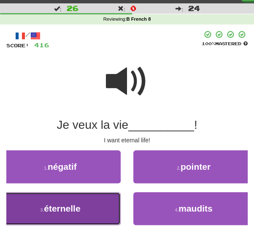
click at [101, 211] on button "3 . éternelle" at bounding box center [60, 208] width 121 height 33
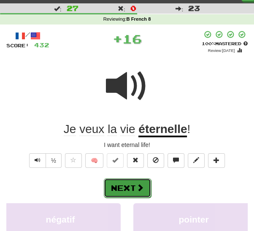
click at [135, 188] on button "Next" at bounding box center [127, 187] width 47 height 19
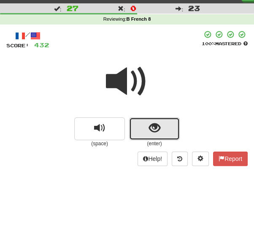
click at [150, 129] on span "show sentence" at bounding box center [154, 127] width 11 height 11
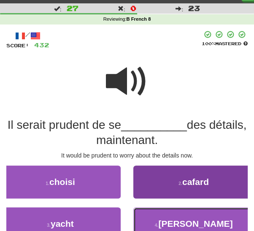
click at [160, 226] on button "4 . soucier" at bounding box center [193, 223] width 121 height 33
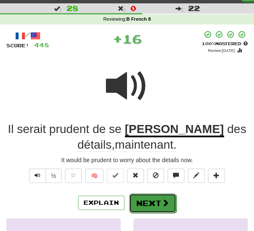
click at [146, 204] on button "Next" at bounding box center [152, 202] width 47 height 19
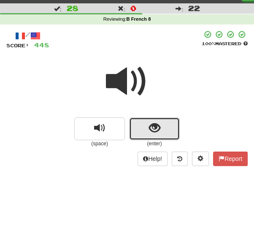
click at [148, 128] on button "show sentence" at bounding box center [154, 128] width 51 height 23
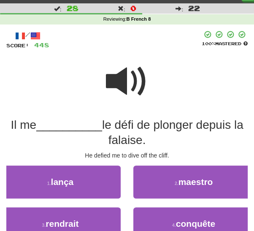
click at [131, 85] on span at bounding box center [127, 81] width 42 height 42
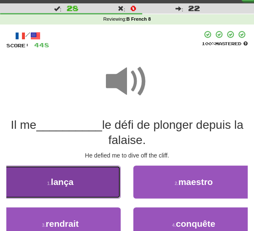
click at [91, 183] on button "1 . lança" at bounding box center [60, 181] width 121 height 33
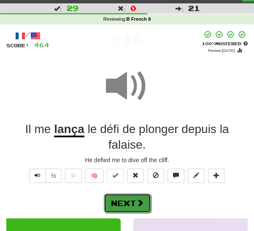
click at [131, 204] on button "Next" at bounding box center [127, 202] width 47 height 19
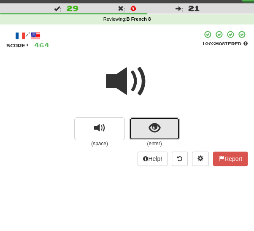
click at [141, 131] on button "show sentence" at bounding box center [154, 128] width 51 height 23
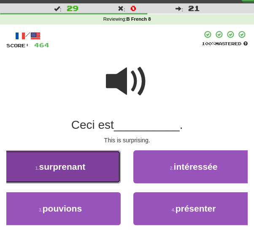
click at [99, 171] on button "1 . surprenant" at bounding box center [60, 166] width 121 height 33
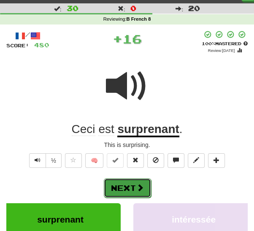
click at [131, 187] on button "Next" at bounding box center [127, 187] width 47 height 19
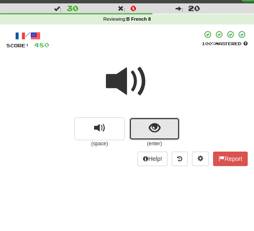
click at [149, 132] on span "show sentence" at bounding box center [154, 127] width 11 height 11
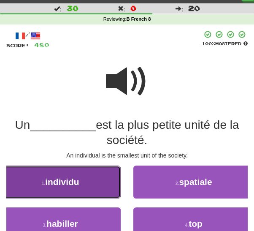
click at [92, 186] on button "1 . individu" at bounding box center [60, 181] width 121 height 33
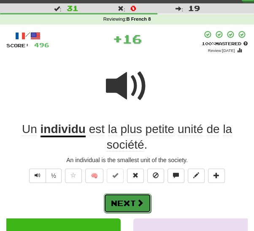
click at [127, 201] on button "Next" at bounding box center [127, 202] width 47 height 19
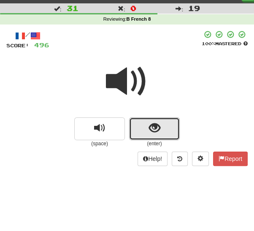
click at [149, 133] on span "show sentence" at bounding box center [154, 127] width 11 height 11
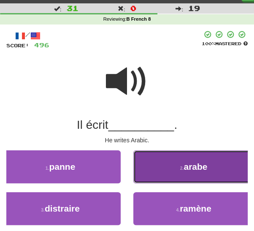
click at [150, 172] on button "2 . arabe" at bounding box center [193, 166] width 121 height 33
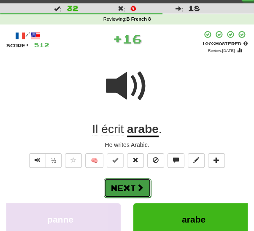
click at [133, 184] on button "Next" at bounding box center [127, 187] width 47 height 19
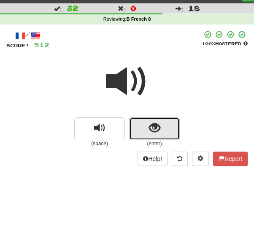
click at [144, 131] on button "show sentence" at bounding box center [154, 128] width 51 height 23
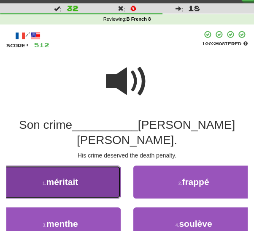
click at [89, 175] on button "1 . méritait" at bounding box center [60, 181] width 121 height 33
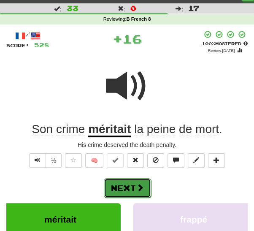
click at [127, 185] on button "Next" at bounding box center [127, 187] width 47 height 19
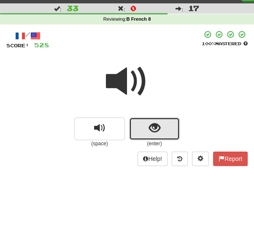
click at [152, 127] on span "show sentence" at bounding box center [154, 127] width 11 height 11
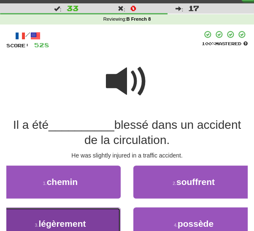
click at [97, 220] on button "3 . légèrement" at bounding box center [60, 223] width 121 height 33
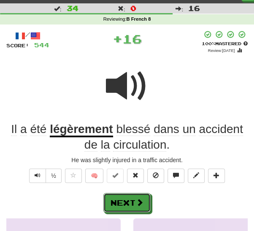
click at [132, 194] on button "Next" at bounding box center [126, 202] width 47 height 19
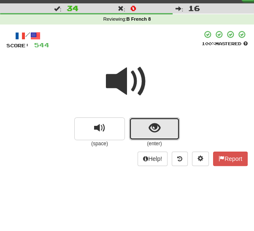
drag, startPoint x: 148, startPoint y: 129, endPoint x: 146, endPoint y: 133, distance: 4.9
click at [148, 131] on button "show sentence" at bounding box center [154, 128] width 51 height 23
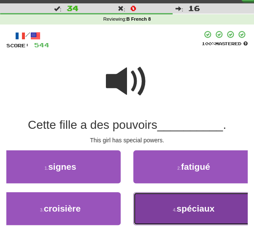
click at [143, 211] on button "4 . spéciaux" at bounding box center [193, 208] width 121 height 33
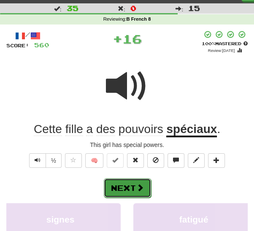
click at [131, 188] on button "Next" at bounding box center [127, 187] width 47 height 19
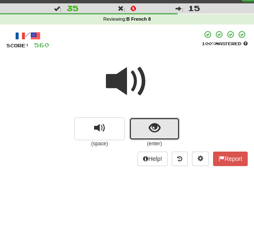
click at [151, 130] on span "show sentence" at bounding box center [154, 127] width 11 height 11
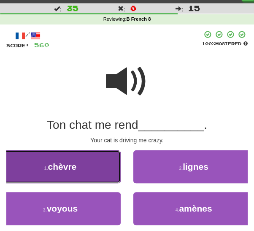
click at [86, 176] on button "1 . chèvre" at bounding box center [60, 166] width 121 height 33
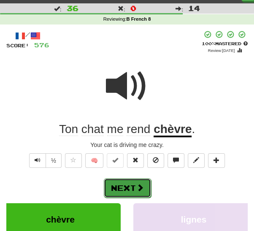
click at [130, 190] on button "Next" at bounding box center [127, 187] width 47 height 19
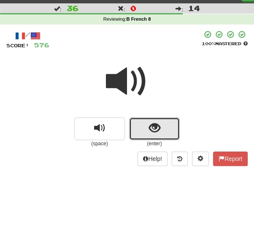
drag, startPoint x: 148, startPoint y: 131, endPoint x: 142, endPoint y: 135, distance: 7.3
click at [145, 133] on button "show sentence" at bounding box center [154, 128] width 51 height 23
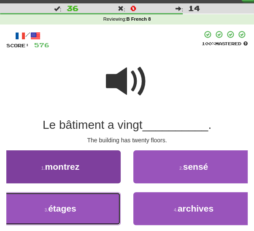
click at [74, 211] on span "étages" at bounding box center [62, 208] width 28 height 10
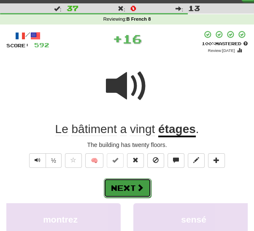
click at [127, 185] on button "Next" at bounding box center [127, 187] width 47 height 19
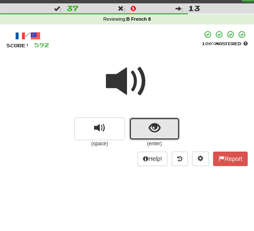
drag, startPoint x: 143, startPoint y: 133, endPoint x: 135, endPoint y: 146, distance: 16.2
click at [143, 135] on button "show sentence" at bounding box center [154, 128] width 51 height 23
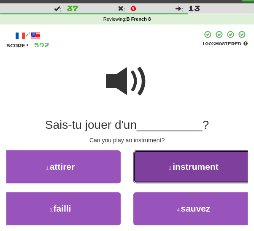
click at [149, 169] on button "2 . instrument" at bounding box center [193, 166] width 121 height 33
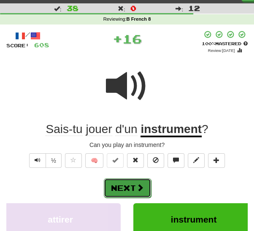
click at [140, 186] on span at bounding box center [140, 188] width 8 height 8
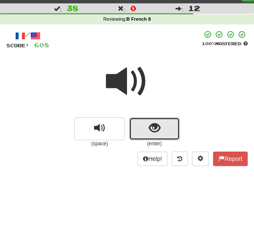
click at [152, 134] on span "show sentence" at bounding box center [154, 127] width 11 height 11
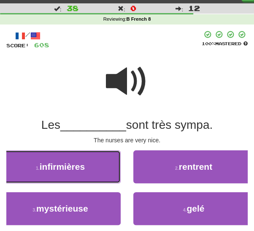
click at [95, 173] on button "1 . infirmières" at bounding box center [60, 166] width 121 height 33
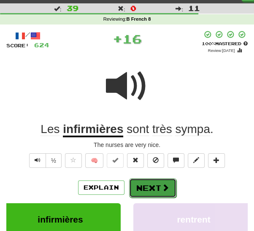
click at [143, 188] on button "Next" at bounding box center [152, 187] width 47 height 19
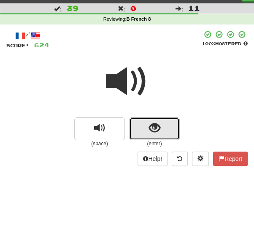
click at [150, 134] on span "show sentence" at bounding box center [154, 127] width 11 height 11
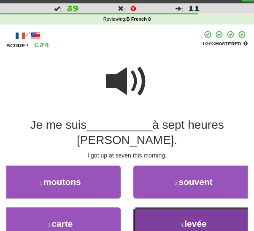
click at [157, 221] on button "4 . levée" at bounding box center [193, 223] width 121 height 33
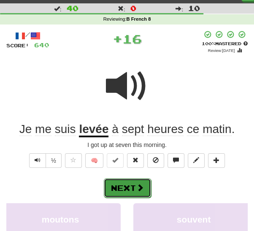
click at [136, 189] on span at bounding box center [140, 188] width 8 height 8
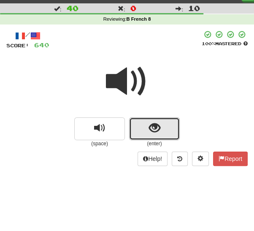
drag, startPoint x: 149, startPoint y: 132, endPoint x: 136, endPoint y: 148, distance: 20.2
click at [147, 135] on button "show sentence" at bounding box center [154, 128] width 51 height 23
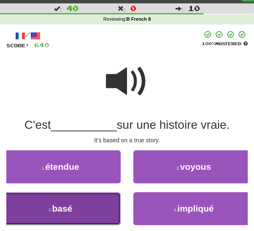
click at [101, 212] on button "3 . basé" at bounding box center [60, 208] width 121 height 33
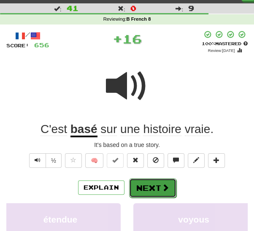
click at [154, 187] on button "Next" at bounding box center [152, 187] width 47 height 19
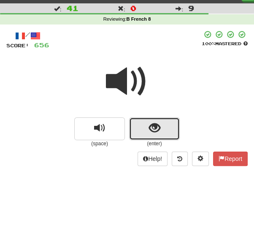
click at [159, 137] on button "show sentence" at bounding box center [154, 128] width 51 height 23
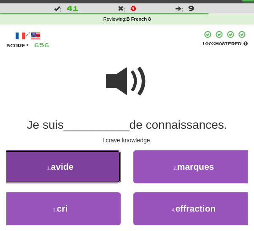
click at [106, 169] on button "1 . avide" at bounding box center [60, 166] width 121 height 33
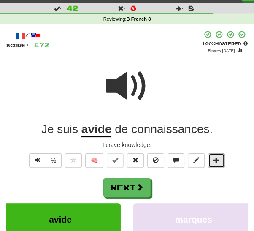
click at [212, 157] on button at bounding box center [216, 160] width 17 height 14
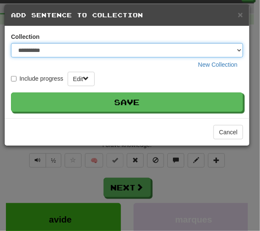
click at [216, 50] on select "**********" at bounding box center [127, 50] width 232 height 14
select select "*****"
click at [11, 43] on select "**********" at bounding box center [127, 50] width 232 height 14
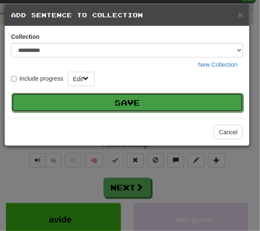
click at [87, 102] on button "Save" at bounding box center [127, 102] width 232 height 19
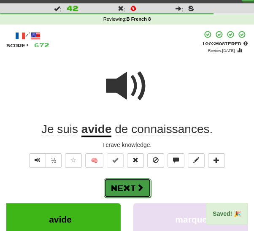
click at [134, 186] on button "Next" at bounding box center [127, 187] width 47 height 19
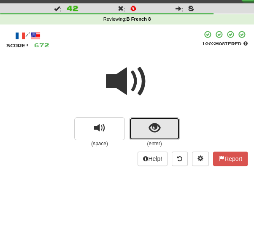
click at [151, 127] on span "show sentence" at bounding box center [154, 127] width 11 height 11
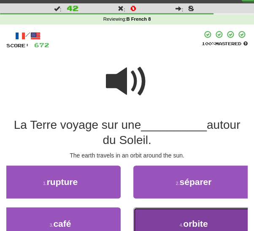
click at [177, 222] on button "4 . orbite" at bounding box center [193, 223] width 121 height 33
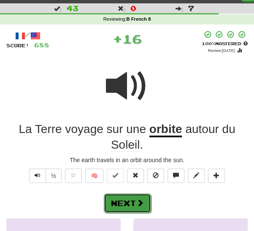
click at [139, 203] on span at bounding box center [140, 203] width 8 height 8
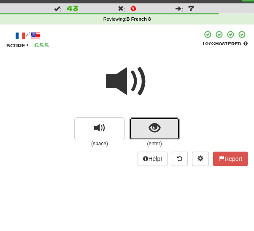
click at [149, 133] on span "show sentence" at bounding box center [154, 127] width 11 height 11
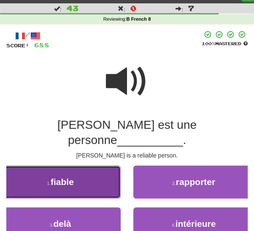
click at [99, 178] on button "1 . fiable" at bounding box center [60, 181] width 121 height 33
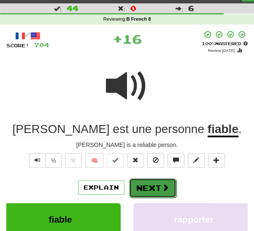
click at [162, 190] on span at bounding box center [166, 188] width 8 height 8
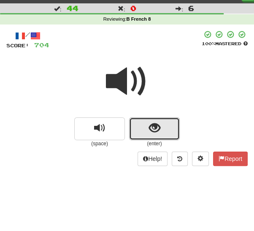
drag, startPoint x: 148, startPoint y: 126, endPoint x: 146, endPoint y: 133, distance: 7.4
click at [148, 127] on button "show sentence" at bounding box center [154, 128] width 51 height 23
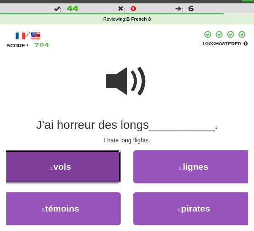
click at [85, 175] on button "1 . vols" at bounding box center [60, 166] width 121 height 33
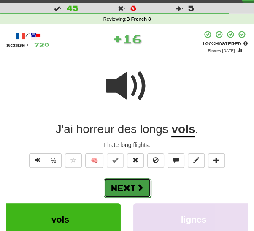
click at [132, 189] on button "Next" at bounding box center [127, 187] width 47 height 19
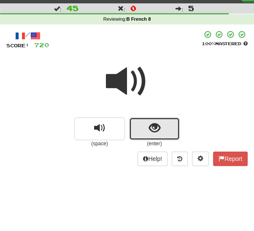
click at [143, 131] on button "show sentence" at bounding box center [154, 128] width 51 height 23
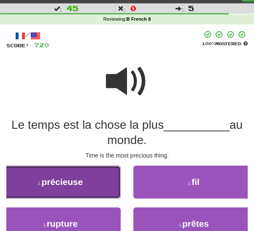
click at [90, 191] on button "1 . précieuse" at bounding box center [60, 181] width 121 height 33
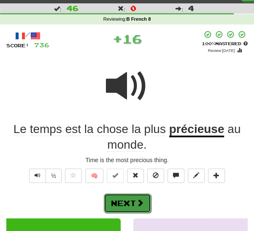
click at [133, 206] on button "Next" at bounding box center [127, 202] width 47 height 19
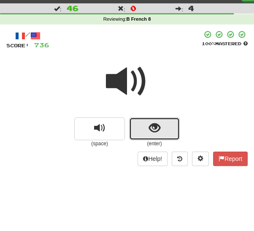
click at [138, 131] on button "show sentence" at bounding box center [154, 128] width 51 height 23
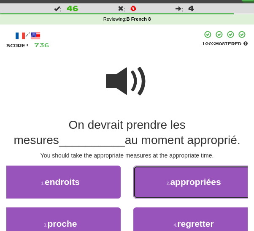
click at [178, 189] on button "2 . appropriées" at bounding box center [193, 181] width 121 height 33
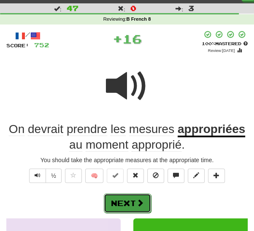
click at [136, 204] on span at bounding box center [140, 203] width 8 height 8
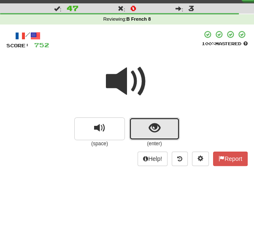
click at [147, 132] on button "show sentence" at bounding box center [154, 128] width 51 height 23
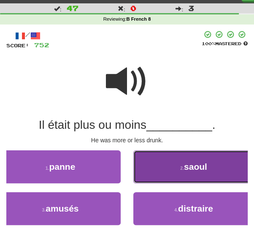
click at [154, 170] on button "2 . saoul" at bounding box center [193, 166] width 121 height 33
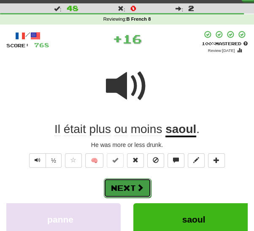
click at [127, 184] on button "Next" at bounding box center [127, 187] width 47 height 19
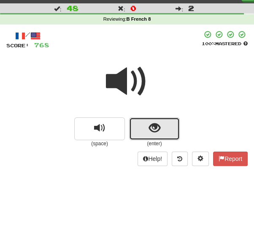
click at [146, 130] on button "show sentence" at bounding box center [154, 128] width 51 height 23
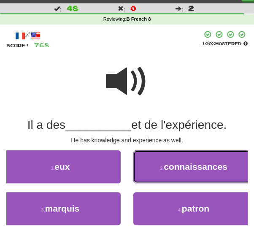
click at [159, 171] on button "2 . connaissances" at bounding box center [193, 166] width 121 height 33
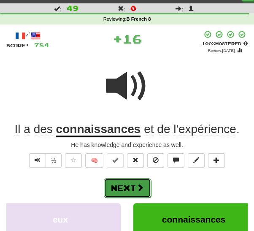
click at [128, 185] on button "Next" at bounding box center [127, 187] width 47 height 19
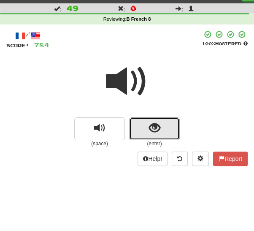
drag, startPoint x: 150, startPoint y: 127, endPoint x: 142, endPoint y: 135, distance: 10.4
click at [149, 130] on span "show sentence" at bounding box center [154, 127] width 11 height 11
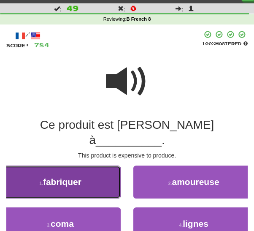
click at [97, 171] on button "1 . fabriquer" at bounding box center [60, 181] width 121 height 33
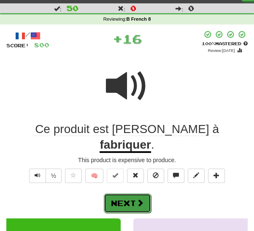
click at [130, 193] on button "Next" at bounding box center [127, 202] width 47 height 19
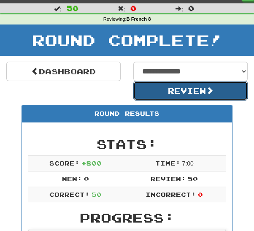
click at [166, 90] on button "Review" at bounding box center [190, 90] width 114 height 19
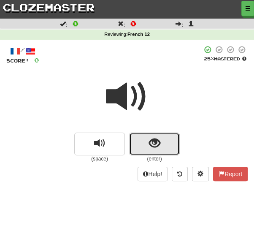
click at [149, 144] on span "show sentence" at bounding box center [154, 143] width 11 height 11
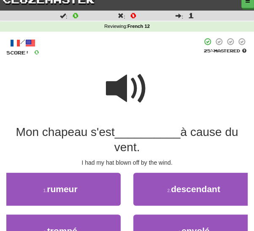
scroll to position [15, 0]
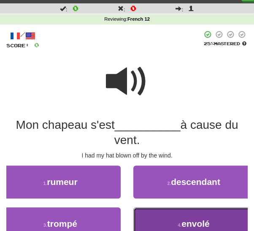
click at [202, 222] on span "envolé" at bounding box center [195, 224] width 28 height 10
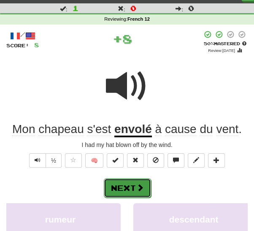
click at [133, 185] on button "Next" at bounding box center [127, 187] width 47 height 19
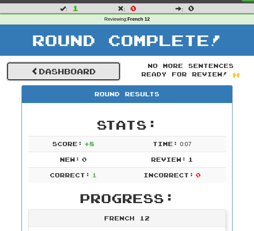
click at [81, 71] on link "Dashboard" at bounding box center [63, 71] width 114 height 19
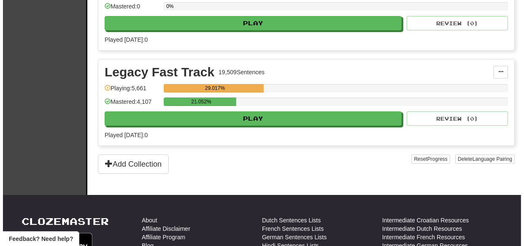
scroll to position [8183, 0]
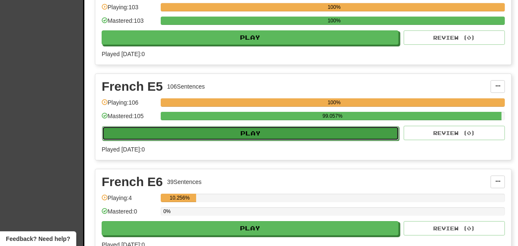
click at [254, 126] on button "Play" at bounding box center [250, 133] width 297 height 14
select select "***"
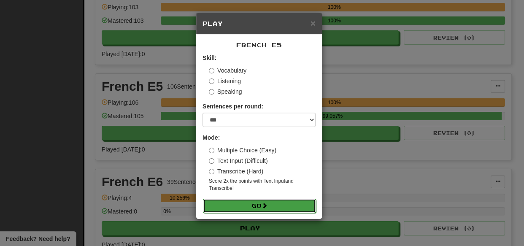
click at [253, 206] on button "Go" at bounding box center [259, 206] width 113 height 14
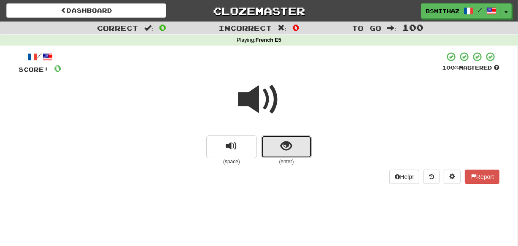
click at [295, 150] on button "show sentence" at bounding box center [286, 146] width 51 height 23
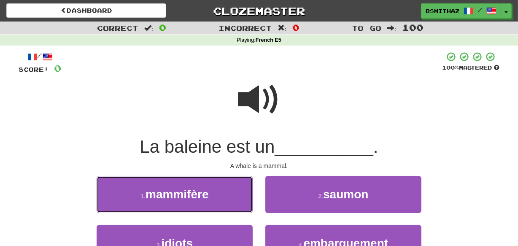
drag, startPoint x: 149, startPoint y: 198, endPoint x: 170, endPoint y: 200, distance: 21.2
click at [150, 198] on span "mammifère" at bounding box center [177, 194] width 63 height 13
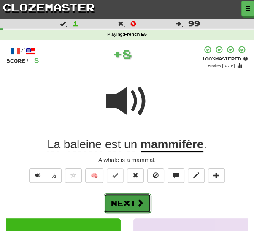
click at [124, 198] on button "Next" at bounding box center [127, 202] width 47 height 19
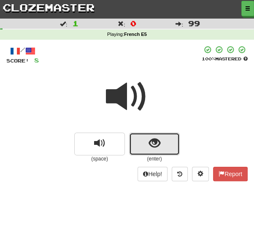
click at [153, 144] on span "show sentence" at bounding box center [154, 143] width 11 height 11
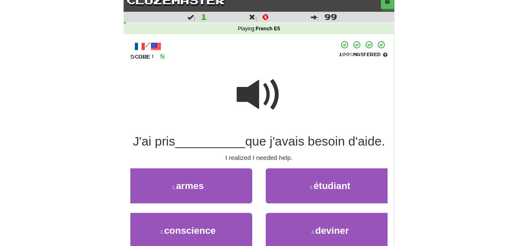
scroll to position [15, 0]
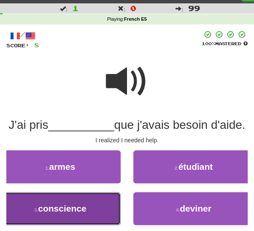
click at [85, 213] on span "conscience" at bounding box center [62, 208] width 48 height 10
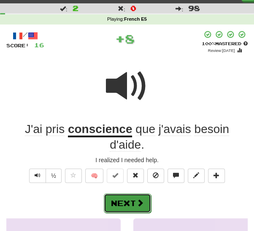
click at [128, 202] on button "Next" at bounding box center [127, 202] width 47 height 19
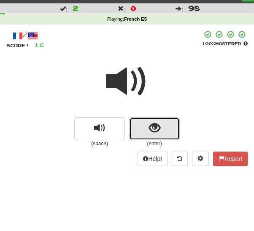
click at [162, 126] on button "show sentence" at bounding box center [154, 128] width 51 height 23
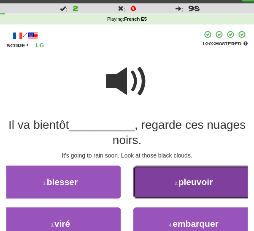
click at [203, 184] on span "pleuvoir" at bounding box center [195, 182] width 35 height 10
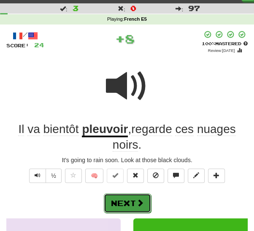
click at [130, 198] on button "Next" at bounding box center [127, 202] width 47 height 19
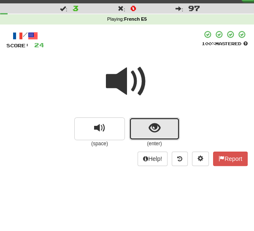
click at [143, 129] on button "show sentence" at bounding box center [154, 128] width 51 height 23
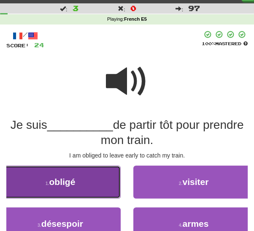
click at [79, 191] on button "1 . obligé" at bounding box center [60, 181] width 121 height 33
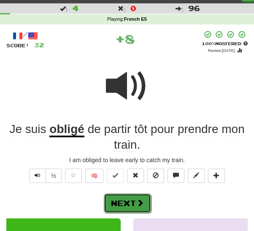
click at [127, 201] on button "Next" at bounding box center [127, 202] width 47 height 19
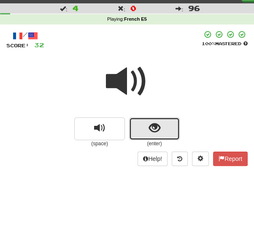
click at [143, 131] on button "show sentence" at bounding box center [154, 128] width 51 height 23
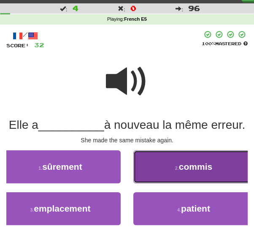
click at [167, 183] on button "2 . commis" at bounding box center [193, 166] width 121 height 33
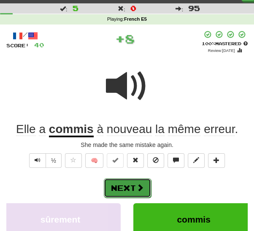
click at [136, 191] on span at bounding box center [140, 188] width 8 height 8
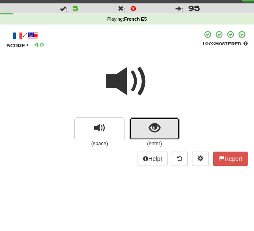
click at [152, 128] on span "show sentence" at bounding box center [154, 127] width 11 height 11
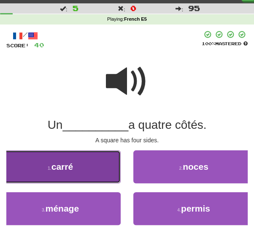
click at [68, 175] on button "1 . carré" at bounding box center [60, 166] width 121 height 33
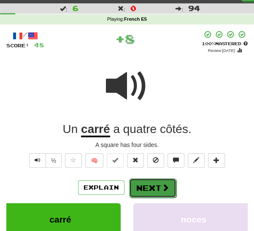
click at [144, 184] on button "Next" at bounding box center [152, 187] width 47 height 19
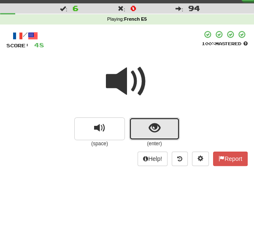
click at [143, 131] on button "show sentence" at bounding box center [154, 128] width 51 height 23
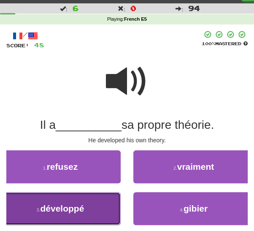
click at [85, 208] on button "3 . développé" at bounding box center [60, 208] width 121 height 33
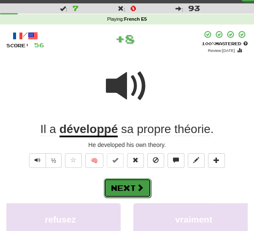
click at [128, 191] on button "Next" at bounding box center [127, 187] width 47 height 19
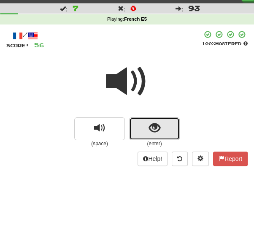
click at [143, 133] on button "show sentence" at bounding box center [154, 128] width 51 height 23
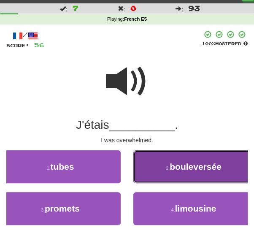
click at [162, 169] on button "2 . bouleversée" at bounding box center [193, 166] width 121 height 33
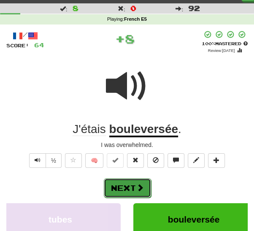
click at [134, 187] on button "Next" at bounding box center [127, 187] width 47 height 19
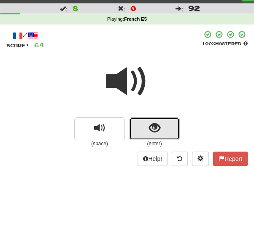
click at [143, 127] on button "show sentence" at bounding box center [154, 128] width 51 height 23
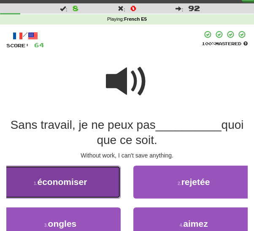
click at [57, 184] on span "économiser" at bounding box center [62, 182] width 50 height 10
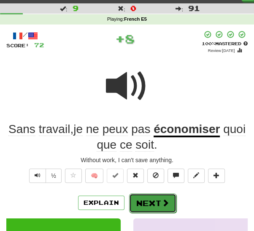
click at [139, 200] on button "Next" at bounding box center [152, 202] width 47 height 19
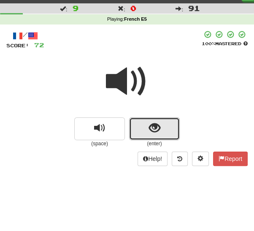
drag, startPoint x: 149, startPoint y: 128, endPoint x: 146, endPoint y: 134, distance: 7.0
click at [149, 128] on span "show sentence" at bounding box center [154, 127] width 11 height 11
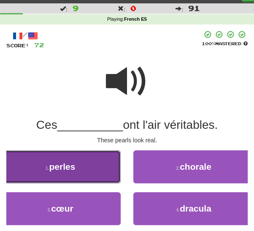
click at [74, 173] on button "1 . perles" at bounding box center [60, 166] width 121 height 33
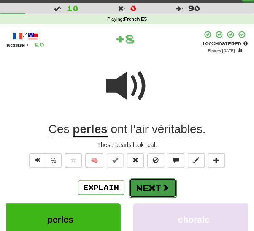
click at [144, 185] on button "Next" at bounding box center [152, 187] width 47 height 19
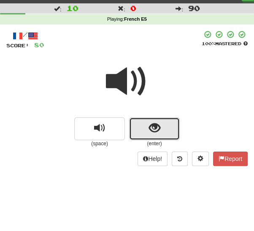
click at [141, 130] on button "show sentence" at bounding box center [154, 128] width 51 height 23
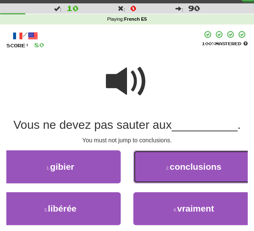
click at [164, 169] on button "2 . conclusions" at bounding box center [193, 166] width 121 height 33
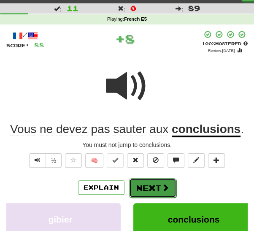
click at [151, 189] on button "Next" at bounding box center [152, 187] width 47 height 19
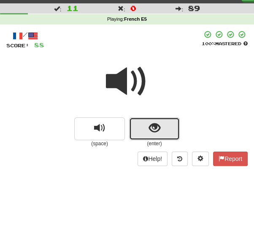
click at [144, 126] on button "show sentence" at bounding box center [154, 128] width 51 height 23
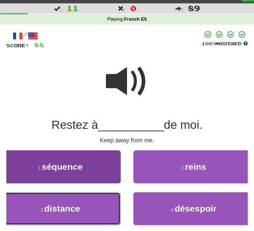
drag, startPoint x: 84, startPoint y: 208, endPoint x: 89, endPoint y: 207, distance: 4.3
click at [85, 208] on button "3 . distance" at bounding box center [60, 208] width 121 height 33
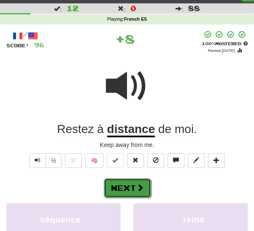
click at [133, 188] on button "Next" at bounding box center [127, 187] width 47 height 19
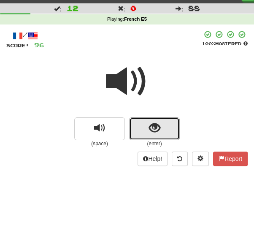
drag, startPoint x: 146, startPoint y: 130, endPoint x: 142, endPoint y: 135, distance: 6.0
click at [145, 133] on button "show sentence" at bounding box center [154, 128] width 51 height 23
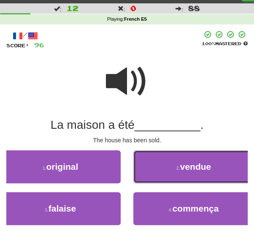
click at [166, 168] on button "2 . vendue" at bounding box center [193, 166] width 121 height 33
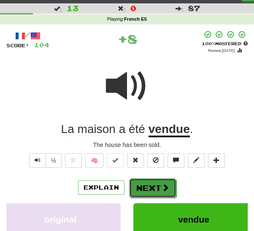
click at [146, 188] on button "Next" at bounding box center [152, 187] width 47 height 19
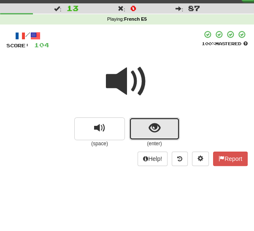
click at [151, 132] on span "show sentence" at bounding box center [154, 127] width 11 height 11
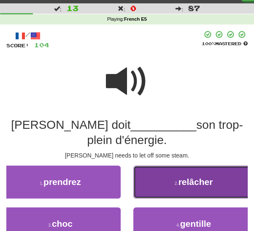
click at [177, 185] on small "2 ." at bounding box center [177, 183] width 4 height 5
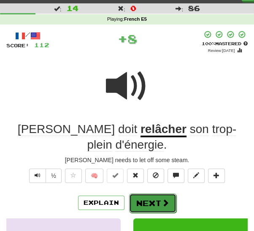
click at [145, 193] on button "Next" at bounding box center [152, 202] width 47 height 19
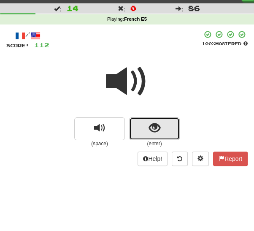
click at [156, 126] on span "show sentence" at bounding box center [154, 127] width 11 height 11
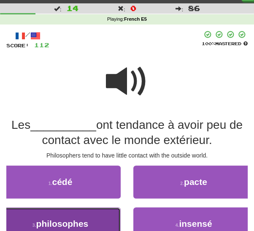
click at [76, 221] on span "philosophes" at bounding box center [62, 224] width 52 height 10
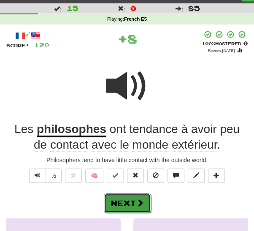
click at [126, 201] on button "Next" at bounding box center [127, 202] width 47 height 19
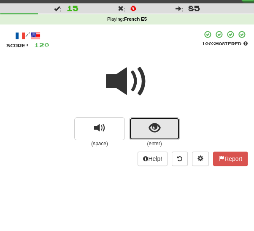
click at [147, 130] on button "show sentence" at bounding box center [154, 128] width 51 height 23
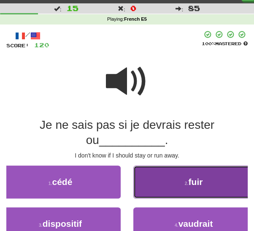
click at [168, 182] on button "2 . fuir" at bounding box center [193, 181] width 121 height 33
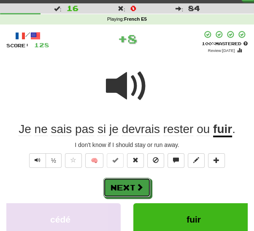
drag, startPoint x: 127, startPoint y: 189, endPoint x: 132, endPoint y: 188, distance: 4.4
click at [127, 189] on button "Next" at bounding box center [126, 187] width 47 height 19
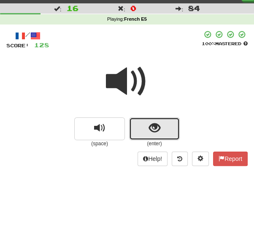
click at [157, 127] on span "show sentence" at bounding box center [154, 127] width 11 height 11
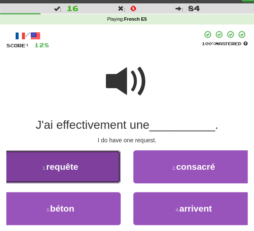
click at [64, 176] on button "1 . requête" at bounding box center [60, 166] width 121 height 33
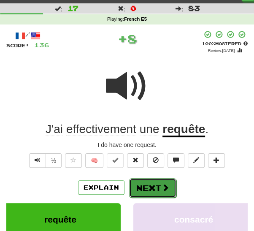
click at [157, 189] on button "Next" at bounding box center [152, 187] width 47 height 19
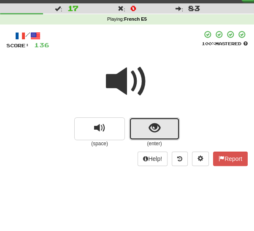
click at [145, 131] on button "show sentence" at bounding box center [154, 128] width 51 height 23
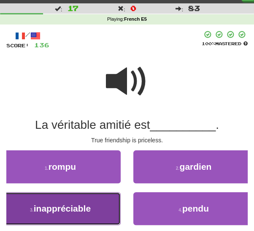
click at [73, 211] on span "inappréciable" at bounding box center [62, 208] width 57 height 10
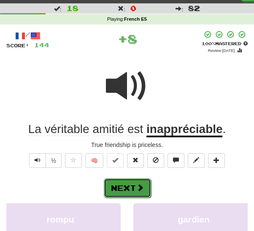
click at [136, 186] on span at bounding box center [140, 188] width 8 height 8
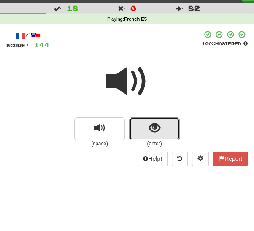
click at [146, 133] on button "show sentence" at bounding box center [154, 128] width 51 height 23
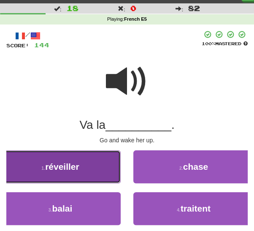
click at [91, 170] on button "1 . réveiller" at bounding box center [60, 166] width 121 height 33
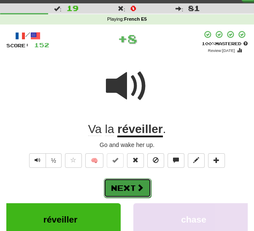
click at [121, 189] on button "Next" at bounding box center [127, 187] width 47 height 19
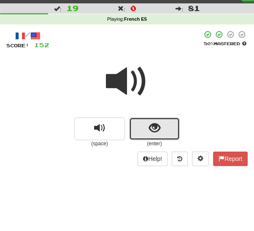
click at [144, 134] on button "show sentence" at bounding box center [154, 128] width 51 height 23
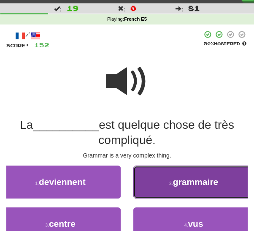
click at [169, 187] on button "2 . grammaire" at bounding box center [193, 181] width 121 height 33
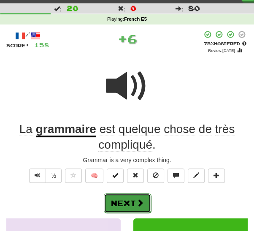
click at [128, 200] on button "Next" at bounding box center [127, 202] width 47 height 19
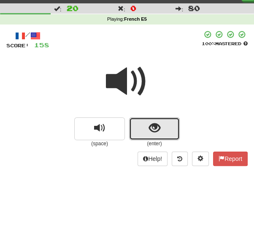
drag, startPoint x: 144, startPoint y: 132, endPoint x: 138, endPoint y: 147, distance: 16.6
click at [144, 133] on button "show sentence" at bounding box center [154, 128] width 51 height 23
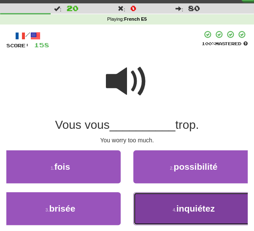
click at [162, 208] on button "4 . inquiétez" at bounding box center [193, 208] width 121 height 33
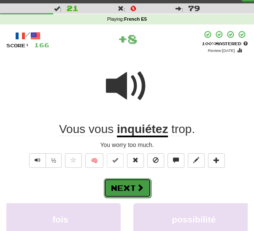
click at [136, 189] on span at bounding box center [140, 188] width 8 height 8
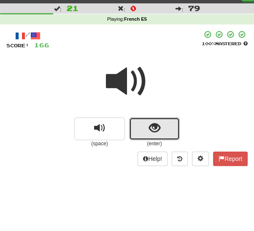
click at [142, 131] on button "show sentence" at bounding box center [154, 128] width 51 height 23
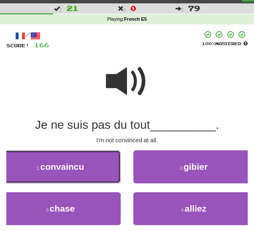
click at [105, 170] on button "1 . convaincu" at bounding box center [60, 166] width 121 height 33
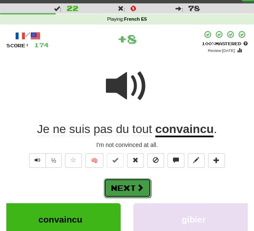
click at [140, 187] on span at bounding box center [140, 188] width 8 height 8
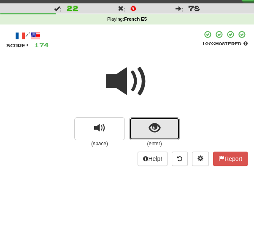
click at [148, 133] on button "show sentence" at bounding box center [154, 128] width 51 height 23
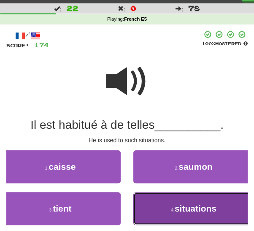
click at [156, 201] on button "4 . situations" at bounding box center [193, 208] width 121 height 33
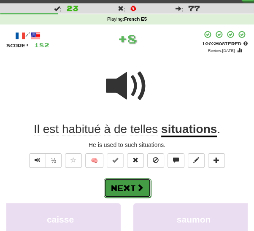
click at [139, 186] on span at bounding box center [140, 188] width 8 height 8
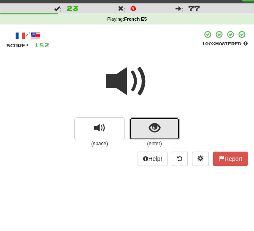
click at [141, 133] on button "show sentence" at bounding box center [154, 128] width 51 height 23
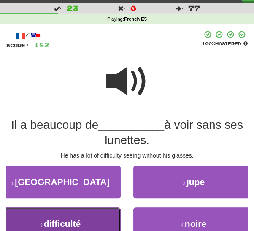
click at [82, 223] on button "3 . difficulté" at bounding box center [60, 223] width 121 height 33
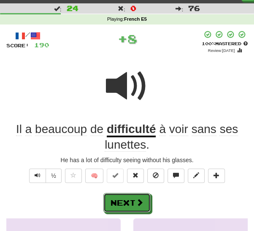
drag, startPoint x: 124, startPoint y: 203, endPoint x: 131, endPoint y: 195, distance: 10.9
click at [125, 203] on button "Next" at bounding box center [126, 202] width 47 height 19
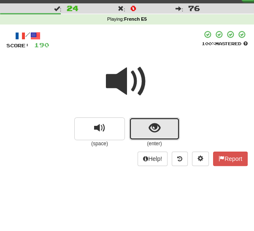
click at [138, 133] on button "show sentence" at bounding box center [154, 128] width 51 height 23
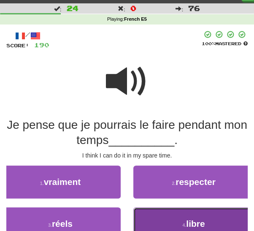
click at [152, 219] on button "4 . libre" at bounding box center [193, 223] width 121 height 33
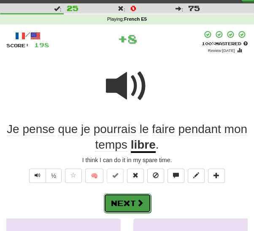
click at [131, 202] on button "Next" at bounding box center [127, 202] width 47 height 19
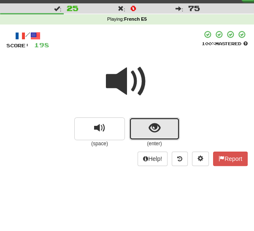
click at [147, 129] on button "show sentence" at bounding box center [154, 128] width 51 height 23
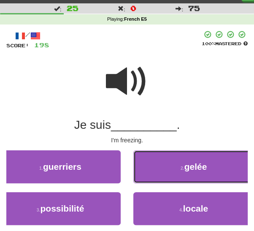
drag, startPoint x: 152, startPoint y: 172, endPoint x: 149, endPoint y: 175, distance: 4.5
click at [151, 173] on button "2 . gelée" at bounding box center [193, 166] width 121 height 33
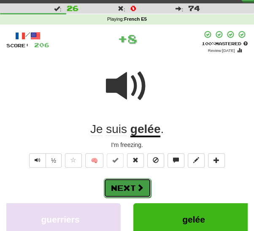
click at [136, 187] on span at bounding box center [140, 188] width 8 height 8
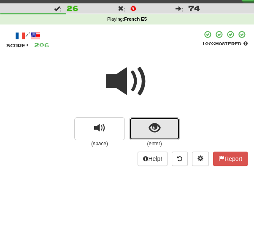
click at [140, 135] on button "show sentence" at bounding box center [154, 128] width 51 height 23
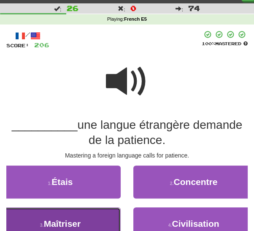
click at [92, 215] on button "3 . Maîtriser" at bounding box center [60, 223] width 121 height 33
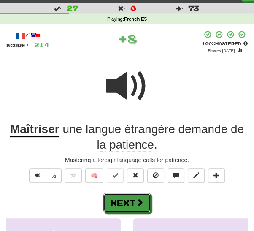
click at [127, 205] on button "Next" at bounding box center [126, 202] width 47 height 19
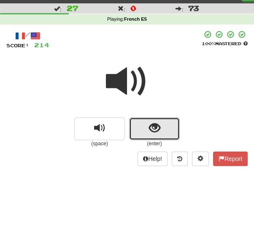
click at [139, 132] on button "show sentence" at bounding box center [154, 128] width 51 height 23
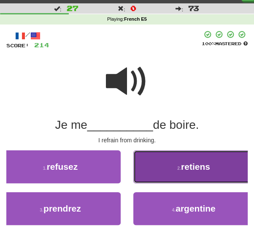
click at [144, 168] on button "2 . retiens" at bounding box center [193, 166] width 121 height 33
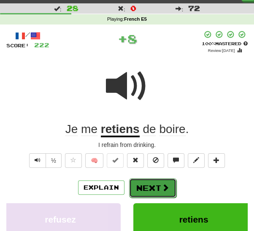
click at [131, 187] on button "Next" at bounding box center [152, 187] width 47 height 19
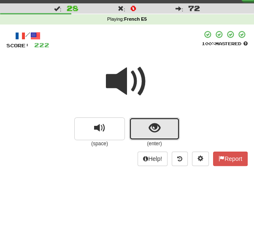
click at [149, 130] on span "show sentence" at bounding box center [154, 127] width 11 height 11
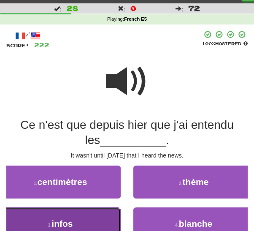
click at [88, 224] on button "3 . infos" at bounding box center [60, 223] width 121 height 33
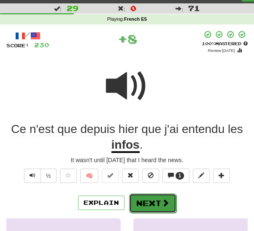
click at [143, 202] on button "Next" at bounding box center [152, 202] width 47 height 19
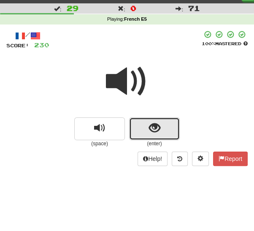
click at [144, 127] on button "show sentence" at bounding box center [154, 128] width 51 height 23
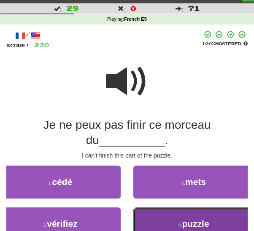
click at [155, 219] on button "4 . puzzle" at bounding box center [193, 223] width 121 height 33
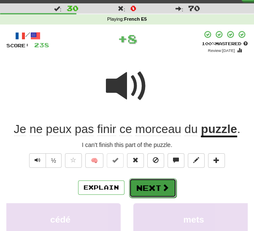
click at [140, 189] on button "Next" at bounding box center [152, 187] width 47 height 19
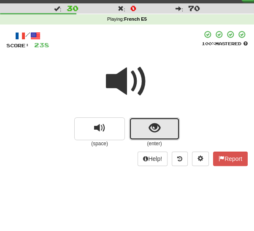
click at [146, 131] on button "show sentence" at bounding box center [154, 128] width 51 height 23
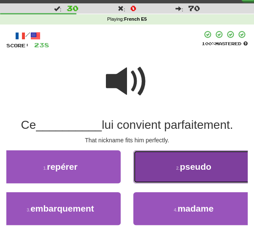
click at [165, 173] on button "2 . pseudo" at bounding box center [193, 166] width 121 height 33
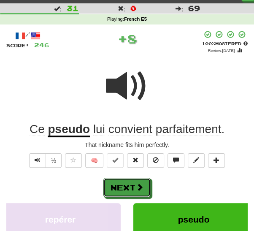
click at [134, 189] on button "Next" at bounding box center [126, 187] width 47 height 19
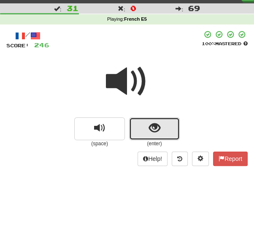
click at [145, 131] on button "show sentence" at bounding box center [154, 128] width 51 height 23
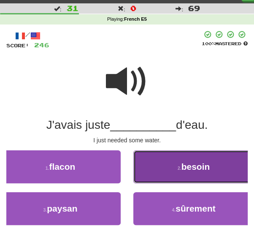
click at [170, 164] on button "2 . besoin" at bounding box center [193, 166] width 121 height 33
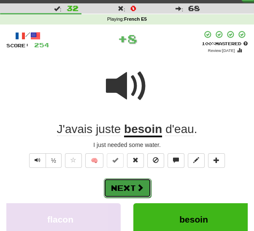
click at [129, 183] on button "Next" at bounding box center [127, 187] width 47 height 19
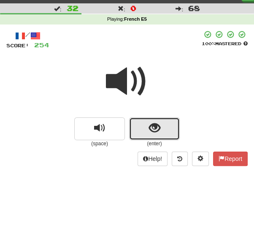
click at [146, 136] on button "show sentence" at bounding box center [154, 128] width 51 height 23
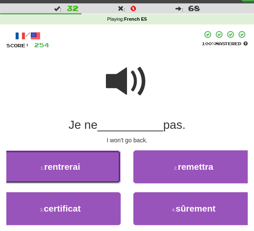
drag, startPoint x: 70, startPoint y: 169, endPoint x: 80, endPoint y: 170, distance: 10.3
click at [70, 169] on span "rentrerai" at bounding box center [62, 167] width 36 height 10
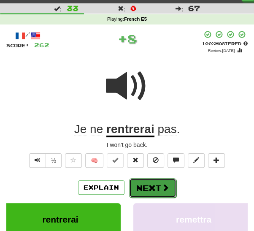
click at [150, 179] on button "Next" at bounding box center [152, 187] width 47 height 19
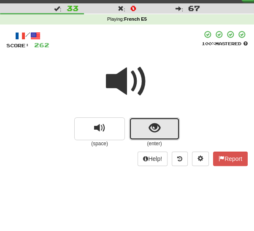
click at [141, 129] on button "show sentence" at bounding box center [154, 128] width 51 height 23
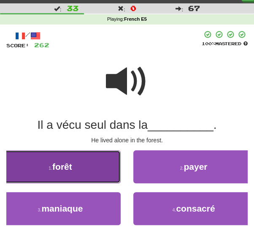
click at [75, 173] on button "1 . forêt" at bounding box center [60, 166] width 121 height 33
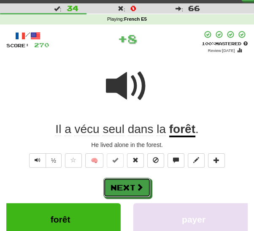
click at [129, 181] on button "Next" at bounding box center [126, 187] width 47 height 19
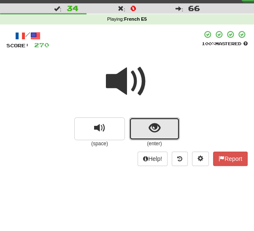
click at [148, 132] on button "show sentence" at bounding box center [154, 128] width 51 height 23
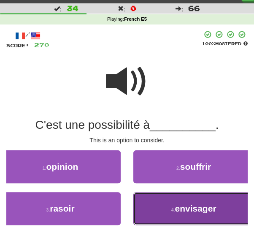
click at [173, 213] on button "4 . envisager" at bounding box center [193, 208] width 121 height 33
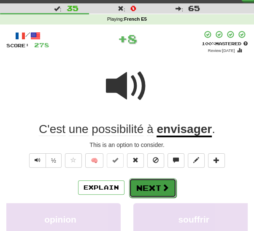
click at [134, 185] on button "Next" at bounding box center [152, 187] width 47 height 19
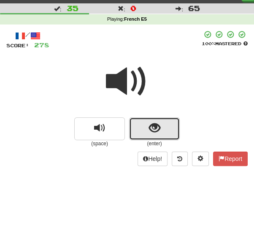
click at [149, 132] on span "show sentence" at bounding box center [154, 127] width 11 height 11
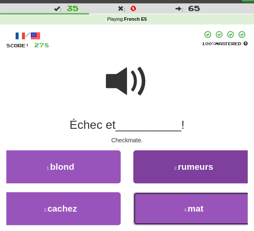
click at [161, 208] on button "4 . mat" at bounding box center [193, 208] width 121 height 33
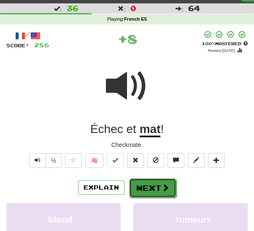
click at [144, 189] on button "Next" at bounding box center [152, 187] width 47 height 19
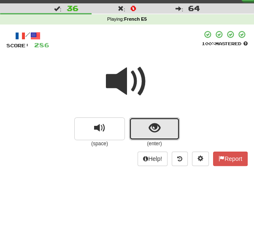
drag, startPoint x: 146, startPoint y: 131, endPoint x: 141, endPoint y: 134, distance: 4.9
click at [144, 132] on button "show sentence" at bounding box center [154, 128] width 51 height 23
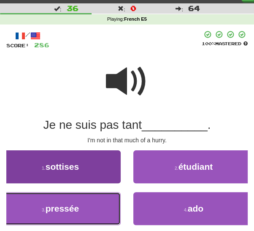
click at [81, 211] on button "3 . pressée" at bounding box center [60, 208] width 121 height 33
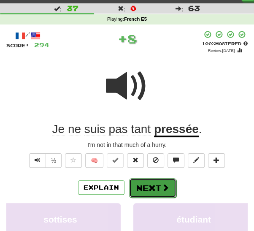
click at [141, 185] on button "Next" at bounding box center [152, 187] width 47 height 19
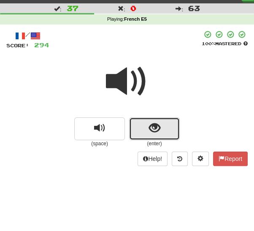
click at [146, 134] on button "show sentence" at bounding box center [154, 128] width 51 height 23
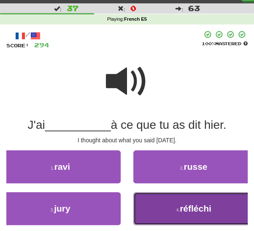
click at [174, 204] on button "4 . réfléchi" at bounding box center [193, 208] width 121 height 33
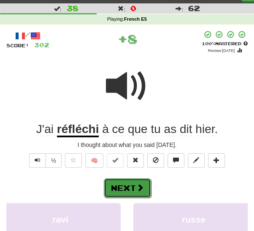
click at [128, 189] on button "Next" at bounding box center [127, 187] width 47 height 19
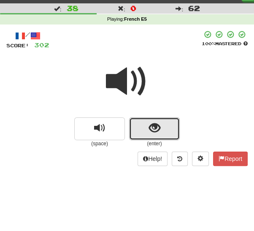
drag, startPoint x: 154, startPoint y: 128, endPoint x: 152, endPoint y: 133, distance: 4.7
click at [154, 130] on span "show sentence" at bounding box center [154, 127] width 11 height 11
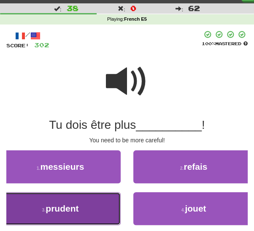
click at [88, 213] on button "3 . prudent" at bounding box center [60, 208] width 121 height 33
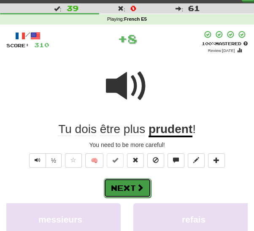
click at [134, 188] on button "Next" at bounding box center [127, 187] width 47 height 19
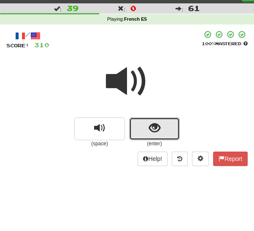
drag, startPoint x: 143, startPoint y: 131, endPoint x: 128, endPoint y: 144, distance: 20.0
click at [143, 131] on button "show sentence" at bounding box center [154, 128] width 51 height 23
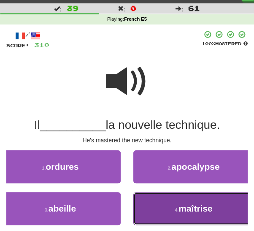
click at [154, 208] on button "4 . maîtrise" at bounding box center [193, 208] width 121 height 33
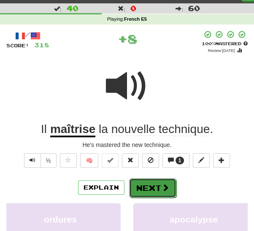
click at [138, 189] on button "Next" at bounding box center [152, 187] width 47 height 19
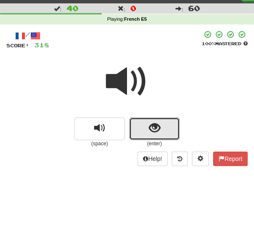
click at [144, 132] on button "show sentence" at bounding box center [154, 128] width 51 height 23
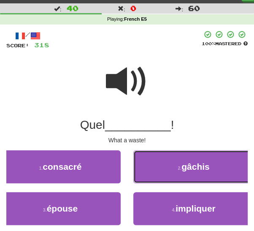
click at [167, 170] on button "2 . gâchis" at bounding box center [193, 166] width 121 height 33
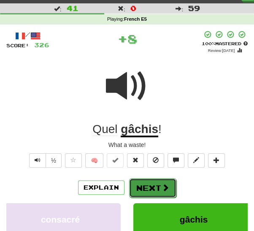
click at [141, 185] on button "Next" at bounding box center [152, 187] width 47 height 19
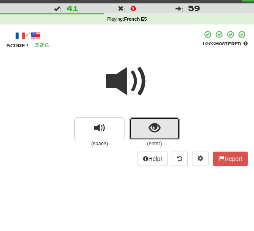
click at [144, 132] on button "show sentence" at bounding box center [154, 128] width 51 height 23
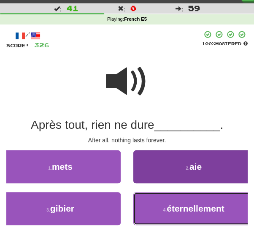
click at [173, 208] on span "éternellement" at bounding box center [196, 208] width 58 height 10
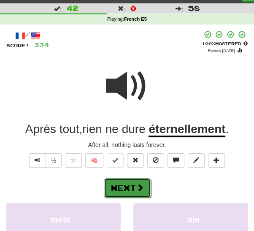
click at [127, 189] on button "Next" at bounding box center [127, 187] width 47 height 19
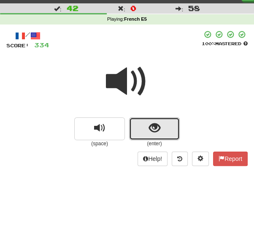
click at [144, 133] on button "show sentence" at bounding box center [154, 128] width 51 height 23
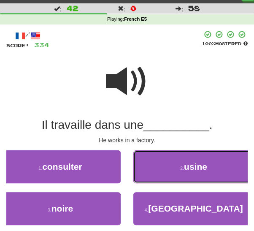
click at [152, 168] on button "2 . usine" at bounding box center [193, 166] width 121 height 33
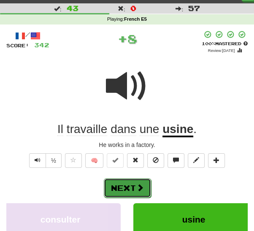
click at [127, 187] on button "Next" at bounding box center [127, 187] width 47 height 19
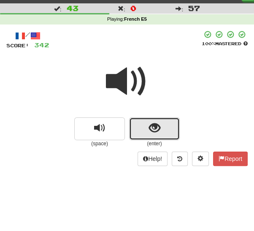
click at [146, 135] on button "show sentence" at bounding box center [154, 128] width 51 height 23
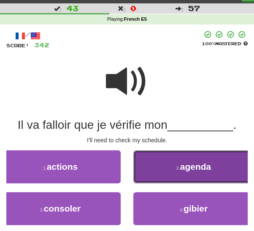
click at [174, 168] on button "2 . agenda" at bounding box center [193, 166] width 121 height 33
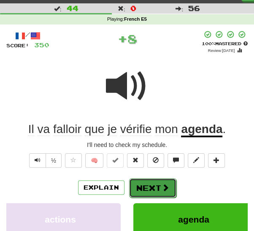
click at [156, 186] on button "Next" at bounding box center [152, 187] width 47 height 19
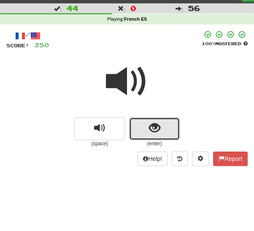
drag, startPoint x: 147, startPoint y: 129, endPoint x: 141, endPoint y: 135, distance: 8.1
click at [147, 129] on button "show sentence" at bounding box center [154, 128] width 51 height 23
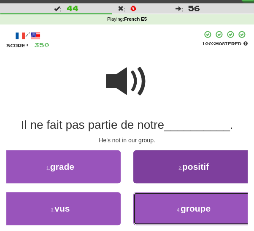
click at [173, 206] on button "4 . groupe" at bounding box center [193, 208] width 121 height 33
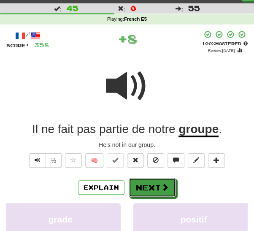
click at [151, 185] on button "Next" at bounding box center [152, 187] width 47 height 19
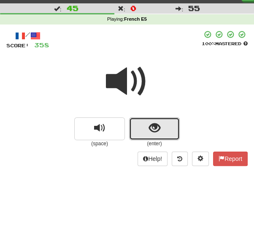
drag, startPoint x: 146, startPoint y: 130, endPoint x: 142, endPoint y: 135, distance: 6.1
click at [146, 130] on button "show sentence" at bounding box center [154, 128] width 51 height 23
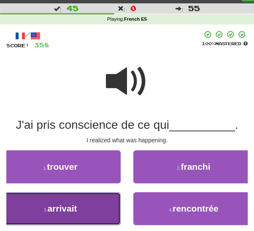
click at [96, 214] on button "3 . arrivait" at bounding box center [60, 208] width 121 height 33
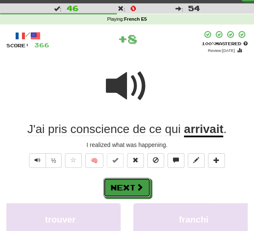
click at [138, 189] on span at bounding box center [140, 187] width 8 height 8
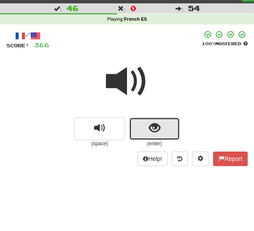
click at [149, 128] on span "show sentence" at bounding box center [154, 127] width 11 height 11
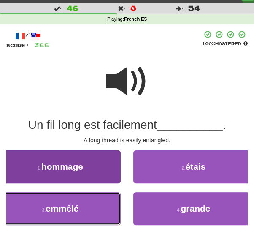
click at [80, 214] on button "3 . emmêlé" at bounding box center [60, 208] width 121 height 33
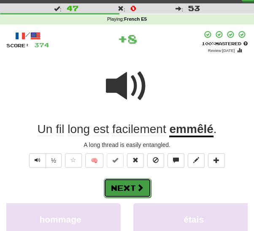
click at [135, 187] on button "Next" at bounding box center [127, 187] width 47 height 19
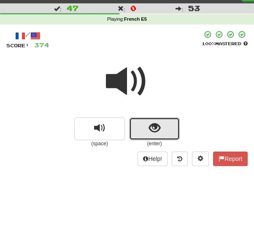
drag, startPoint x: 149, startPoint y: 129, endPoint x: 147, endPoint y: 134, distance: 5.7
click at [149, 130] on span "show sentence" at bounding box center [154, 127] width 11 height 11
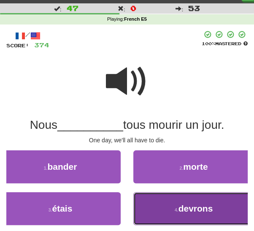
click at [178, 208] on small "4 ." at bounding box center [177, 209] width 4 height 5
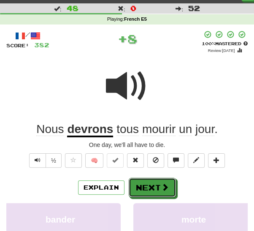
click at [143, 192] on button "Next" at bounding box center [152, 187] width 47 height 19
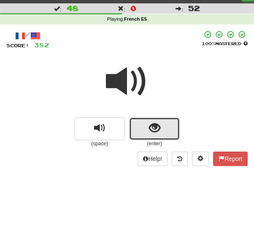
click at [149, 131] on span "show sentence" at bounding box center [154, 127] width 11 height 11
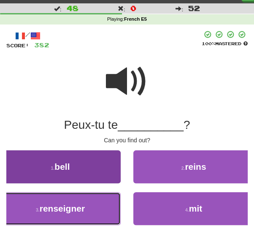
click at [107, 204] on button "3 . renseigner" at bounding box center [60, 208] width 121 height 33
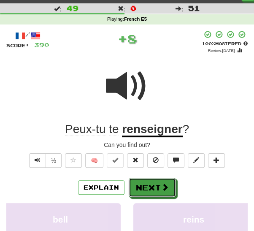
click at [146, 189] on button "Next" at bounding box center [152, 187] width 47 height 19
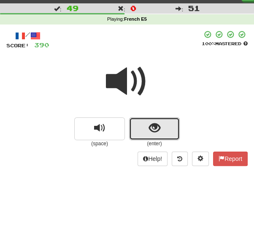
drag, startPoint x: 168, startPoint y: 128, endPoint x: 164, endPoint y: 135, distance: 8.1
click at [167, 129] on button "show sentence" at bounding box center [154, 128] width 51 height 23
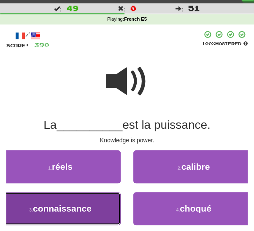
click at [102, 211] on button "3 . connaissance" at bounding box center [60, 208] width 121 height 33
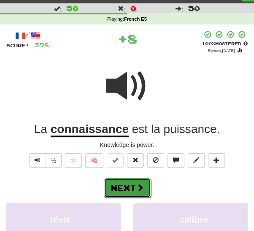
click at [129, 190] on button "Next" at bounding box center [127, 187] width 47 height 19
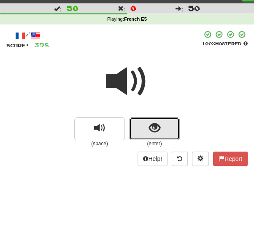
click at [147, 131] on button "show sentence" at bounding box center [154, 128] width 51 height 23
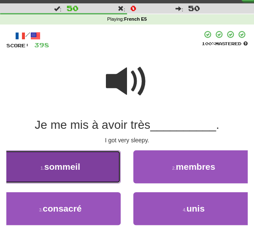
click at [109, 169] on button "1 . sommeil" at bounding box center [60, 166] width 121 height 33
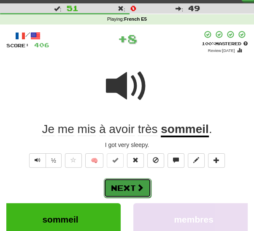
click at [139, 184] on span at bounding box center [140, 188] width 8 height 8
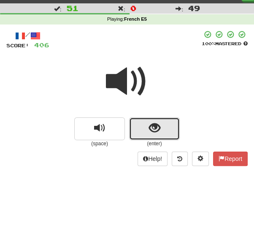
click at [158, 136] on button "show sentence" at bounding box center [154, 128] width 51 height 23
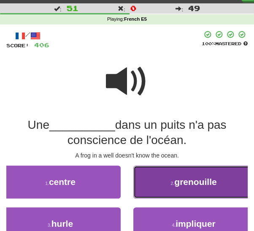
click at [160, 185] on button "2 . grenouille" at bounding box center [193, 181] width 121 height 33
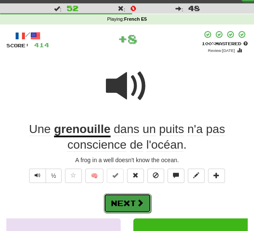
click at [135, 199] on button "Next" at bounding box center [127, 202] width 47 height 19
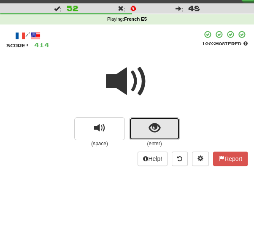
click at [156, 133] on span "show sentence" at bounding box center [154, 127] width 11 height 11
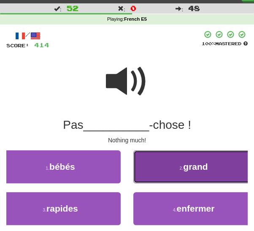
click at [161, 164] on button "2 . grand" at bounding box center [193, 166] width 121 height 33
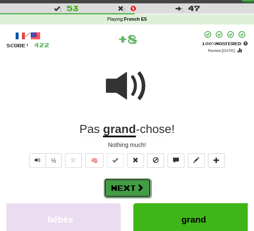
click at [133, 183] on button "Next" at bounding box center [127, 187] width 47 height 19
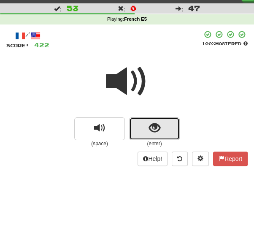
click at [155, 128] on span "show sentence" at bounding box center [154, 127] width 11 height 11
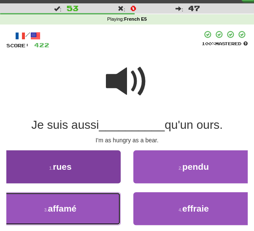
drag, startPoint x: 92, startPoint y: 208, endPoint x: 105, endPoint y: 204, distance: 13.9
click at [94, 208] on button "3 . affamé" at bounding box center [60, 208] width 121 height 33
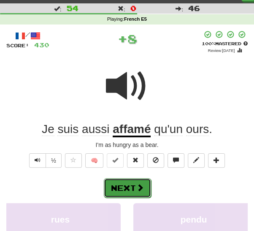
click at [139, 185] on span at bounding box center [140, 188] width 8 height 8
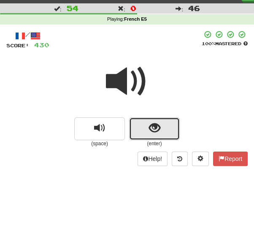
click at [154, 131] on span "show sentence" at bounding box center [154, 127] width 11 height 11
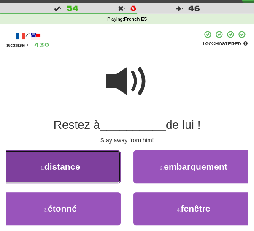
click at [99, 179] on button "1 . distance" at bounding box center [60, 166] width 121 height 33
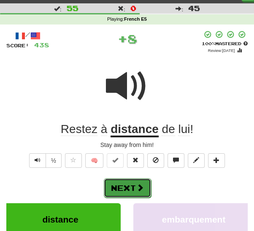
click at [139, 178] on button "Next" at bounding box center [127, 187] width 47 height 19
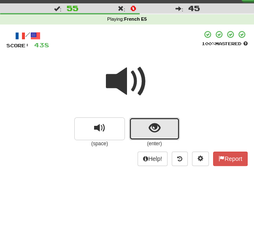
click at [156, 126] on span "show sentence" at bounding box center [154, 127] width 11 height 11
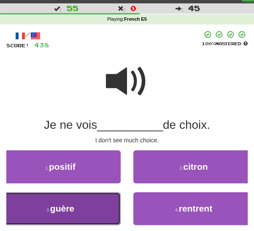
click at [76, 208] on button "3 . guère" at bounding box center [60, 208] width 121 height 33
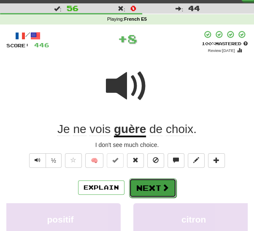
click at [151, 183] on button "Next" at bounding box center [152, 187] width 47 height 19
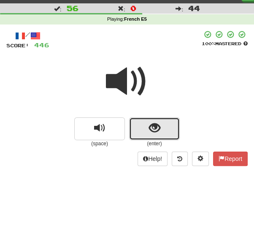
click at [145, 129] on button "show sentence" at bounding box center [154, 128] width 51 height 23
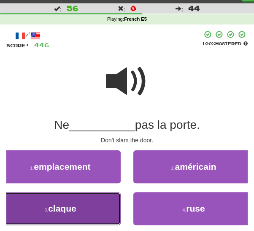
click at [84, 207] on button "3 . claque" at bounding box center [60, 208] width 121 height 33
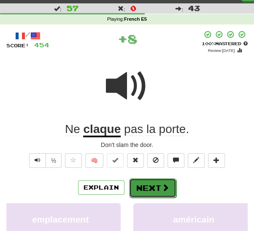
click at [143, 186] on button "Next" at bounding box center [152, 187] width 47 height 19
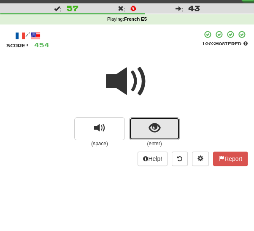
click at [138, 132] on button "show sentence" at bounding box center [154, 128] width 51 height 23
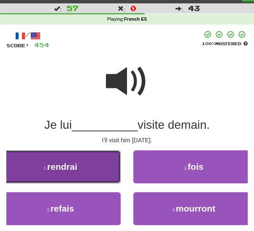
click at [59, 170] on span "rendrai" at bounding box center [62, 167] width 30 height 10
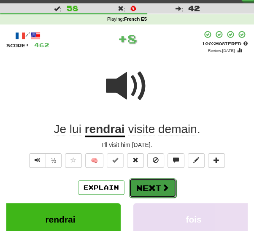
click at [147, 185] on button "Next" at bounding box center [152, 187] width 47 height 19
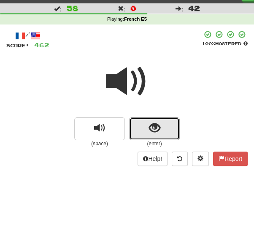
click at [144, 131] on button "show sentence" at bounding box center [154, 128] width 51 height 23
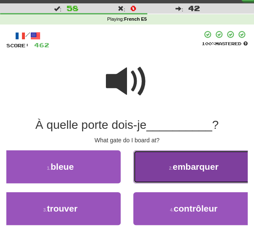
click at [178, 174] on button "2 . embarquer" at bounding box center [193, 166] width 121 height 33
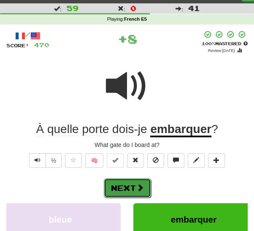
click at [129, 185] on button "Next" at bounding box center [127, 187] width 47 height 19
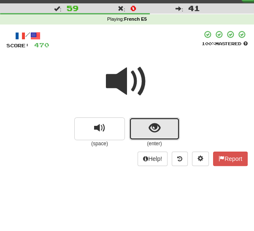
click at [146, 130] on button "show sentence" at bounding box center [154, 128] width 51 height 23
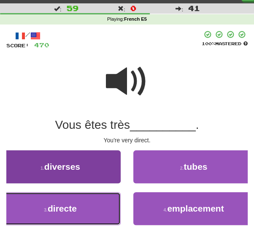
click at [103, 202] on button "3 . directe" at bounding box center [60, 208] width 121 height 33
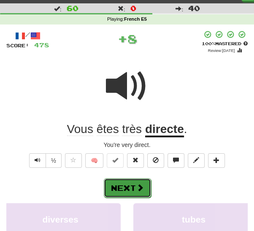
click at [129, 188] on button "Next" at bounding box center [127, 187] width 47 height 19
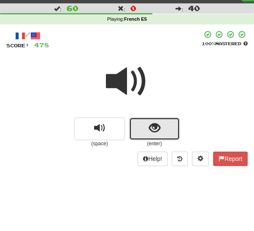
click at [152, 137] on button "show sentence" at bounding box center [154, 128] width 51 height 23
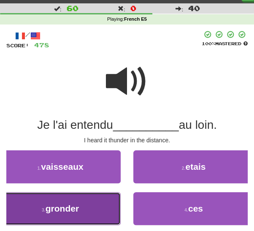
click at [90, 208] on button "3 . gronder" at bounding box center [60, 208] width 121 height 33
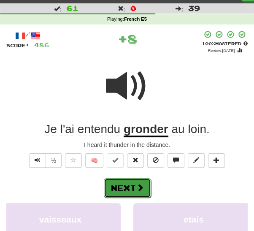
click at [127, 189] on button "Next" at bounding box center [127, 187] width 47 height 19
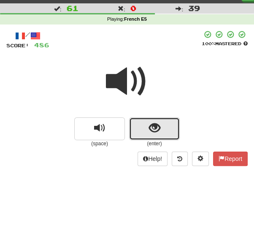
click at [150, 134] on span "show sentence" at bounding box center [154, 127] width 11 height 11
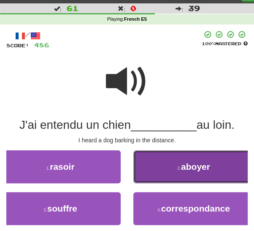
click at [158, 171] on button "2 . aboyer" at bounding box center [193, 166] width 121 height 33
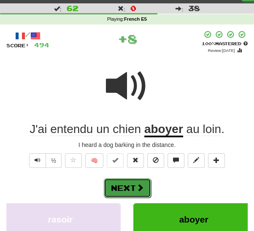
click at [139, 185] on span at bounding box center [140, 188] width 8 height 8
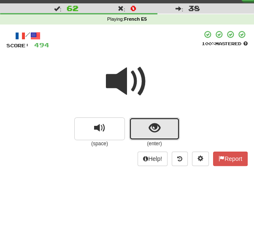
click at [151, 131] on span "show sentence" at bounding box center [154, 127] width 11 height 11
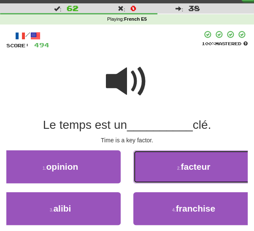
click at [195, 169] on span "facteur" at bounding box center [196, 167] width 30 height 10
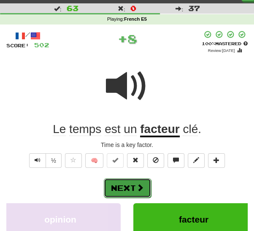
click at [136, 186] on span at bounding box center [140, 188] width 8 height 8
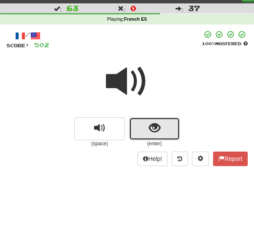
click at [152, 133] on span "show sentence" at bounding box center [154, 127] width 11 height 11
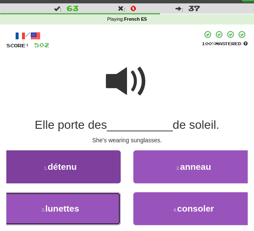
click at [89, 210] on button "3 . lunettes" at bounding box center [60, 208] width 121 height 33
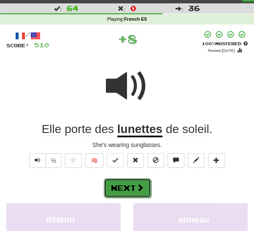
click at [132, 189] on button "Next" at bounding box center [127, 187] width 47 height 19
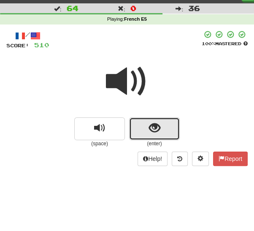
click at [146, 133] on button "show sentence" at bounding box center [154, 128] width 51 height 23
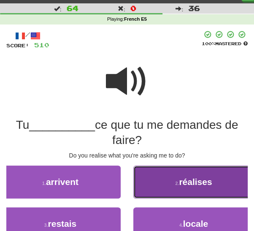
click at [147, 187] on button "2 . réalises" at bounding box center [193, 181] width 121 height 33
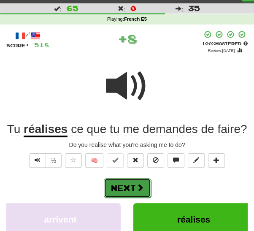
click at [135, 185] on button "Next" at bounding box center [127, 187] width 47 height 19
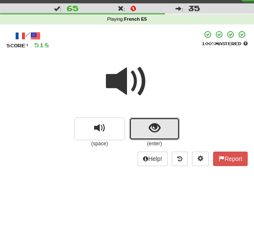
click at [140, 133] on button "show sentence" at bounding box center [154, 128] width 51 height 23
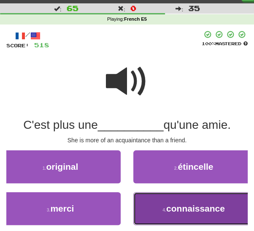
click at [196, 213] on button "4 . connaissance" at bounding box center [193, 208] width 121 height 33
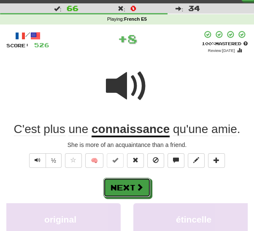
click at [126, 187] on button "Next" at bounding box center [126, 187] width 47 height 19
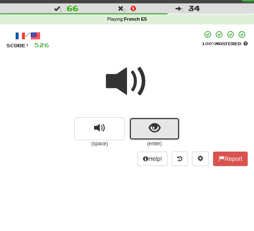
click at [152, 130] on span "show sentence" at bounding box center [154, 127] width 11 height 11
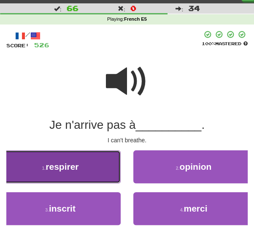
click at [78, 170] on span "respirer" at bounding box center [62, 167] width 33 height 10
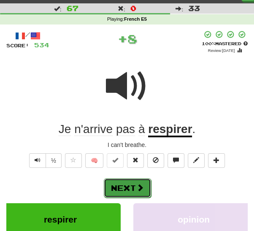
click at [135, 189] on button "Next" at bounding box center [127, 187] width 47 height 19
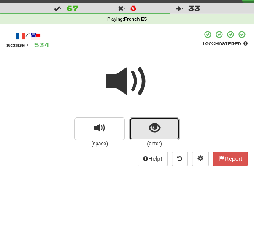
click at [145, 133] on button "show sentence" at bounding box center [154, 128] width 51 height 23
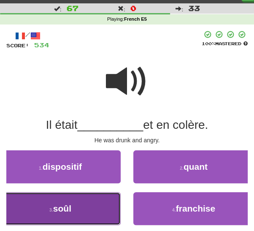
click at [99, 208] on button "3 . soûl" at bounding box center [60, 208] width 121 height 33
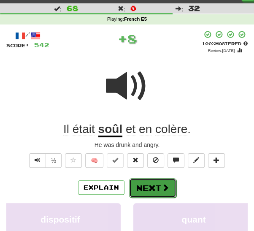
click at [141, 190] on button "Next" at bounding box center [152, 187] width 47 height 19
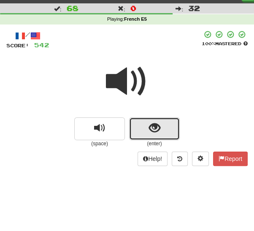
click at [154, 134] on span "show sentence" at bounding box center [154, 127] width 11 height 11
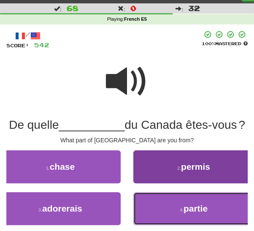
click at [163, 219] on button "4 . partie" at bounding box center [193, 208] width 121 height 33
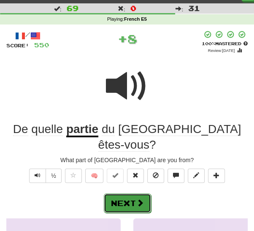
click at [136, 199] on span at bounding box center [140, 203] width 8 height 8
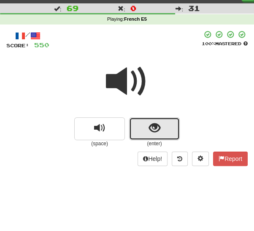
click at [137, 131] on button "show sentence" at bounding box center [154, 128] width 51 height 23
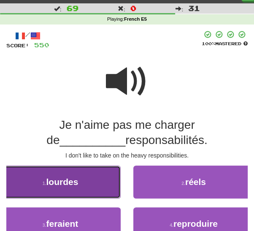
click at [94, 189] on button "1 . lourdes" at bounding box center [60, 181] width 121 height 33
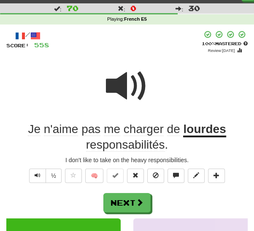
click at [167, 130] on span "charger" at bounding box center [173, 129] width 13 height 14
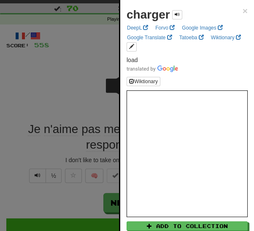
click at [54, 97] on div at bounding box center [127, 115] width 254 height 231
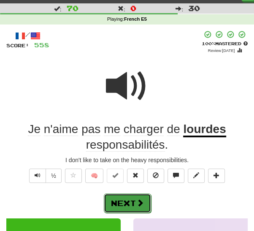
click at [125, 200] on button "Next" at bounding box center [127, 202] width 47 height 19
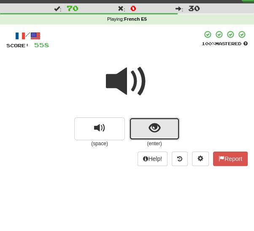
click at [149, 133] on span "show sentence" at bounding box center [154, 127] width 11 height 11
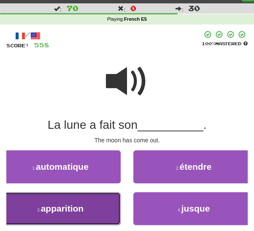
click at [94, 208] on button "3 . apparition" at bounding box center [60, 208] width 121 height 33
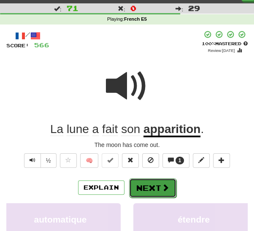
click at [149, 192] on button "Next" at bounding box center [152, 187] width 47 height 19
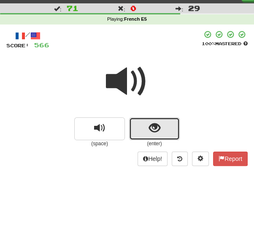
click at [152, 132] on span "show sentence" at bounding box center [154, 127] width 11 height 11
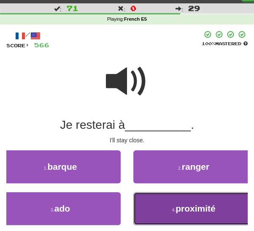
click at [175, 211] on small "4 ." at bounding box center [174, 209] width 4 height 5
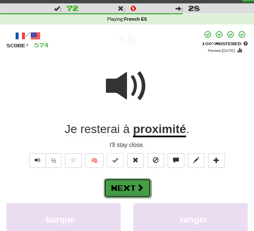
click at [125, 192] on button "Next" at bounding box center [127, 187] width 47 height 19
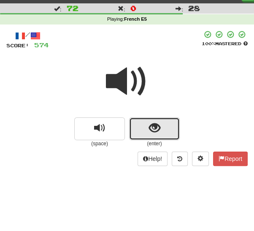
click at [150, 136] on button "show sentence" at bounding box center [154, 128] width 51 height 23
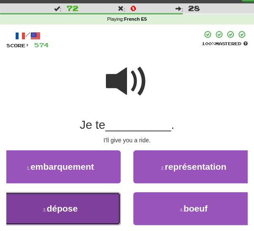
click at [87, 216] on button "3 . dépose" at bounding box center [60, 208] width 121 height 33
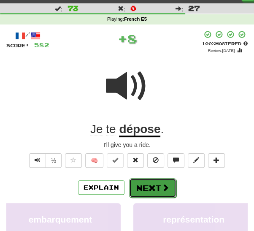
click at [136, 189] on button "Next" at bounding box center [152, 187] width 47 height 19
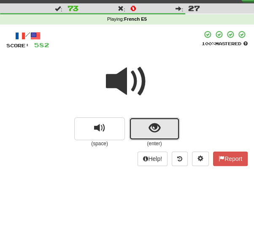
click at [143, 125] on button "show sentence" at bounding box center [154, 128] width 51 height 23
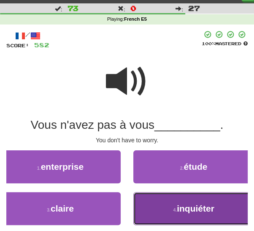
click at [171, 214] on button "4 . inquiéter" at bounding box center [193, 208] width 121 height 33
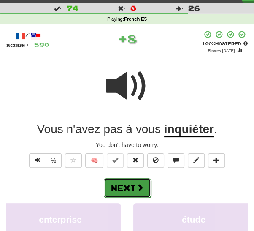
click at [133, 190] on button "Next" at bounding box center [127, 187] width 47 height 19
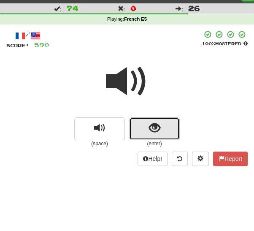
click at [143, 131] on button "show sentence" at bounding box center [154, 128] width 51 height 23
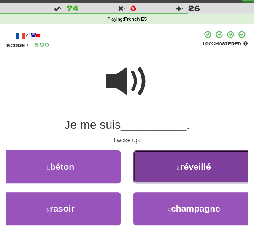
click at [162, 175] on button "2 . réveillé" at bounding box center [193, 166] width 121 height 33
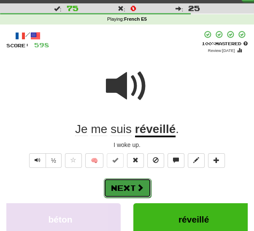
click at [137, 190] on span at bounding box center [140, 188] width 8 height 8
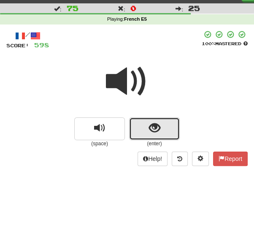
click at [151, 131] on span "show sentence" at bounding box center [154, 127] width 11 height 11
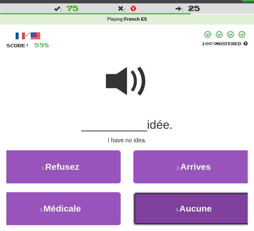
click at [189, 207] on span "Aucune" at bounding box center [195, 208] width 32 height 10
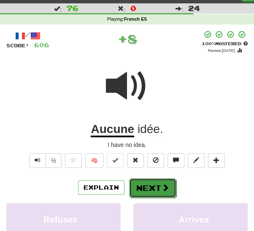
click at [151, 187] on button "Next" at bounding box center [152, 187] width 47 height 19
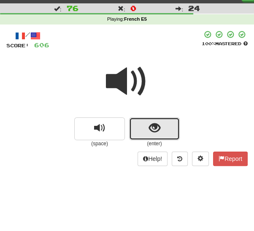
click at [151, 134] on span "show sentence" at bounding box center [154, 127] width 11 height 11
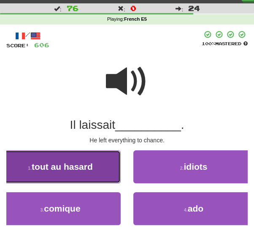
click at [97, 173] on button "1 . tout au hasard" at bounding box center [60, 166] width 121 height 33
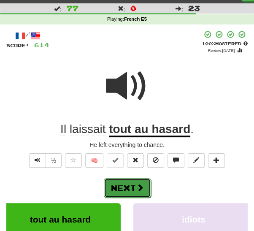
click at [125, 192] on button "Next" at bounding box center [127, 187] width 47 height 19
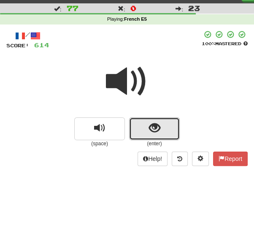
click at [145, 133] on button "show sentence" at bounding box center [154, 128] width 51 height 23
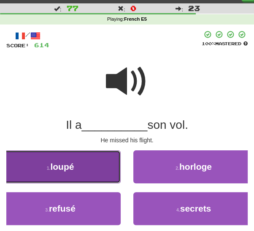
click at [81, 176] on button "1 . loupé" at bounding box center [60, 166] width 121 height 33
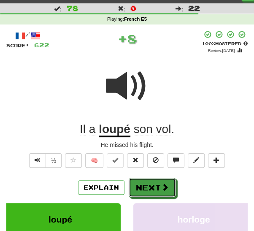
click at [152, 189] on button "Next" at bounding box center [152, 187] width 47 height 19
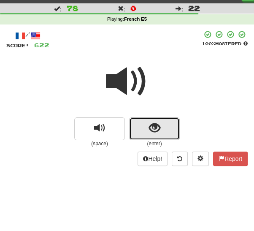
click at [151, 135] on button "show sentence" at bounding box center [154, 128] width 51 height 23
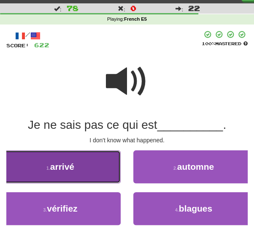
click at [91, 172] on button "1 . arrivé" at bounding box center [60, 166] width 121 height 33
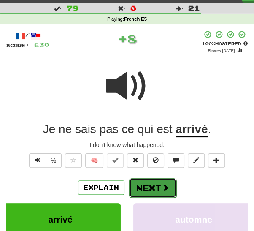
click at [148, 189] on button "Next" at bounding box center [152, 187] width 47 height 19
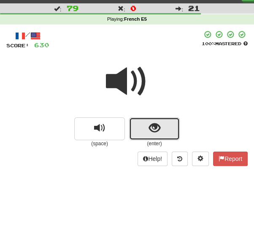
click at [146, 135] on button "show sentence" at bounding box center [154, 128] width 51 height 23
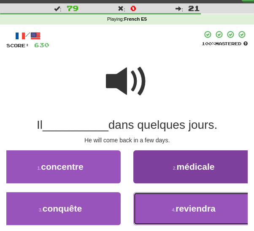
click at [163, 209] on button "4 . reviendra" at bounding box center [193, 208] width 121 height 33
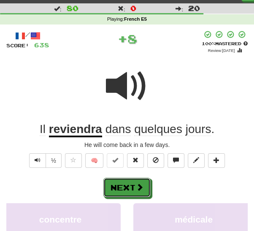
click at [135, 186] on button "Next" at bounding box center [126, 187] width 47 height 19
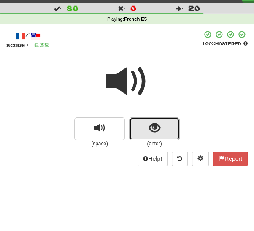
click at [146, 134] on button "show sentence" at bounding box center [154, 128] width 51 height 23
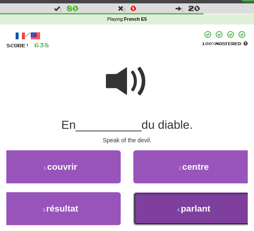
click at [163, 211] on button "4 . parlant" at bounding box center [193, 208] width 121 height 33
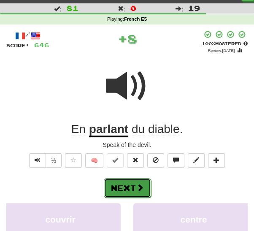
click at [139, 192] on button "Next" at bounding box center [127, 187] width 47 height 19
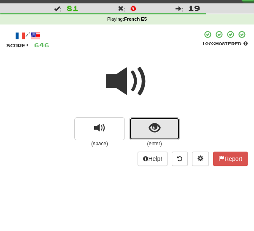
click at [149, 132] on span "show sentence" at bounding box center [154, 127] width 11 height 11
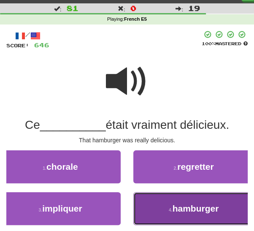
click at [164, 205] on button "4 . hamburger" at bounding box center [193, 208] width 121 height 33
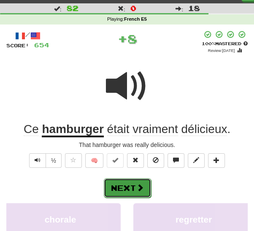
click at [128, 189] on button "Next" at bounding box center [127, 187] width 47 height 19
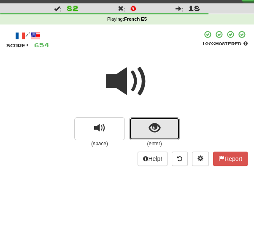
drag, startPoint x: 143, startPoint y: 128, endPoint x: 142, endPoint y: 133, distance: 4.4
click at [143, 130] on button "show sentence" at bounding box center [154, 128] width 51 height 23
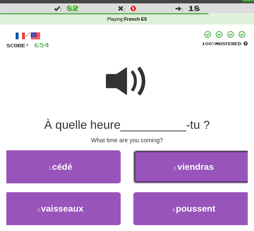
click at [162, 170] on button "2 . viendras" at bounding box center [193, 166] width 121 height 33
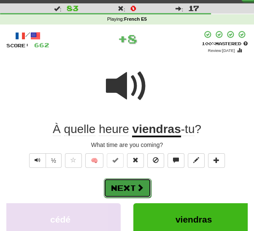
click at [141, 184] on span at bounding box center [140, 188] width 8 height 8
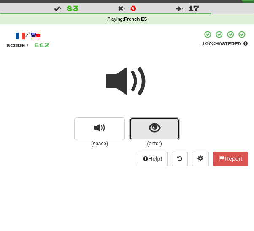
click at [155, 131] on span "show sentence" at bounding box center [154, 127] width 11 height 11
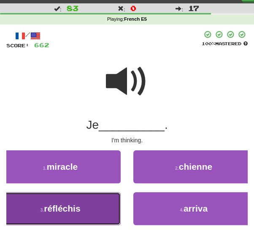
click at [92, 208] on button "3 . réfléchis" at bounding box center [60, 208] width 121 height 33
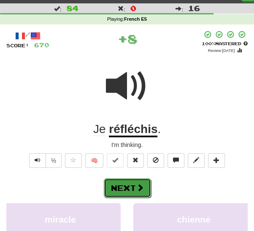
click at [136, 188] on span at bounding box center [140, 188] width 8 height 8
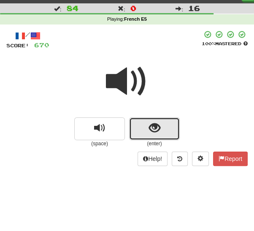
click at [138, 133] on button "show sentence" at bounding box center [154, 128] width 51 height 23
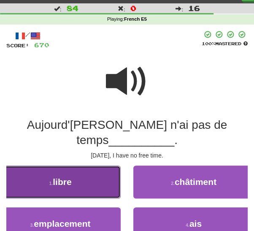
click at [88, 185] on button "1 . libre" at bounding box center [60, 181] width 121 height 33
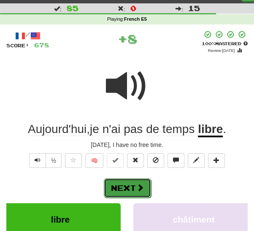
click at [133, 193] on button "Next" at bounding box center [127, 187] width 47 height 19
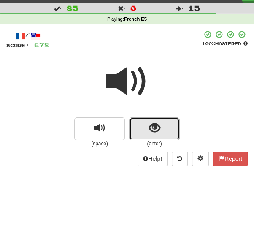
click at [152, 131] on span "show sentence" at bounding box center [154, 127] width 11 height 11
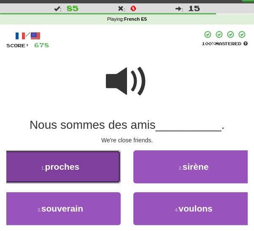
click at [68, 174] on button "1 . proches" at bounding box center [60, 166] width 121 height 33
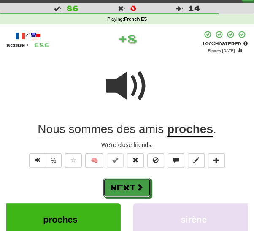
click at [123, 185] on button "Next" at bounding box center [126, 187] width 47 height 19
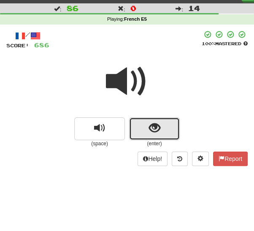
click at [153, 125] on span "show sentence" at bounding box center [154, 127] width 11 height 11
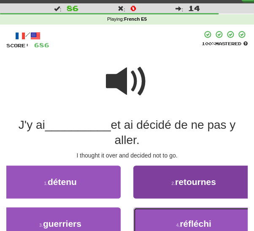
click at [161, 221] on button "4 . réfléchi" at bounding box center [193, 223] width 121 height 33
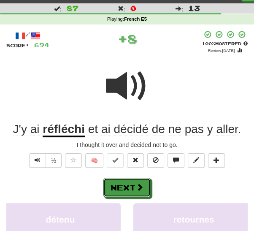
click at [133, 191] on button "Next" at bounding box center [126, 187] width 47 height 19
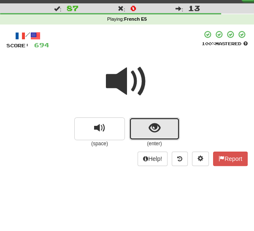
click at [165, 132] on button "show sentence" at bounding box center [154, 128] width 51 height 23
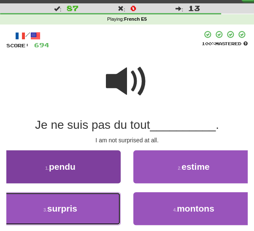
drag, startPoint x: 85, startPoint y: 214, endPoint x: 91, endPoint y: 212, distance: 5.6
click at [86, 214] on button "3 . surpris" at bounding box center [60, 208] width 121 height 33
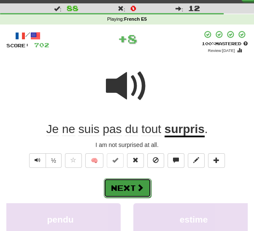
click at [128, 185] on button "Next" at bounding box center [127, 187] width 47 height 19
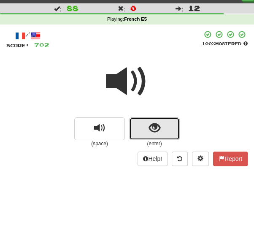
click at [156, 130] on span "show sentence" at bounding box center [154, 127] width 11 height 11
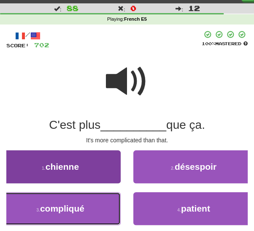
drag, startPoint x: 78, startPoint y: 212, endPoint x: 90, endPoint y: 212, distance: 11.8
click at [80, 212] on span "compliqué" at bounding box center [62, 208] width 44 height 10
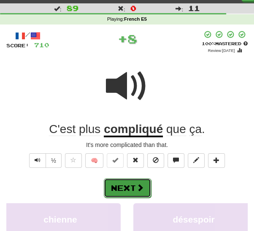
click at [129, 185] on button "Next" at bounding box center [127, 187] width 47 height 19
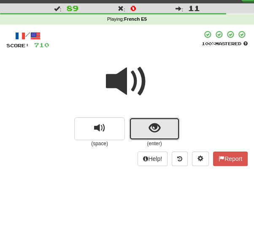
click at [150, 130] on span "show sentence" at bounding box center [154, 127] width 11 height 11
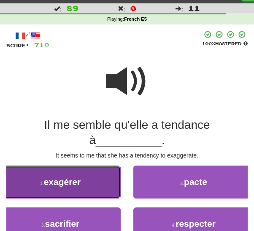
click at [74, 191] on button "1 . exagérer" at bounding box center [60, 181] width 121 height 33
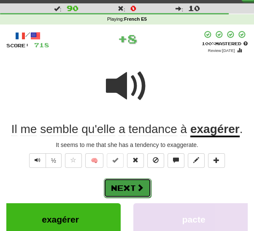
click at [134, 188] on button "Next" at bounding box center [127, 187] width 47 height 19
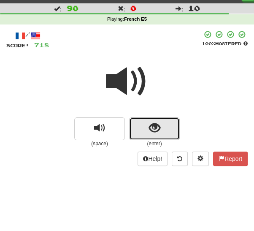
click at [146, 131] on button "show sentence" at bounding box center [154, 128] width 51 height 23
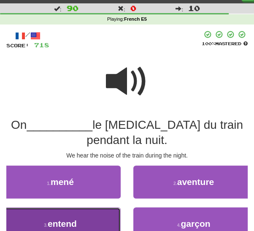
click at [81, 225] on button "3 . entend" at bounding box center [60, 223] width 121 height 33
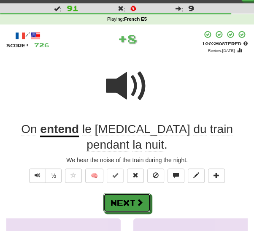
click at [132, 193] on button "Next" at bounding box center [126, 202] width 47 height 19
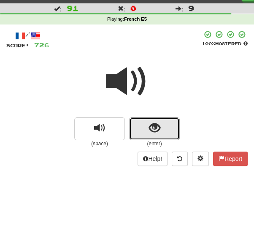
drag, startPoint x: 146, startPoint y: 131, endPoint x: 143, endPoint y: 135, distance: 5.2
click at [146, 132] on button "show sentence" at bounding box center [154, 128] width 51 height 23
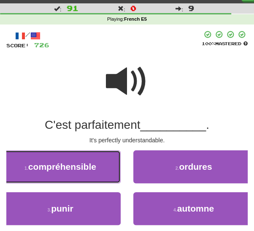
drag, startPoint x: 49, startPoint y: 169, endPoint x: 56, endPoint y: 172, distance: 7.8
click at [50, 170] on span "compréhensible" at bounding box center [62, 167] width 68 height 10
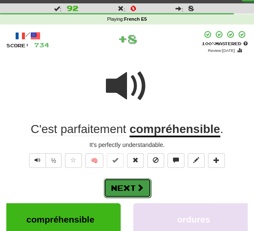
click at [138, 188] on span at bounding box center [140, 188] width 8 height 8
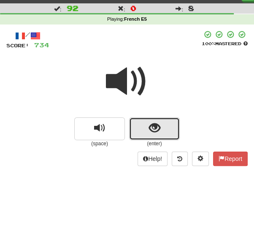
click at [137, 134] on button "show sentence" at bounding box center [154, 128] width 51 height 23
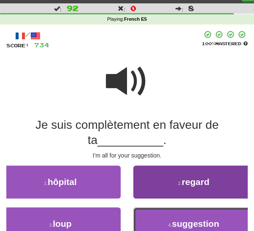
drag, startPoint x: 163, startPoint y: 222, endPoint x: 171, endPoint y: 220, distance: 7.8
click at [166, 221] on button "4 . suggestion" at bounding box center [193, 223] width 121 height 33
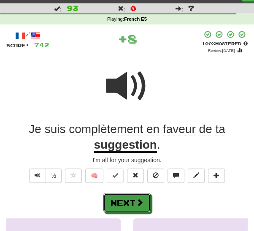
drag, startPoint x: 135, startPoint y: 201, endPoint x: 146, endPoint y: 188, distance: 17.1
click at [135, 201] on button "Next" at bounding box center [126, 202] width 47 height 19
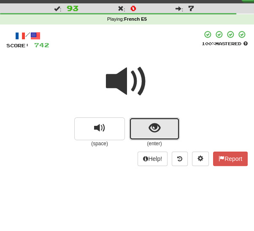
click at [140, 133] on button "show sentence" at bounding box center [154, 128] width 51 height 23
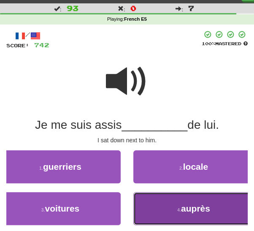
click at [181, 211] on small "4 ." at bounding box center [179, 209] width 4 height 5
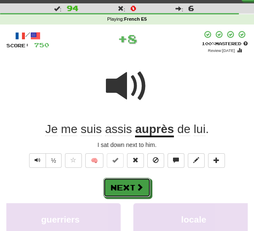
click at [120, 187] on button "Next" at bounding box center [126, 187] width 47 height 19
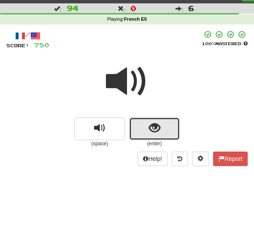
click at [146, 131] on button "show sentence" at bounding box center [154, 128] width 51 height 23
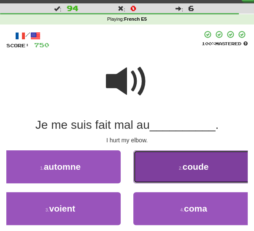
click at [173, 165] on button "2 . coude" at bounding box center [193, 166] width 121 height 33
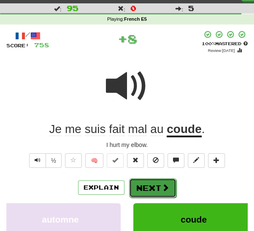
click at [151, 191] on button "Next" at bounding box center [152, 187] width 47 height 19
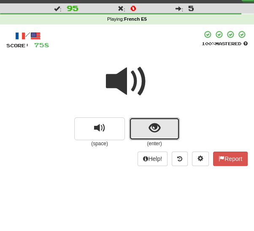
drag, startPoint x: 149, startPoint y: 126, endPoint x: 133, endPoint y: 134, distance: 17.7
click at [149, 127] on span "show sentence" at bounding box center [154, 127] width 11 height 11
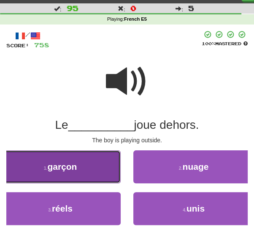
click at [89, 168] on button "1 . garçon" at bounding box center [60, 166] width 121 height 33
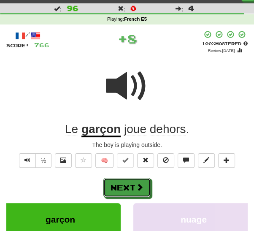
drag, startPoint x: 139, startPoint y: 184, endPoint x: 146, endPoint y: 175, distance: 10.8
click at [139, 183] on span at bounding box center [140, 187] width 8 height 8
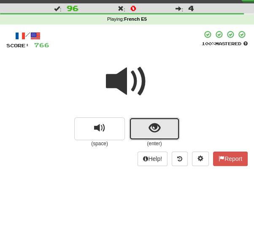
click at [152, 125] on span "show sentence" at bounding box center [154, 127] width 11 height 11
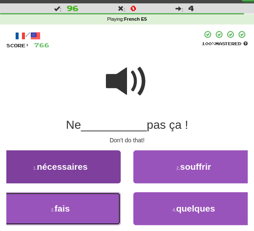
drag, startPoint x: 68, startPoint y: 210, endPoint x: 81, endPoint y: 206, distance: 14.6
click at [69, 210] on span "fais" at bounding box center [61, 208] width 15 height 10
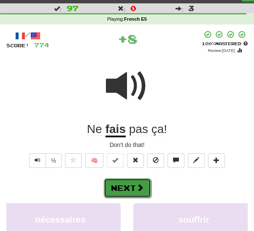
click at [122, 189] on button "Next" at bounding box center [127, 187] width 47 height 19
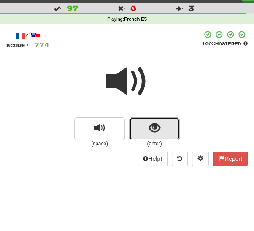
click at [143, 127] on button "show sentence" at bounding box center [154, 128] width 51 height 23
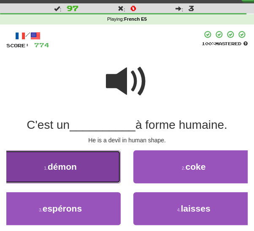
click at [76, 172] on button "1 . démon" at bounding box center [60, 166] width 121 height 33
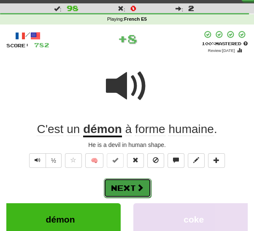
click at [135, 184] on button "Next" at bounding box center [127, 187] width 47 height 19
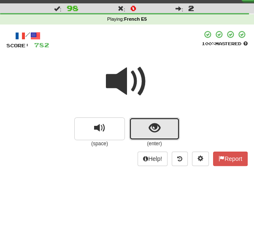
click at [160, 135] on button "show sentence" at bounding box center [154, 128] width 51 height 23
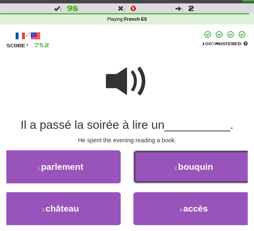
click at [179, 173] on button "2 . bouquin" at bounding box center [193, 166] width 121 height 33
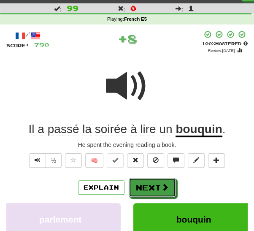
click at [151, 186] on button "Next" at bounding box center [152, 187] width 47 height 19
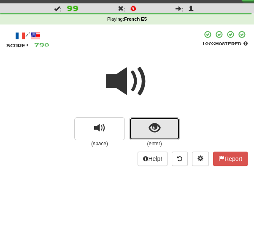
click at [159, 127] on span "show sentence" at bounding box center [154, 127] width 11 height 11
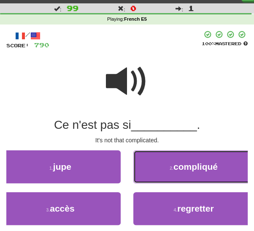
click at [172, 171] on button "2 . compliqué" at bounding box center [193, 166] width 121 height 33
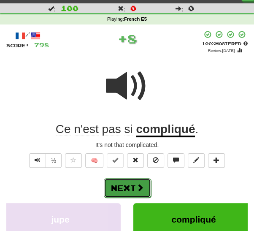
click at [135, 188] on button "Next" at bounding box center [127, 187] width 47 height 19
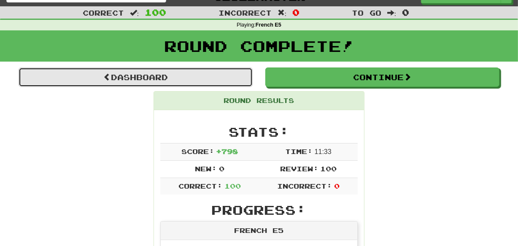
click at [175, 76] on link "Dashboard" at bounding box center [136, 77] width 234 height 19
